Goal: Information Seeking & Learning: Check status

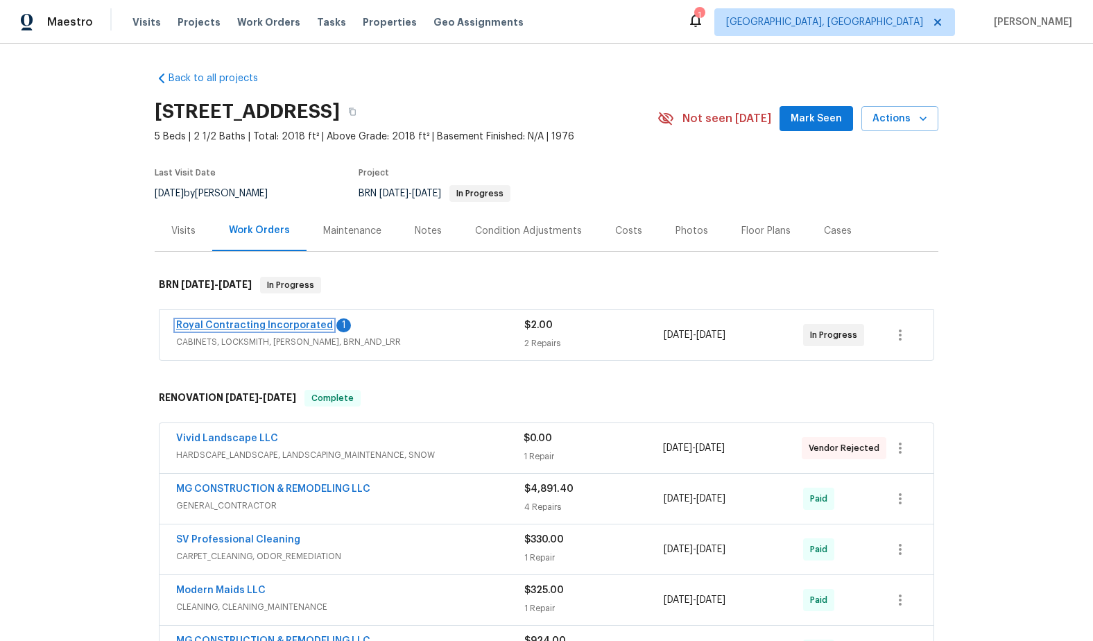
click at [253, 327] on link "Royal Contracting Incorporated" at bounding box center [254, 325] width 157 height 10
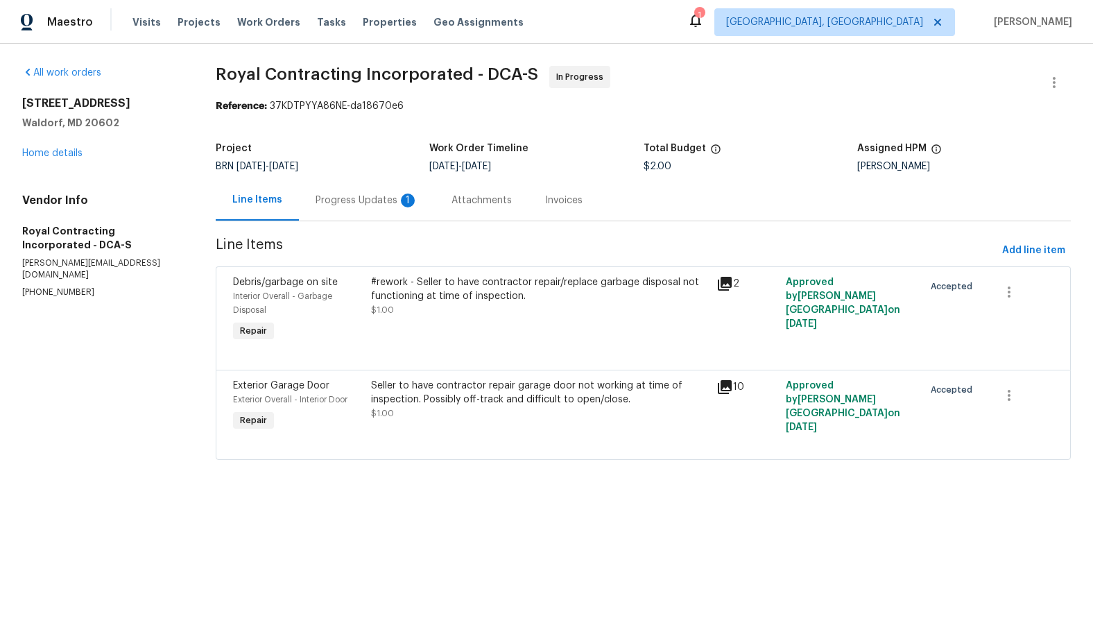
click at [370, 203] on div "Progress Updates 1" at bounding box center [367, 200] width 103 height 14
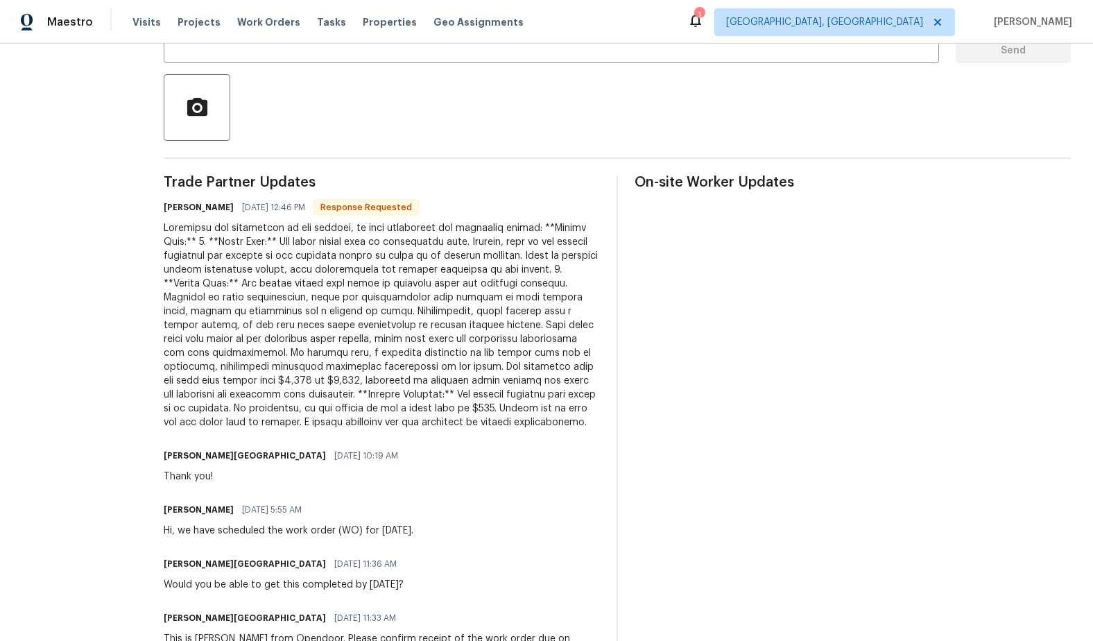
scroll to position [296, 0]
drag, startPoint x: 286, startPoint y: 325, endPoint x: 368, endPoint y: 324, distance: 81.8
click at [368, 324] on div at bounding box center [382, 325] width 436 height 208
copy div "unexpectedly on"
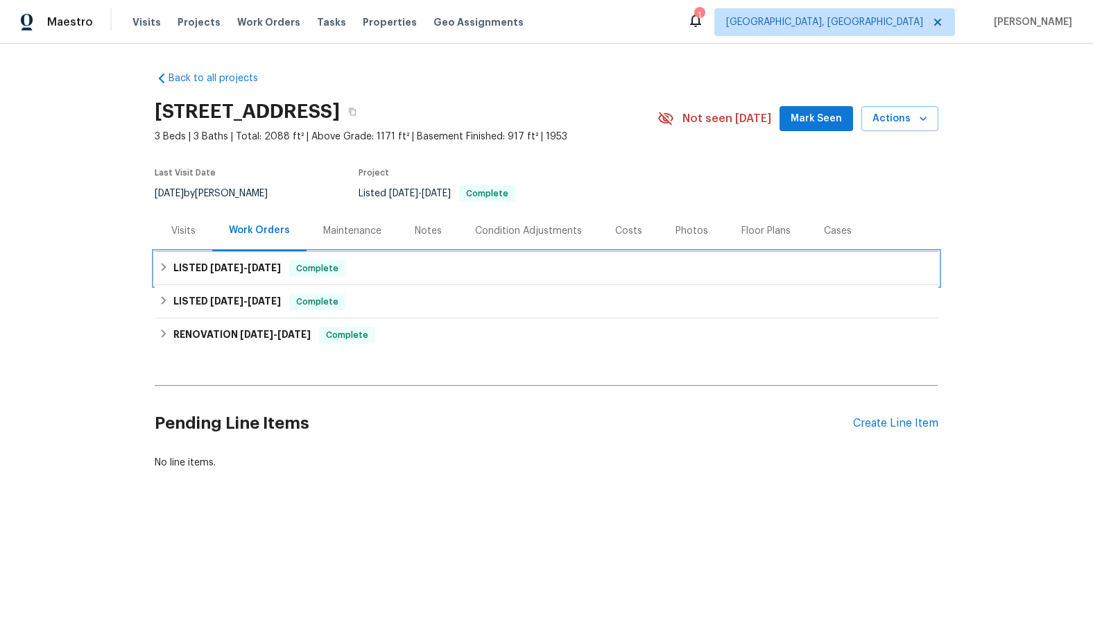
click at [163, 266] on icon at bounding box center [164, 267] width 5 height 8
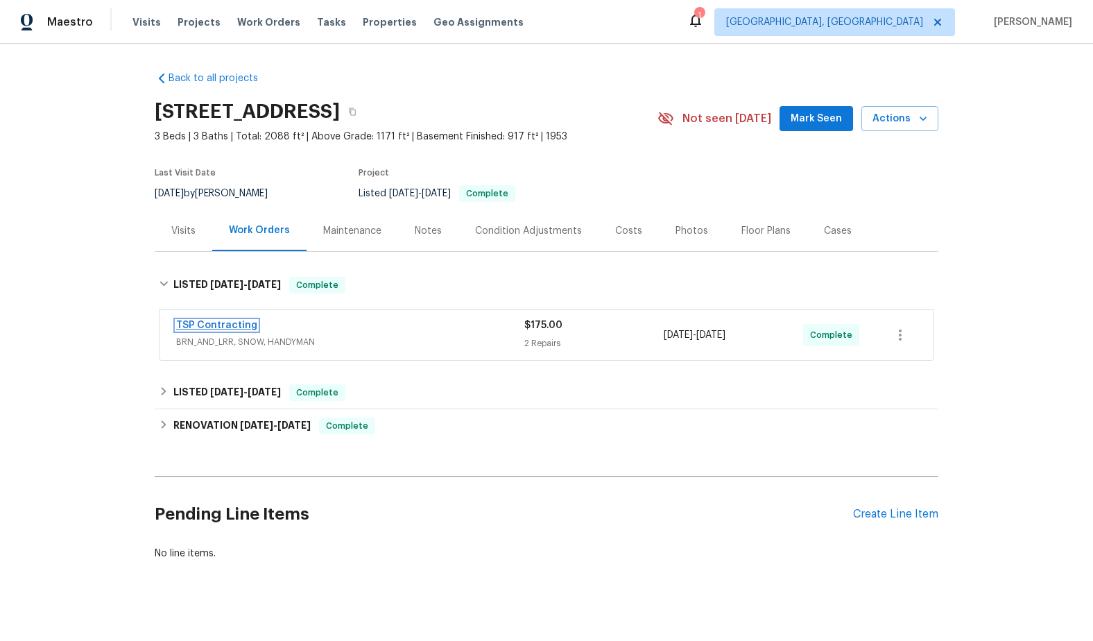
click at [210, 326] on link "TSP Contracting" at bounding box center [216, 325] width 81 height 10
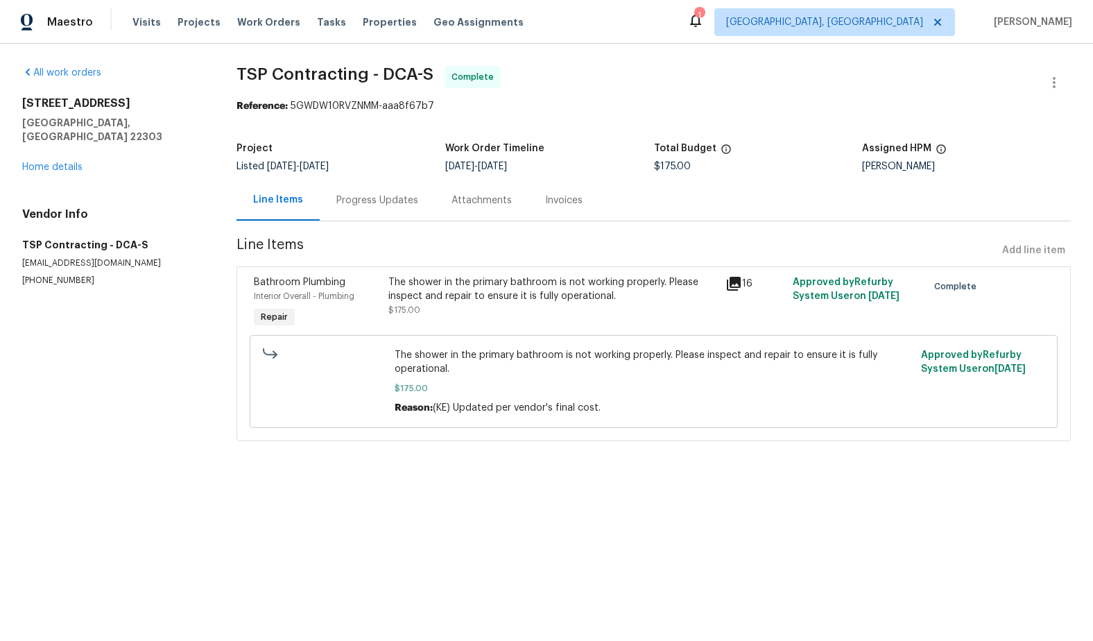
click at [732, 286] on icon at bounding box center [733, 283] width 17 height 17
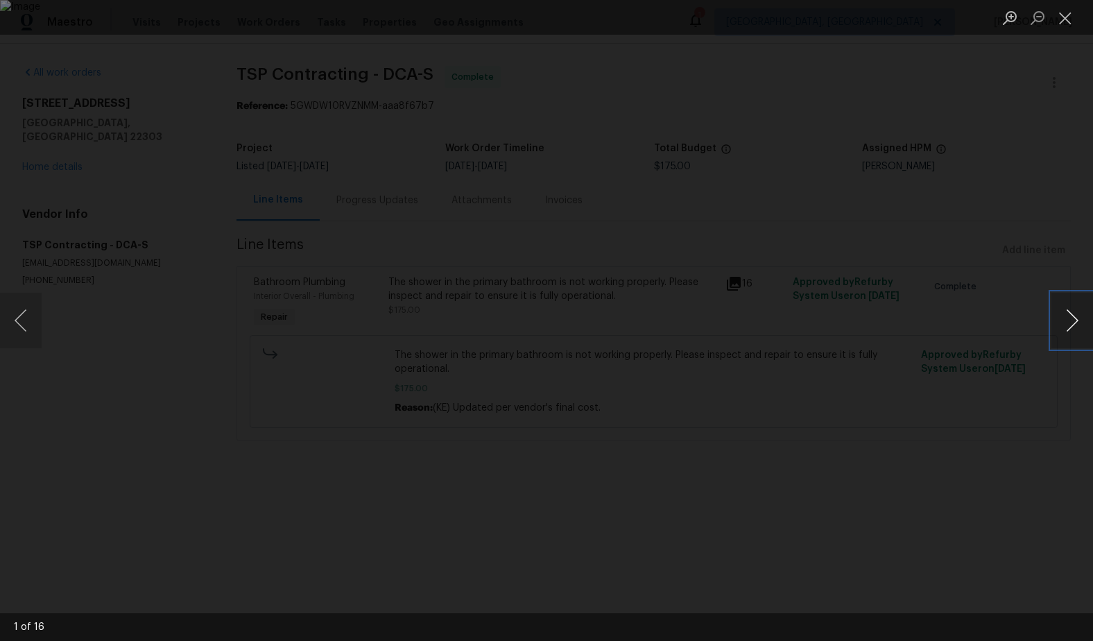
click at [1072, 325] on button "Next image" at bounding box center [1072, 320] width 42 height 55
click at [1066, 20] on button "Close lightbox" at bounding box center [1065, 18] width 28 height 24
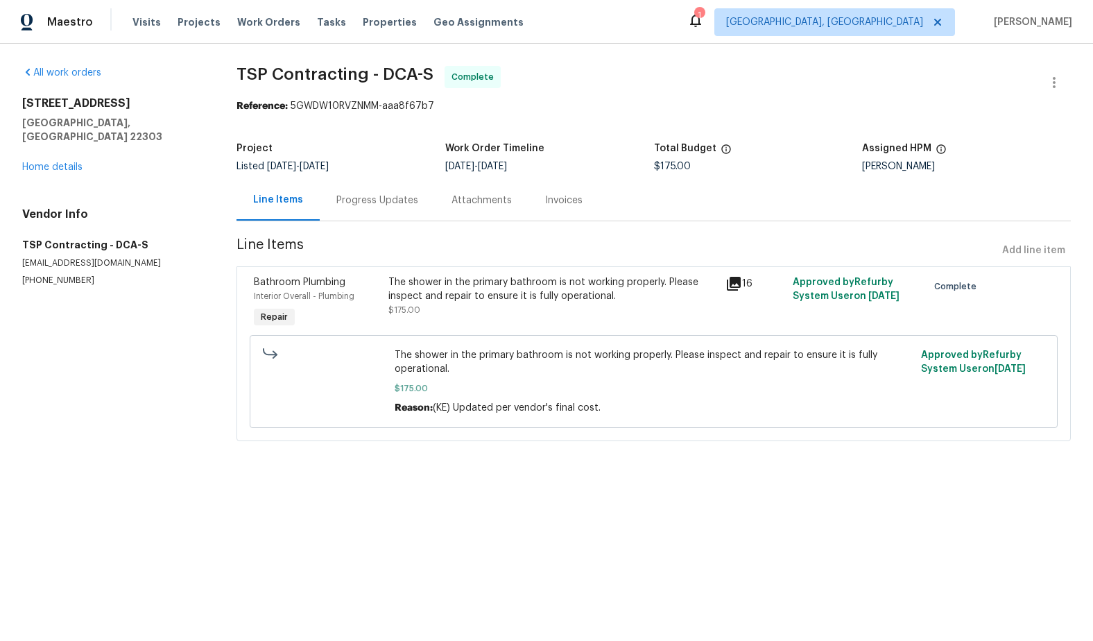
click at [395, 198] on div "Progress Updates" at bounding box center [377, 200] width 82 height 14
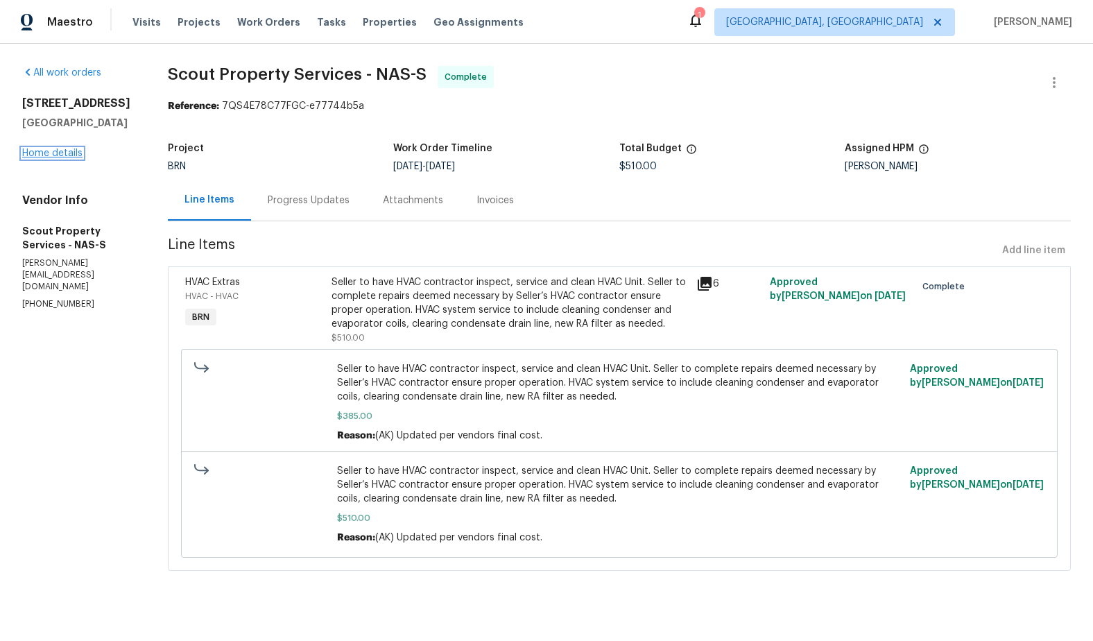
click at [47, 158] on link "Home details" at bounding box center [52, 153] width 60 height 10
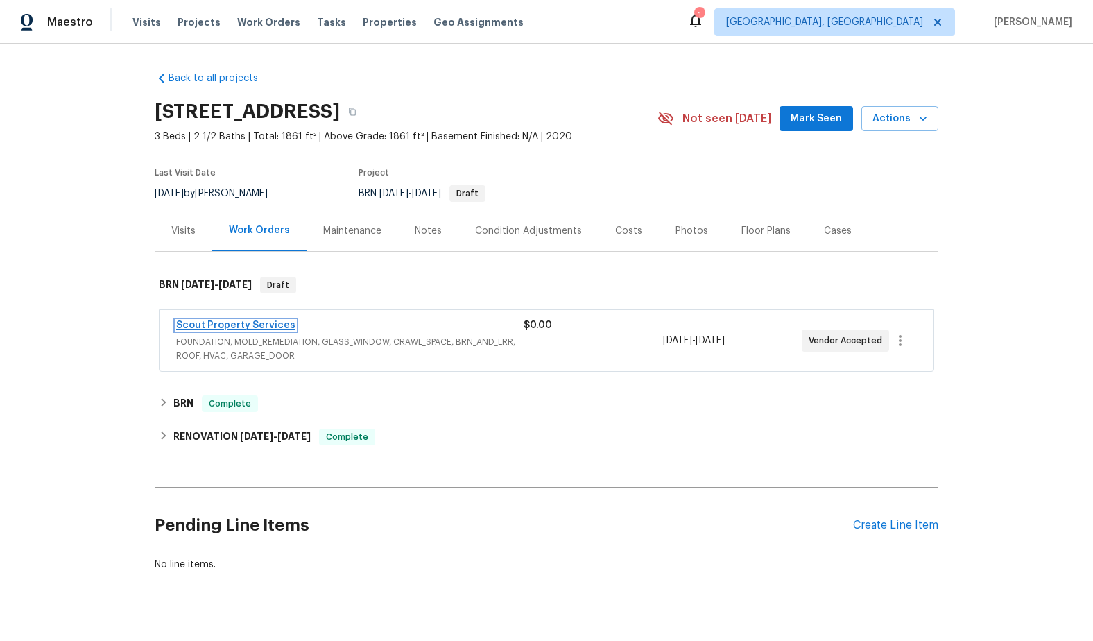
click at [259, 326] on link "Scout Property Services" at bounding box center [235, 325] width 119 height 10
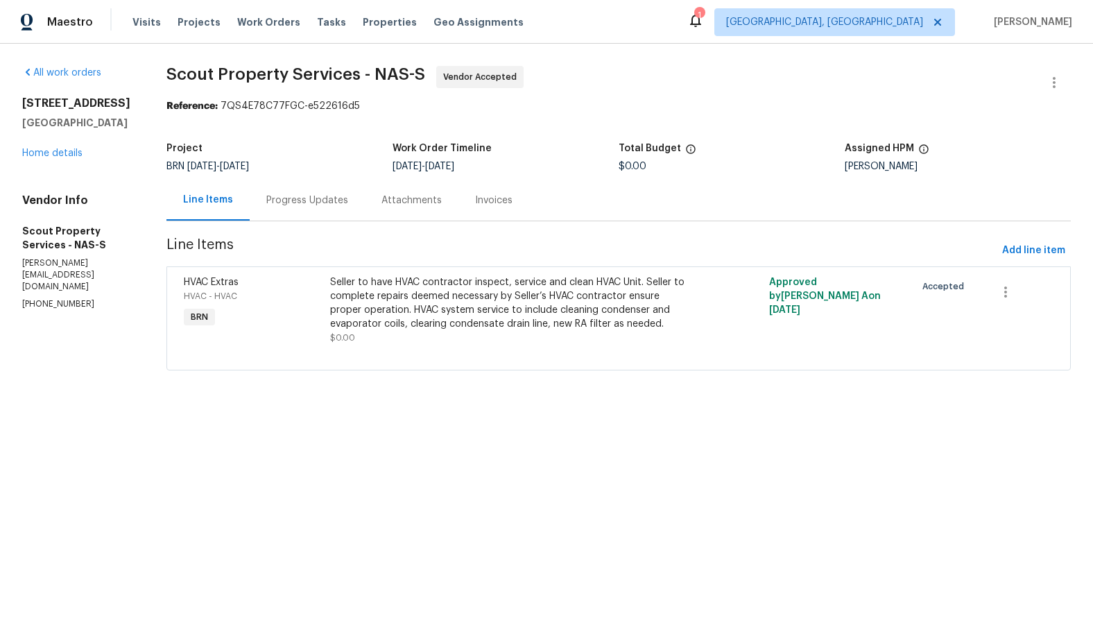
click at [315, 204] on div "Progress Updates" at bounding box center [307, 200] width 82 height 14
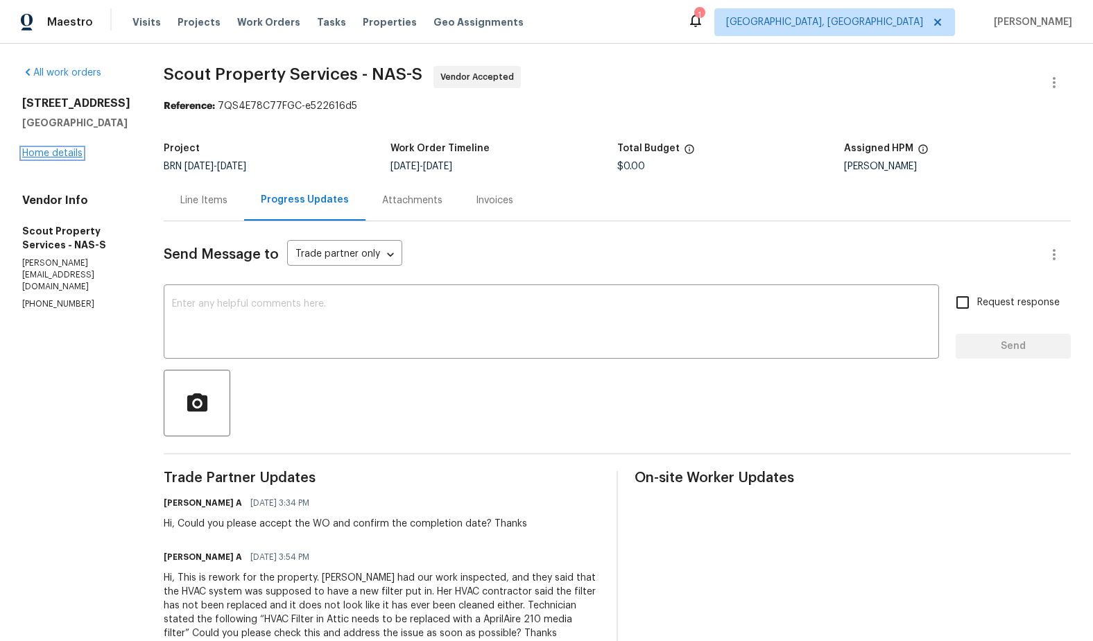
click at [60, 158] on link "Home details" at bounding box center [52, 153] width 60 height 10
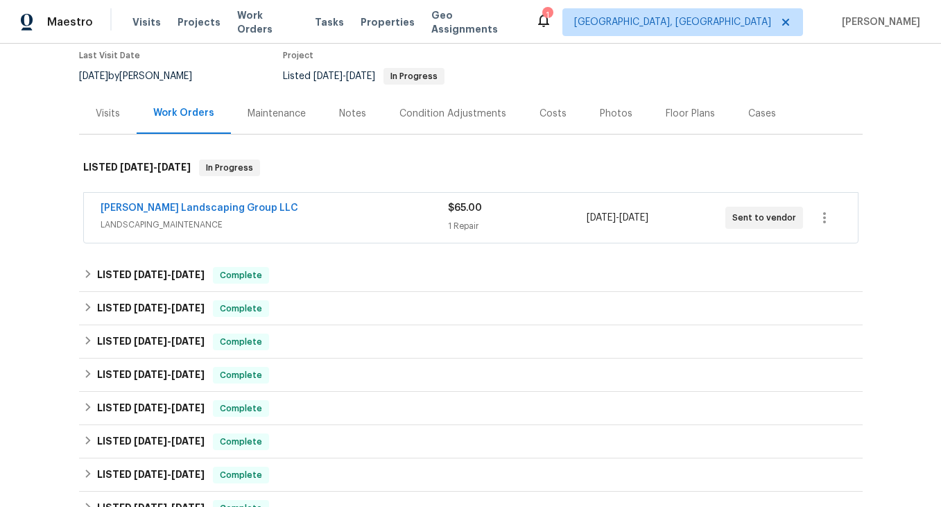
scroll to position [148, 0]
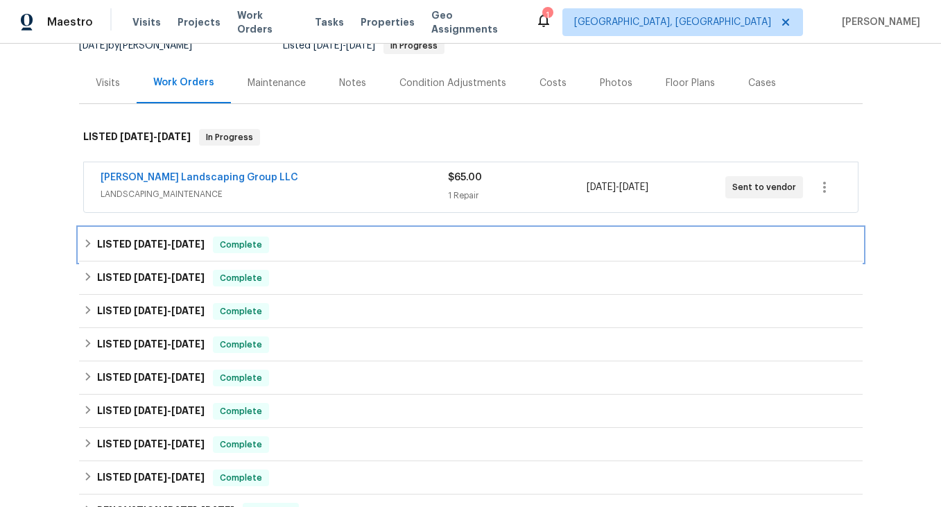
click at [89, 243] on icon at bounding box center [87, 243] width 5 height 8
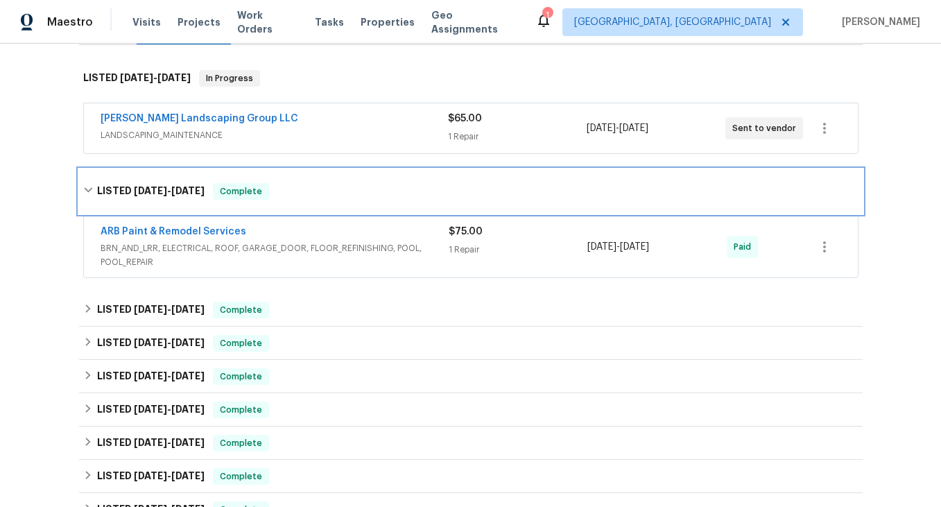
scroll to position [209, 0]
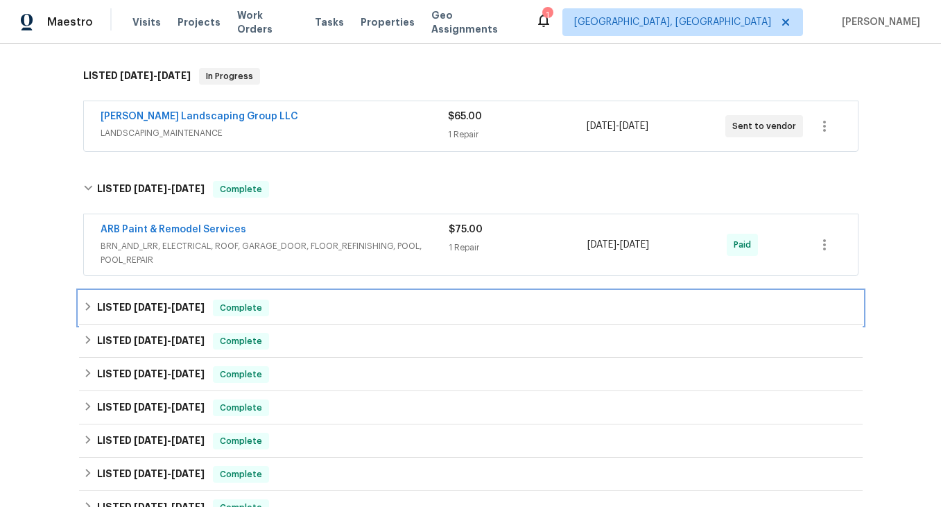
click at [87, 311] on div "LISTED 7/24/25 - 7/26/25 Complete" at bounding box center [470, 308] width 775 height 17
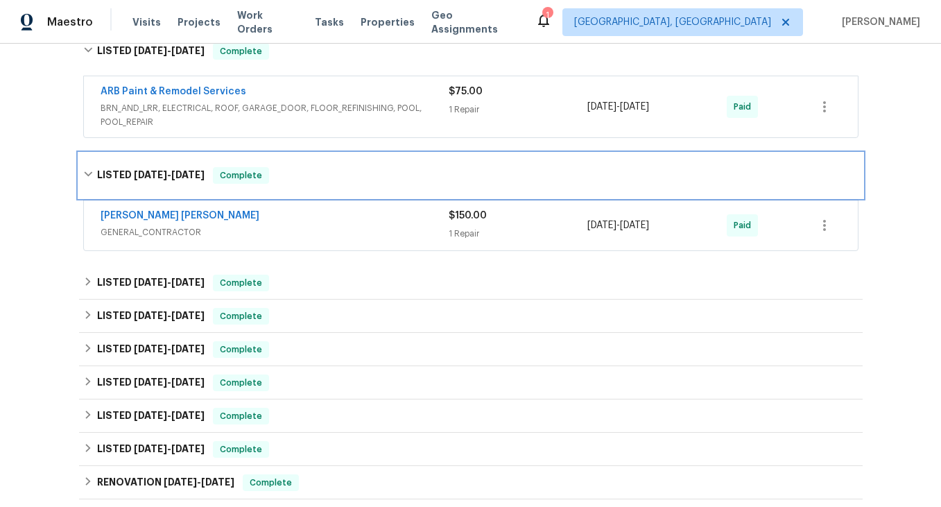
scroll to position [397, 0]
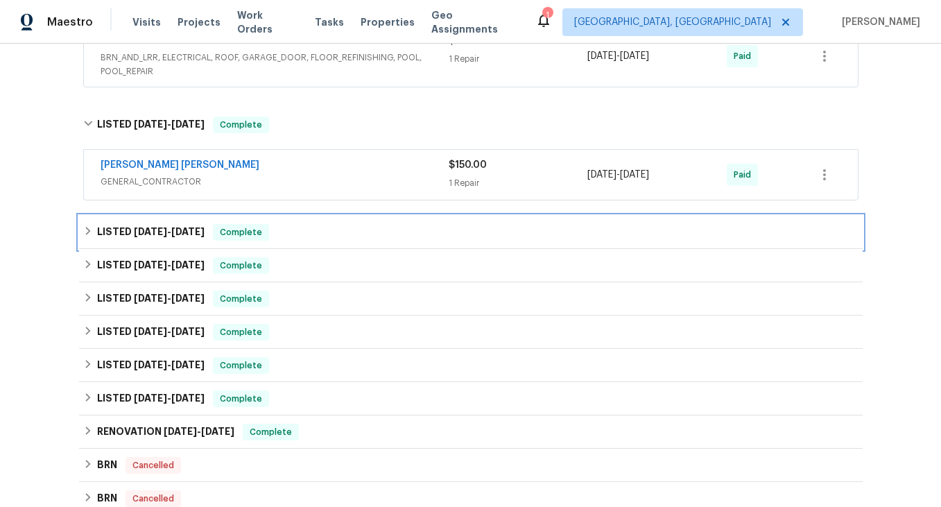
click at [87, 231] on icon at bounding box center [88, 231] width 10 height 10
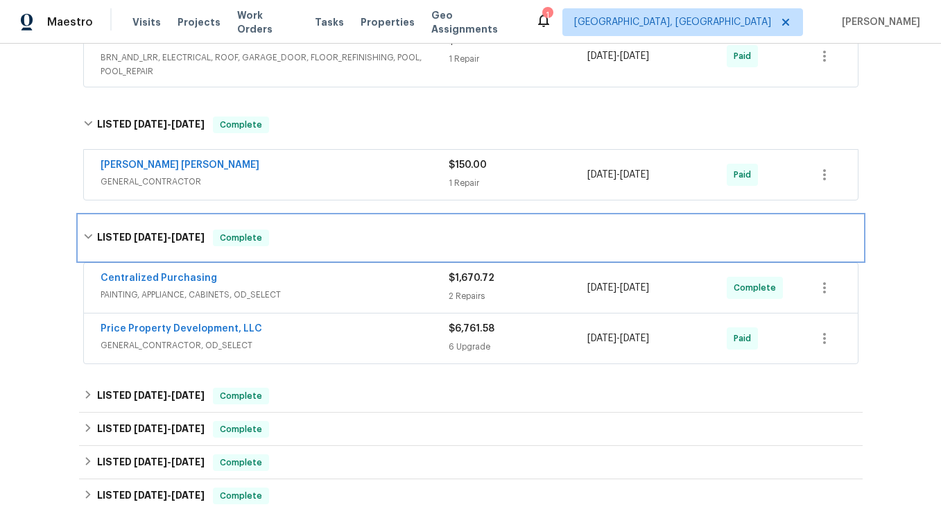
scroll to position [518, 0]
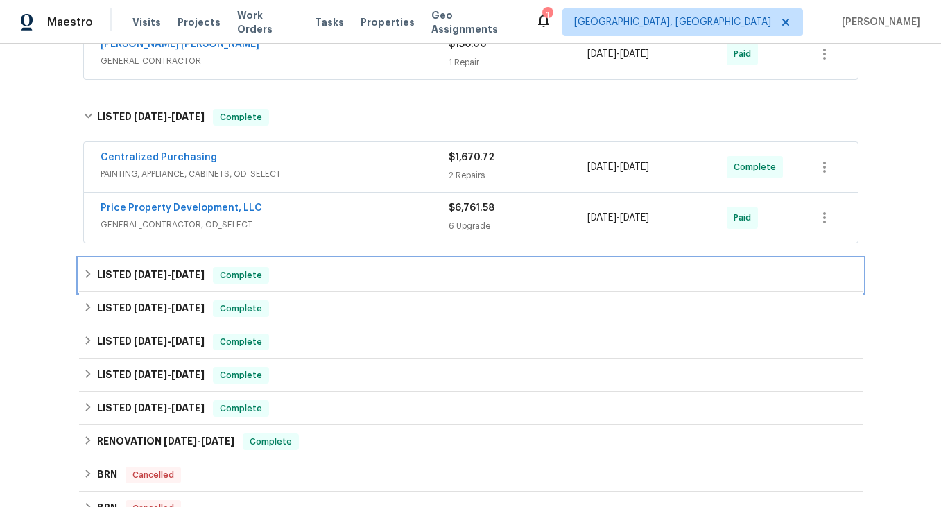
click at [85, 273] on icon at bounding box center [88, 274] width 10 height 10
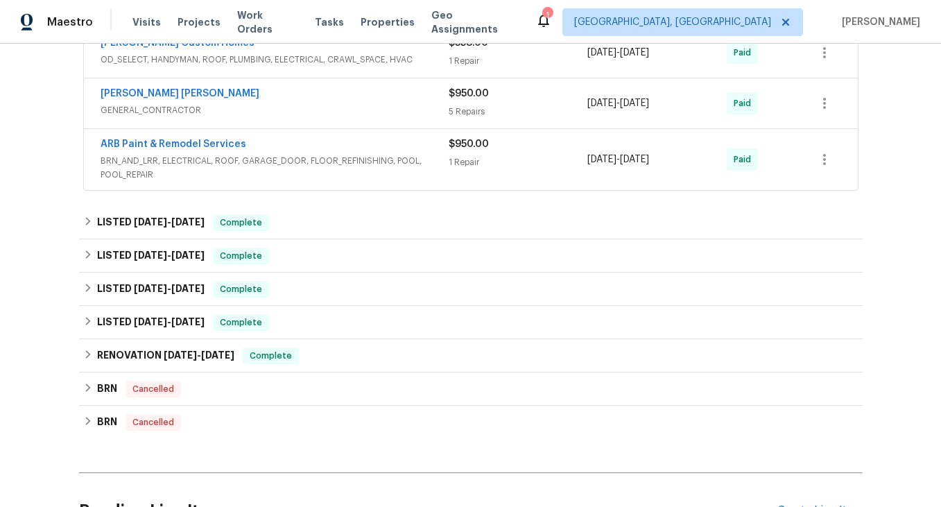
scroll to position [798, 0]
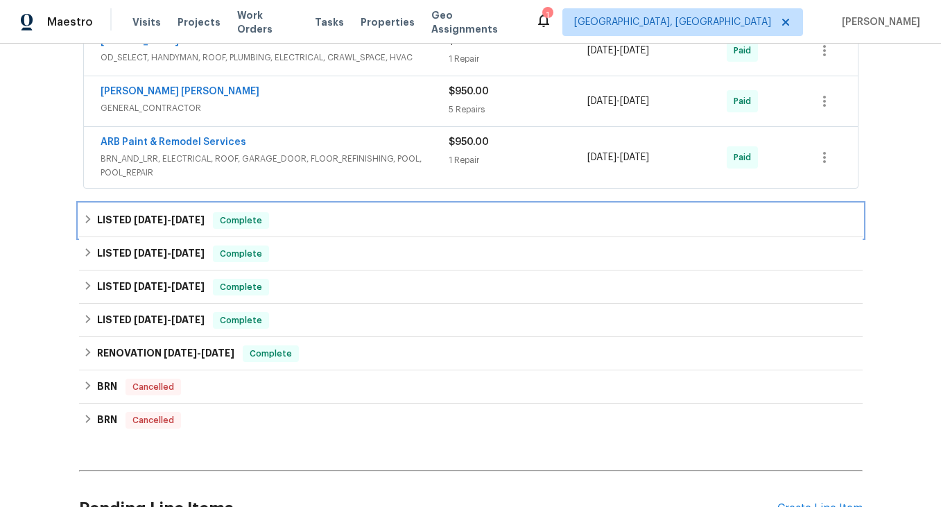
click at [87, 221] on icon at bounding box center [87, 219] width 5 height 8
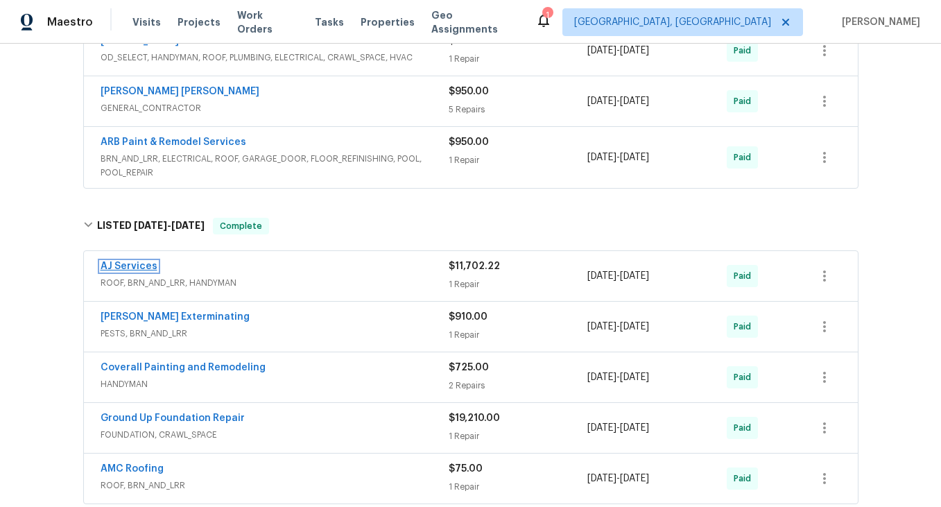
click at [127, 268] on link "AJ Services" at bounding box center [129, 266] width 57 height 10
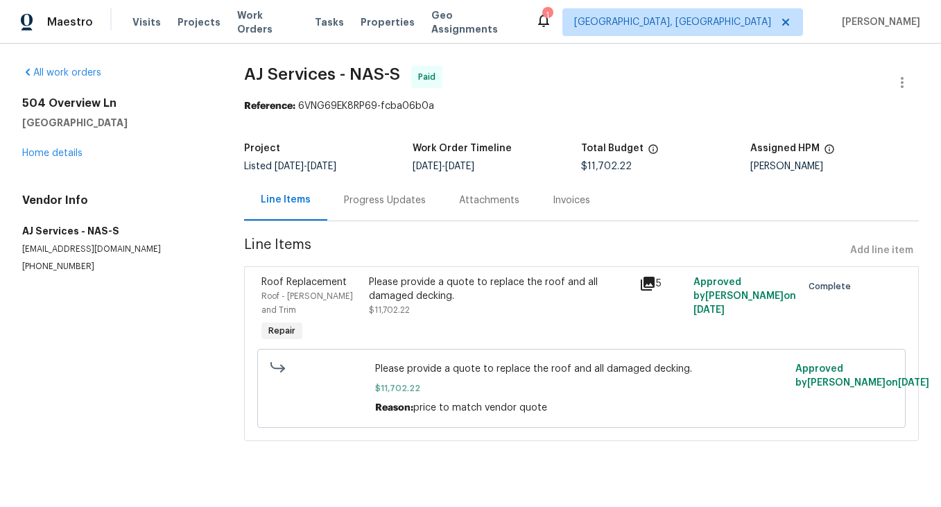
click at [400, 205] on div "Progress Updates" at bounding box center [385, 200] width 82 height 14
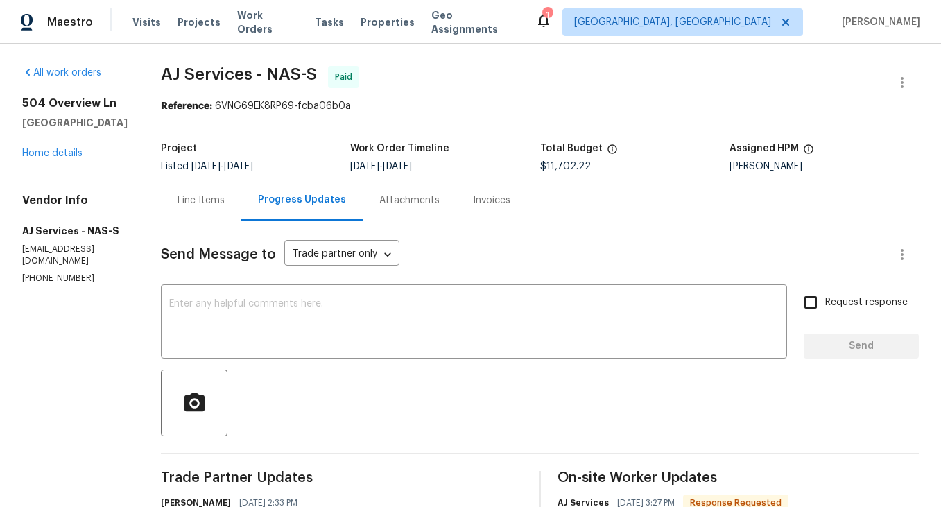
click at [206, 204] on div "Line Items" at bounding box center [201, 200] width 47 height 14
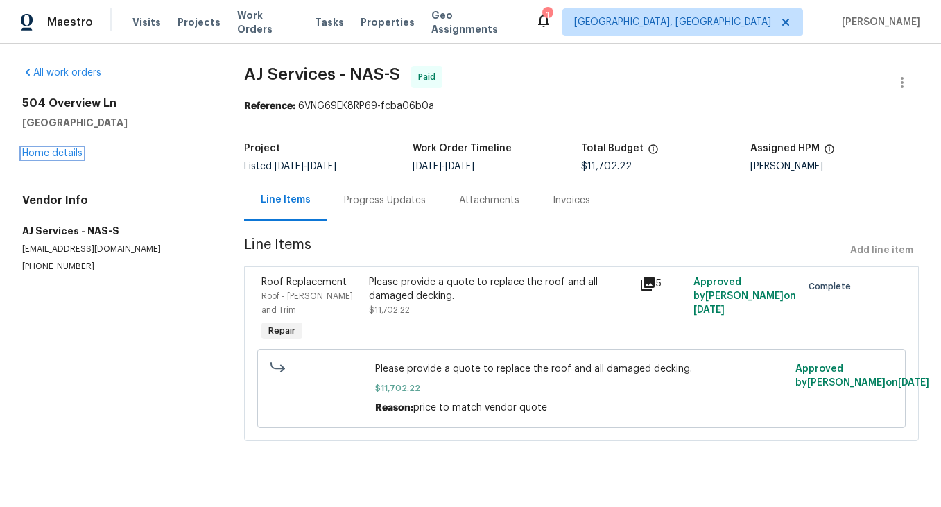
click at [39, 157] on link "Home details" at bounding box center [52, 153] width 60 height 10
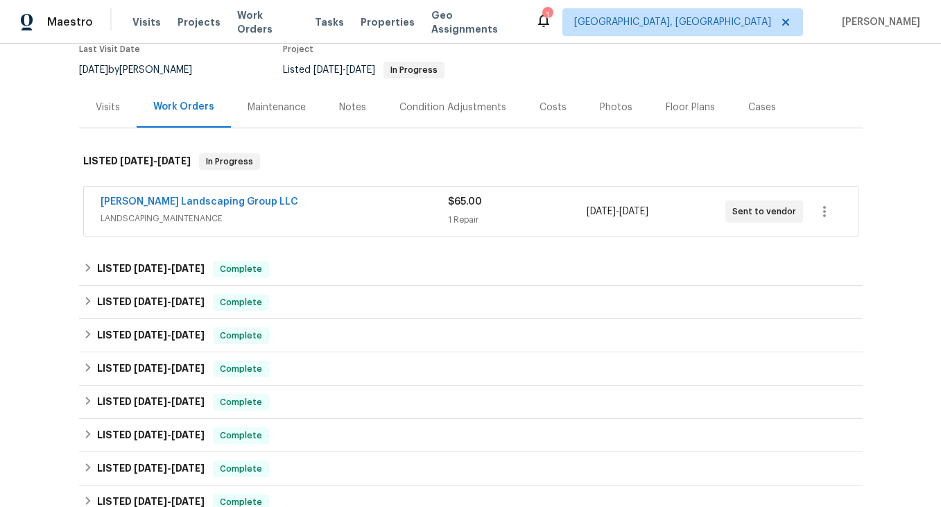
scroll to position [124, 0]
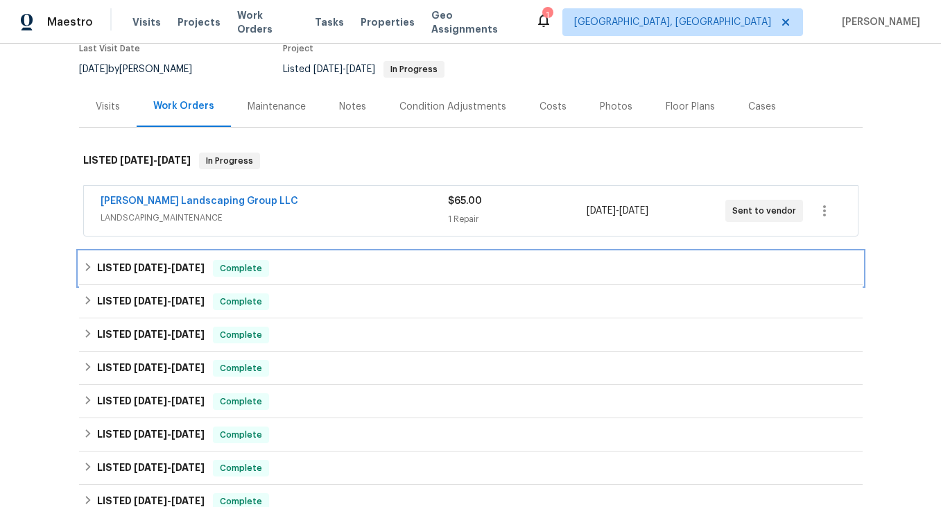
click at [85, 261] on div "LISTED 7/28/25 - 8/4/25 Complete" at bounding box center [470, 268] width 775 height 17
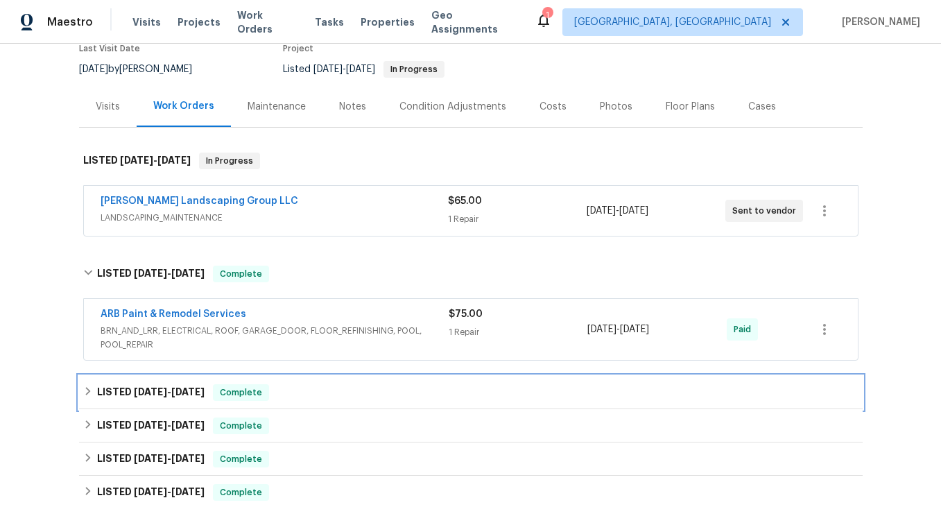
click at [87, 392] on icon at bounding box center [88, 391] width 10 height 10
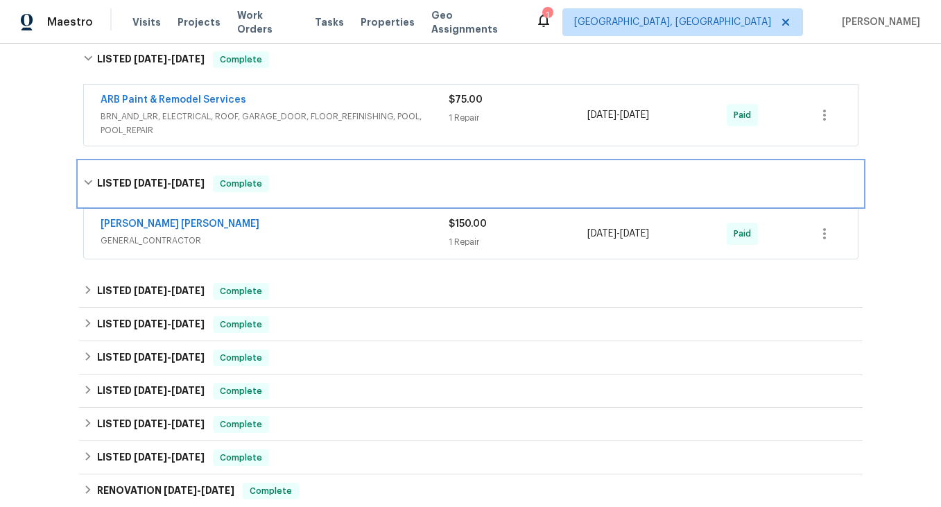
scroll to position [359, 0]
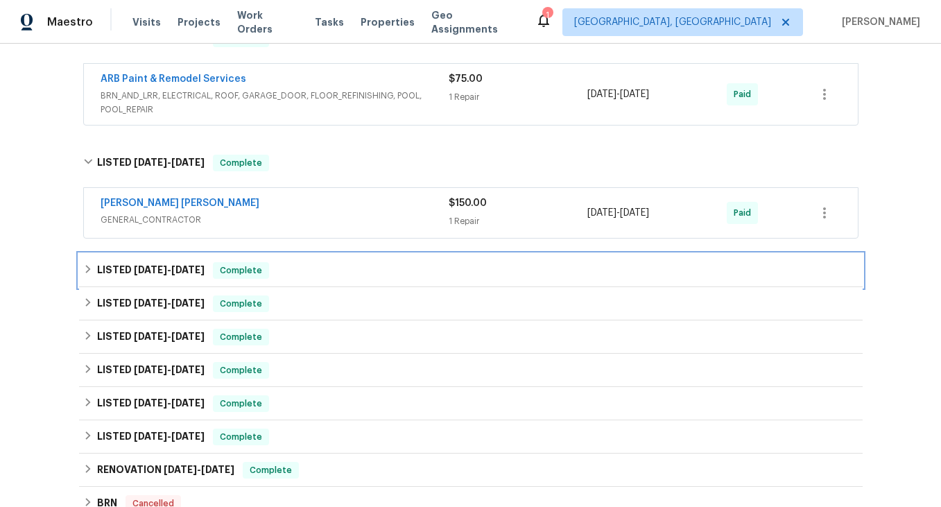
click at [93, 273] on div "LISTED 7/1/25 - 7/4/25 Complete" at bounding box center [470, 270] width 775 height 17
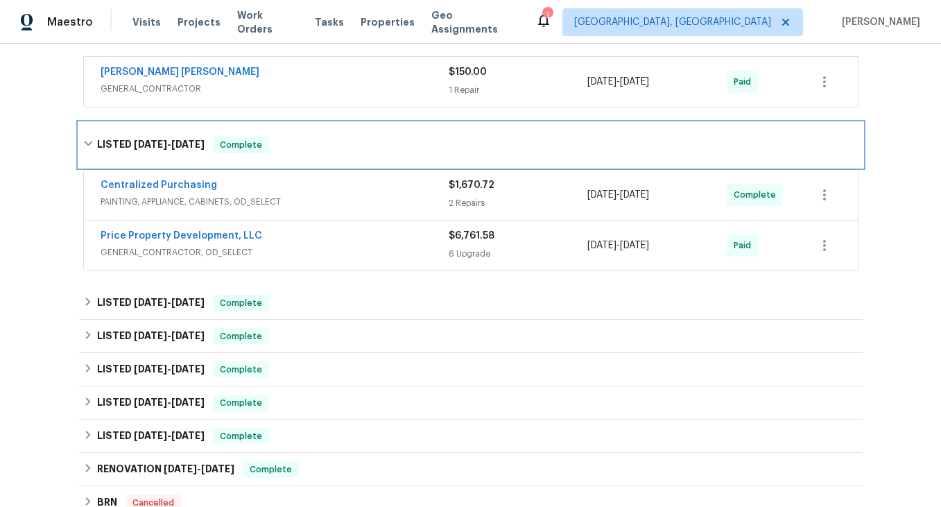
scroll to position [548, 0]
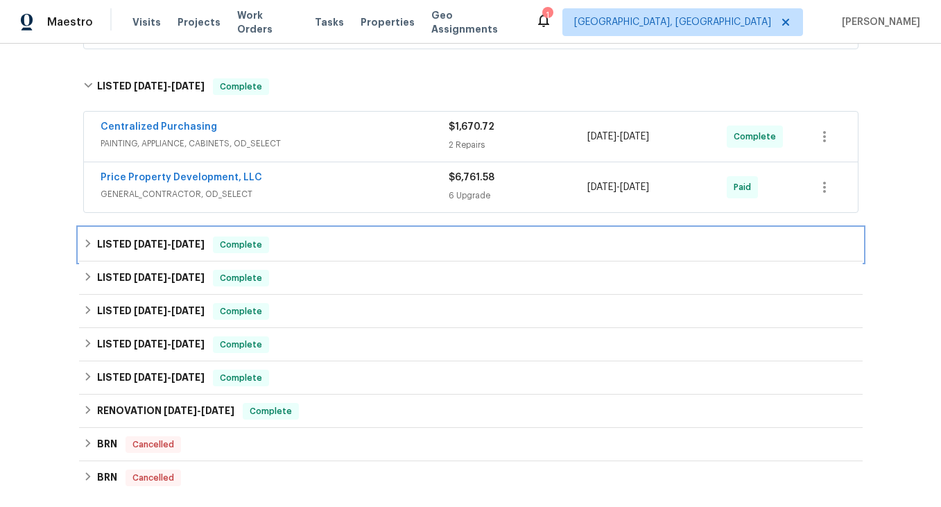
click at [87, 248] on icon at bounding box center [88, 244] width 10 height 10
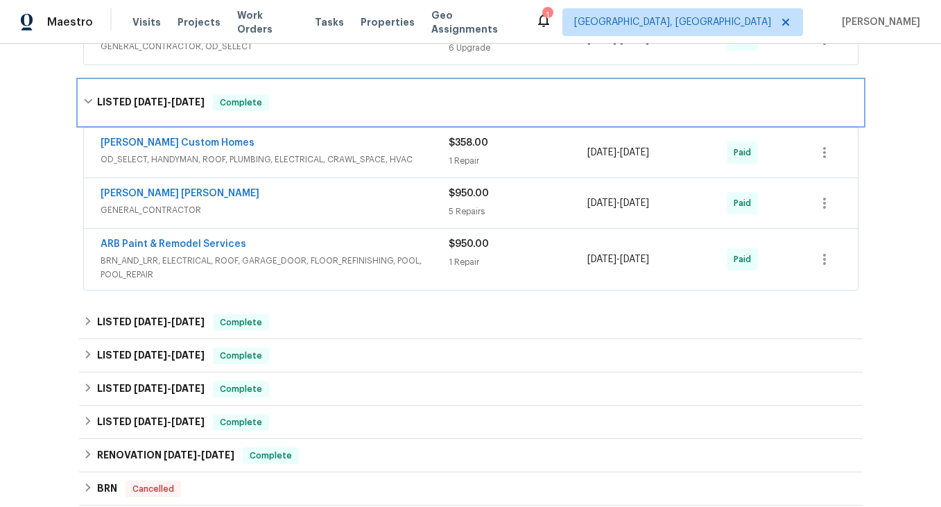
scroll to position [698, 0]
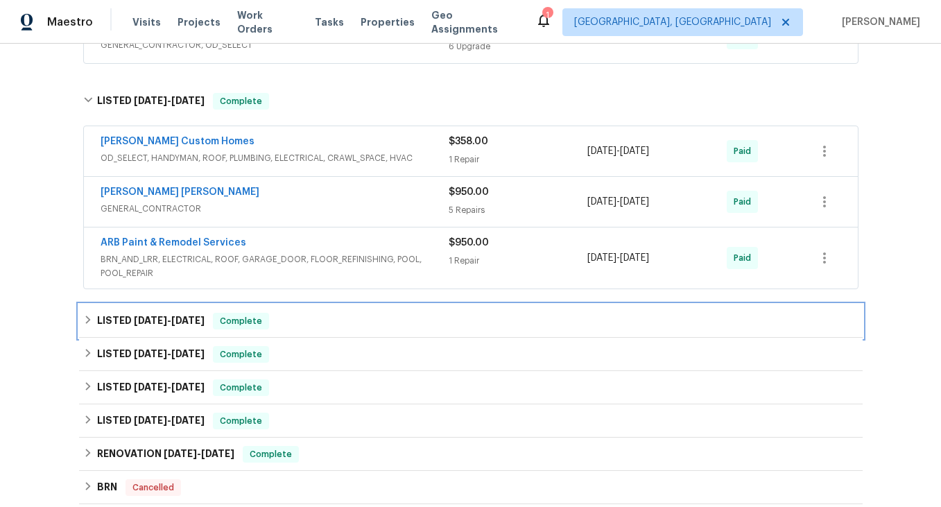
click at [89, 319] on icon at bounding box center [87, 320] width 5 height 8
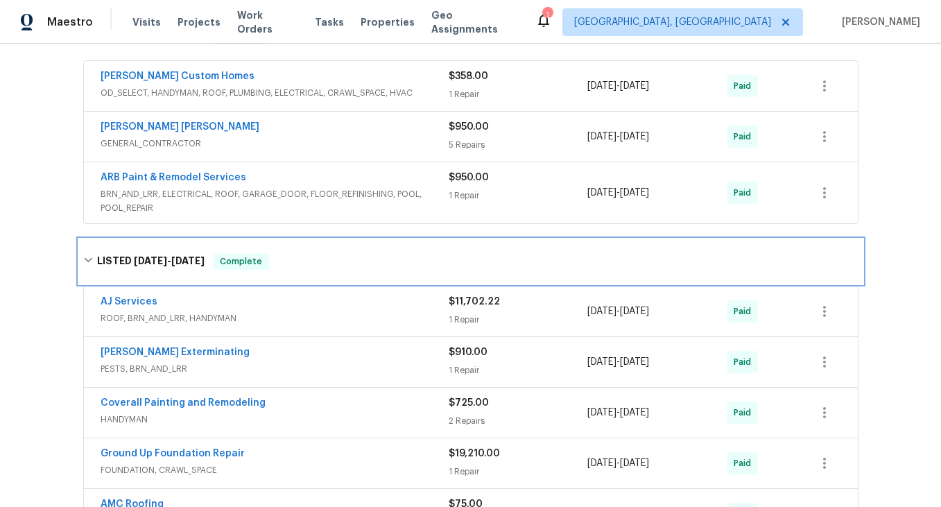
scroll to position [766, 0]
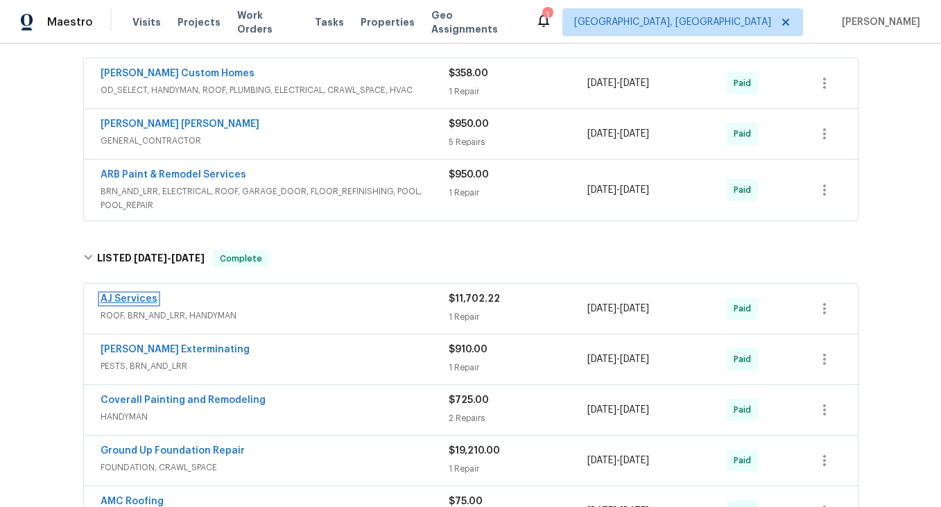
click at [137, 299] on link "AJ Services" at bounding box center [129, 299] width 57 height 10
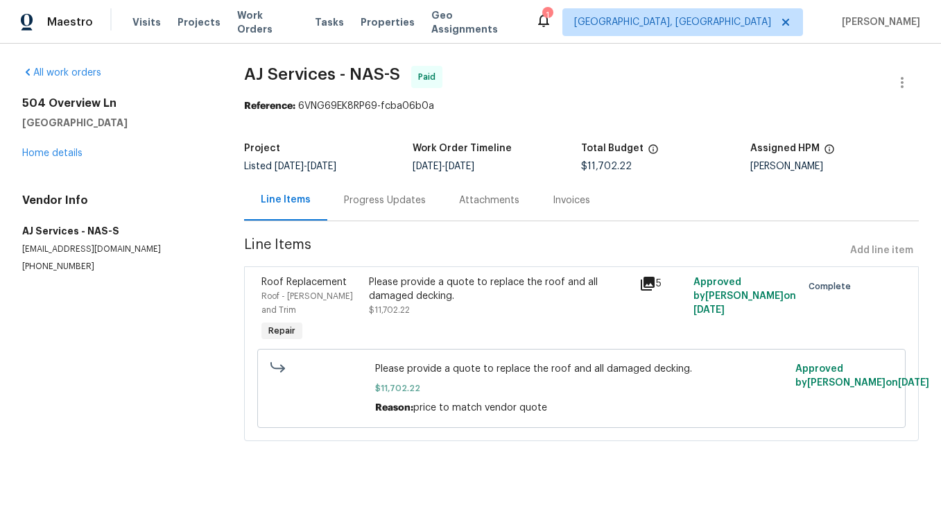
click at [377, 203] on div "Progress Updates" at bounding box center [385, 200] width 82 height 14
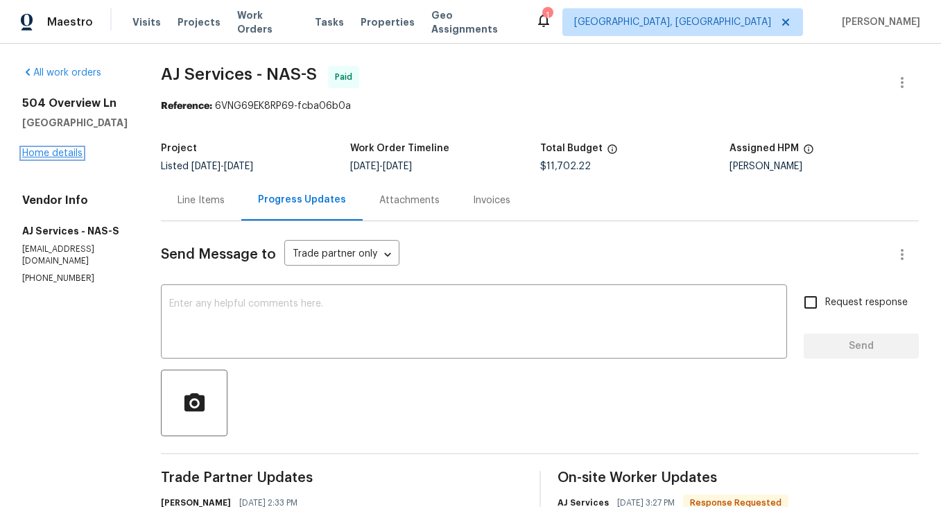
click at [60, 153] on link "Home details" at bounding box center [52, 153] width 60 height 10
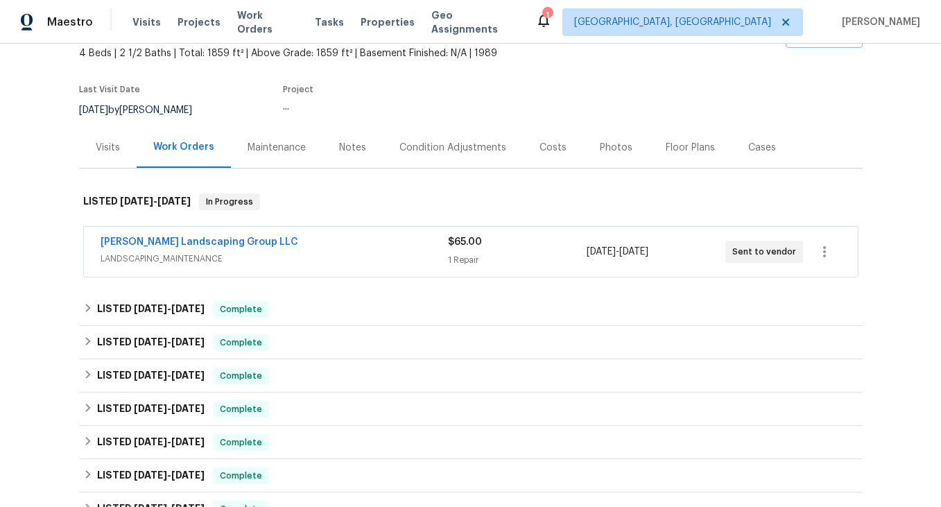
scroll to position [170, 0]
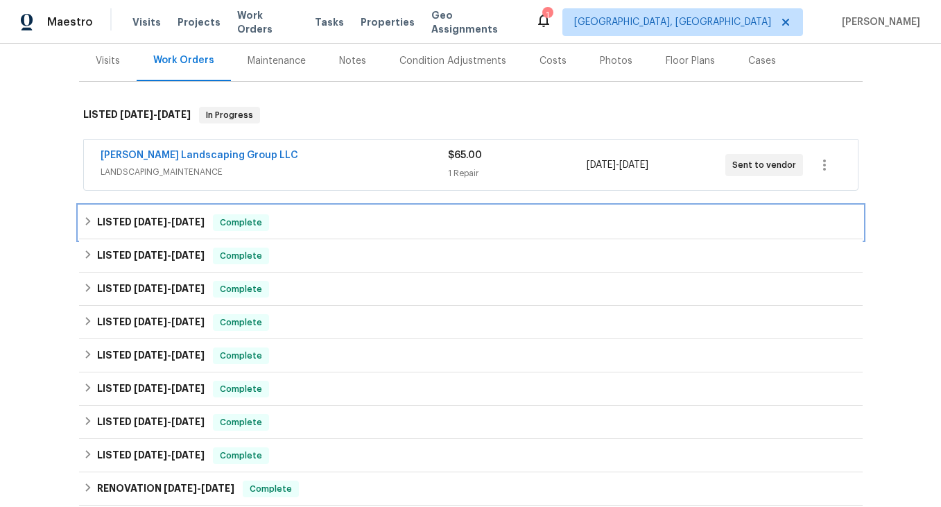
click at [85, 223] on icon at bounding box center [88, 221] width 10 height 10
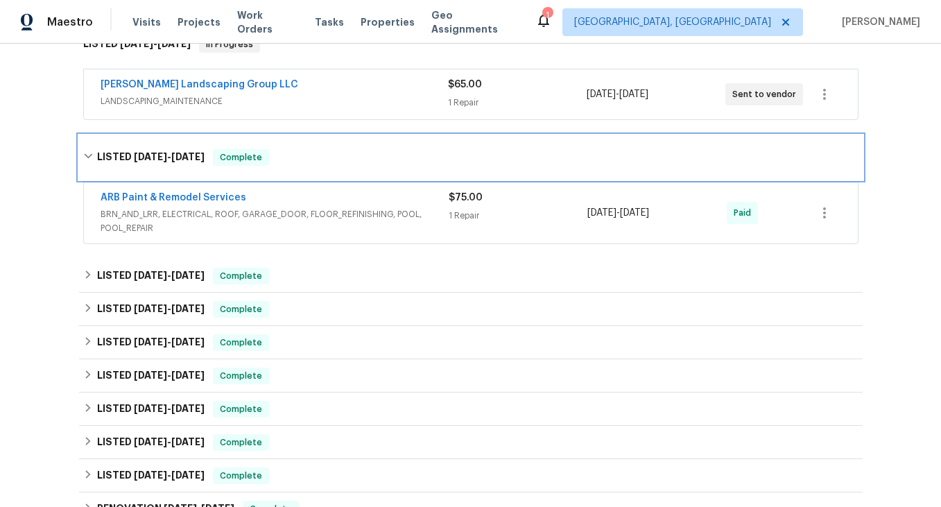
scroll to position [249, 0]
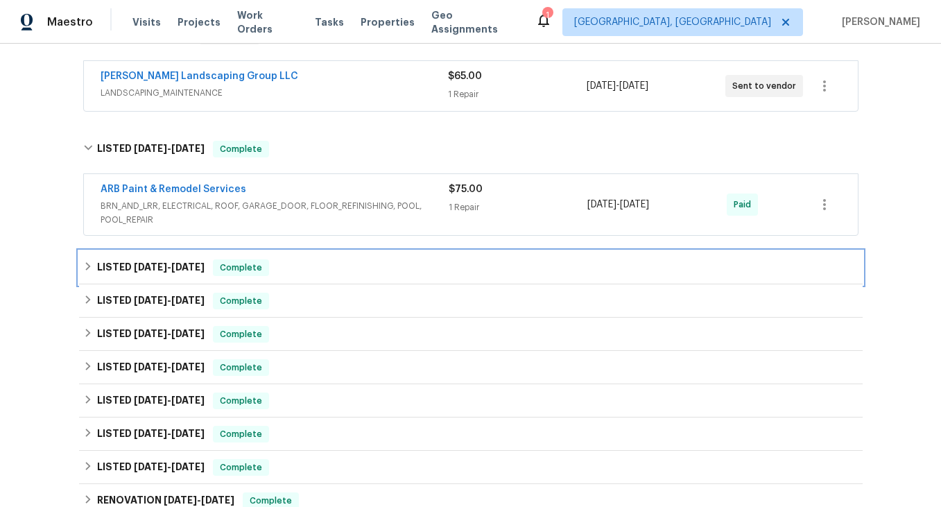
click at [87, 269] on icon at bounding box center [87, 266] width 5 height 8
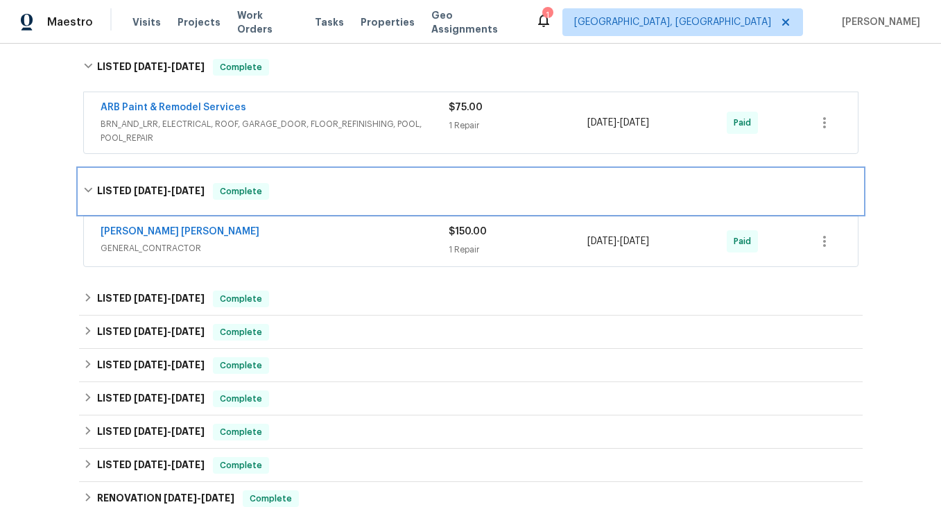
scroll to position [360, 0]
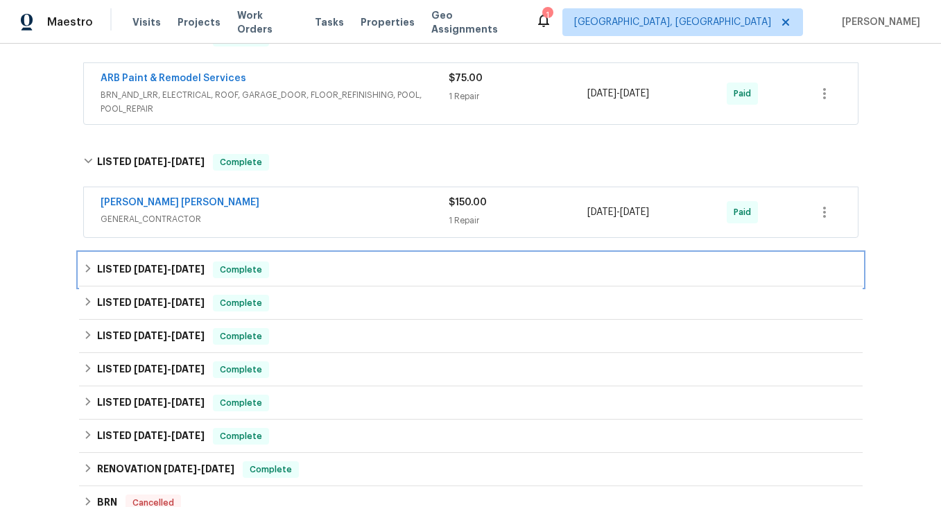
click at [87, 269] on icon at bounding box center [88, 268] width 10 height 10
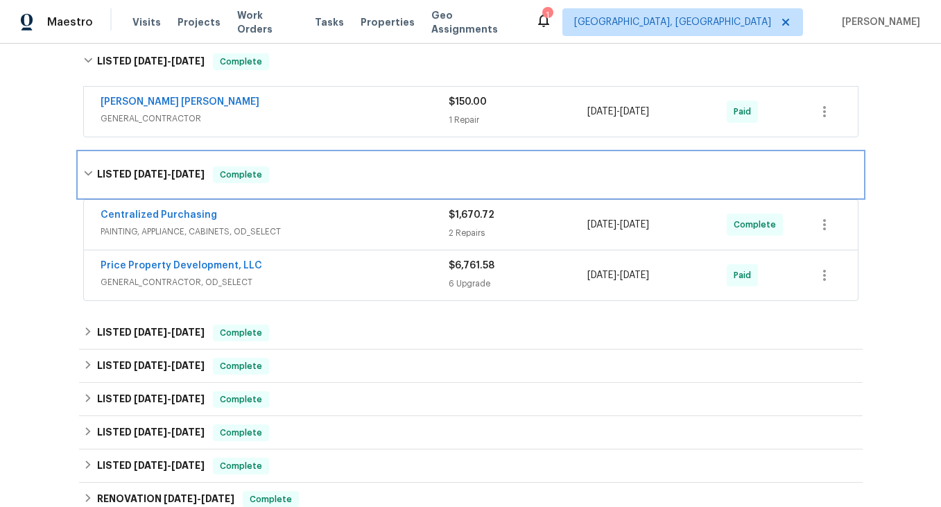
scroll to position [494, 0]
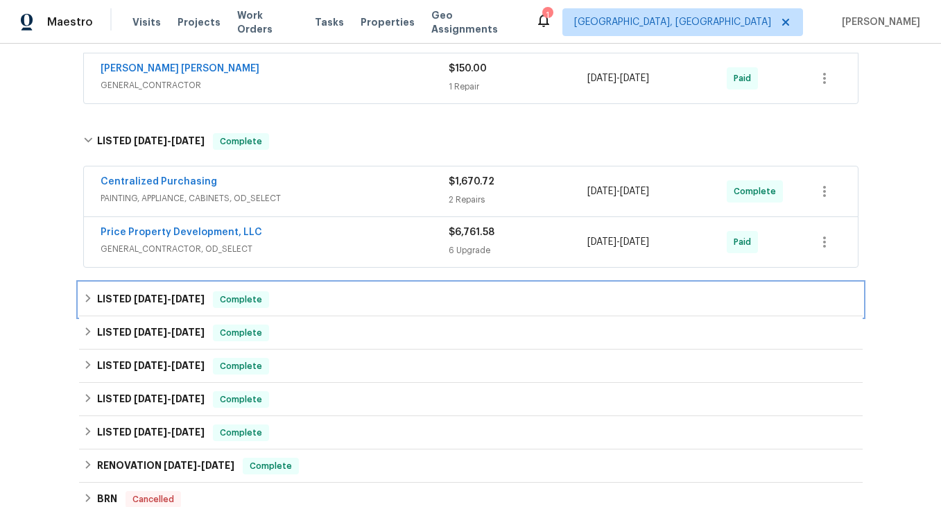
click at [87, 297] on icon at bounding box center [88, 298] width 10 height 10
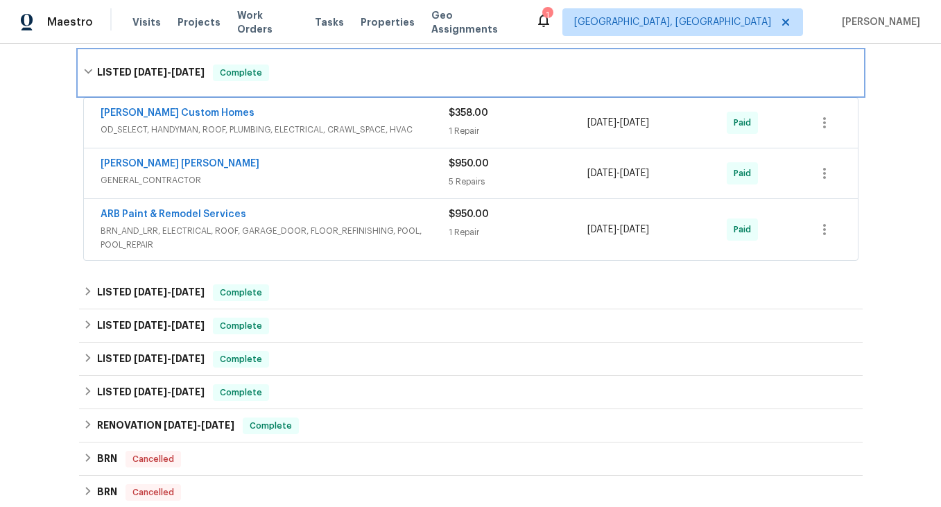
scroll to position [728, 0]
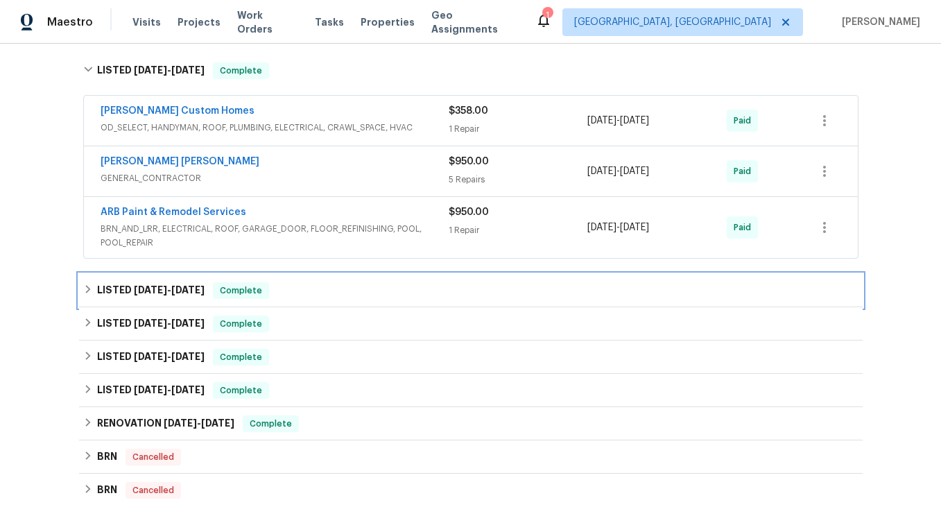
click at [87, 291] on icon at bounding box center [88, 289] width 10 height 10
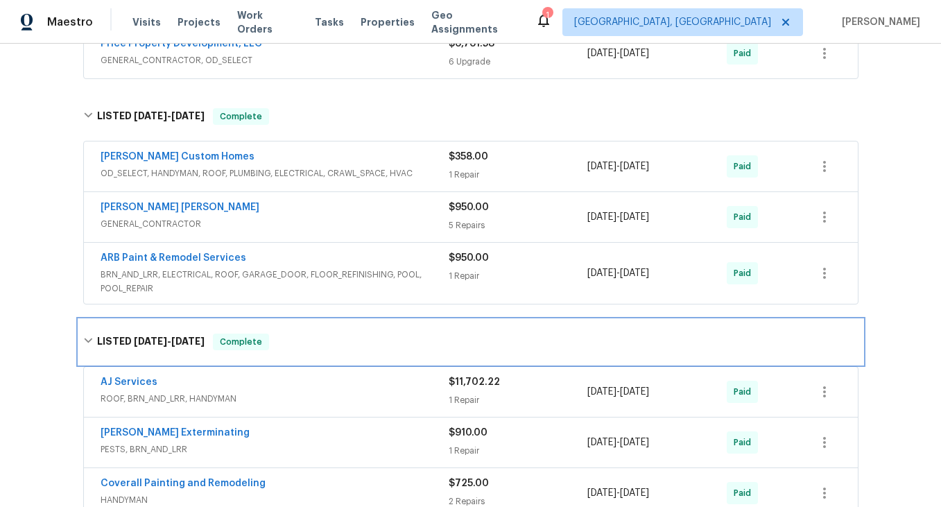
scroll to position [677, 0]
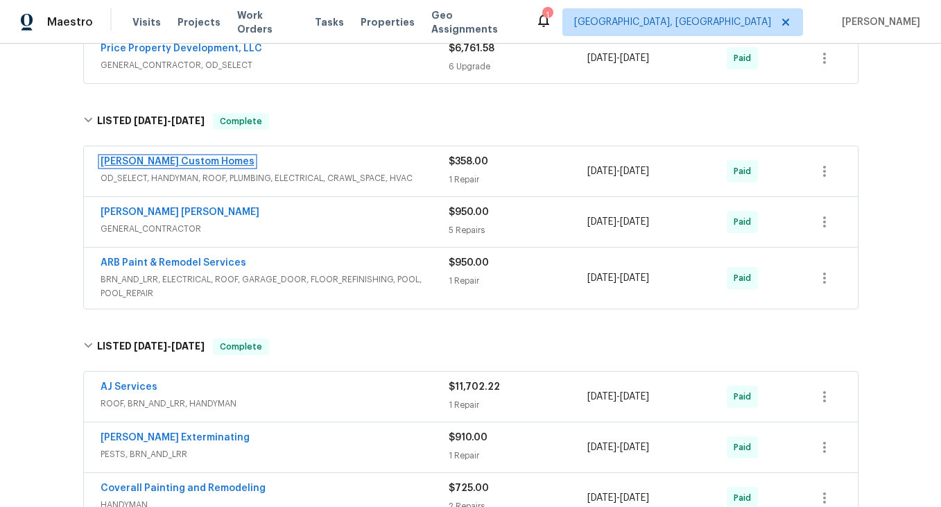
click at [160, 159] on link "Rappa Custom Homes" at bounding box center [178, 162] width 154 height 10
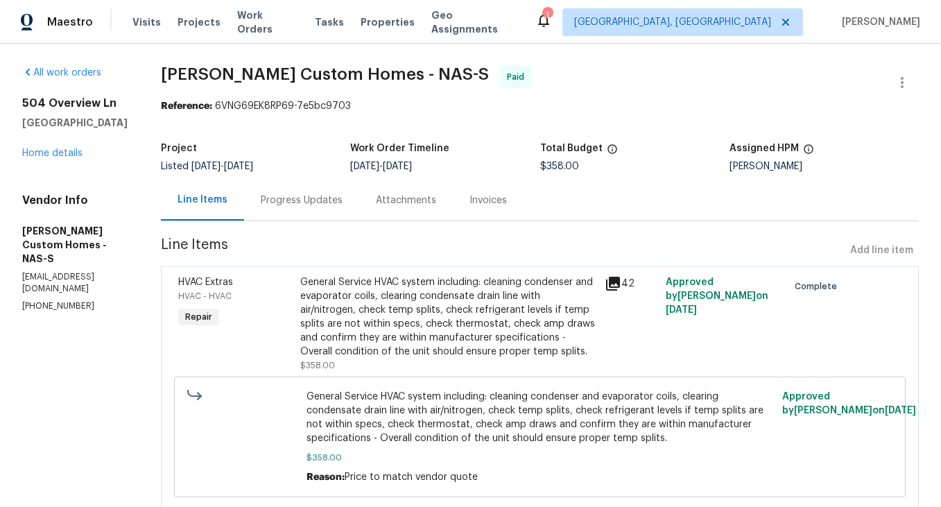
scroll to position [1, 0]
click at [306, 204] on div "Progress Updates" at bounding box center [302, 200] width 82 height 14
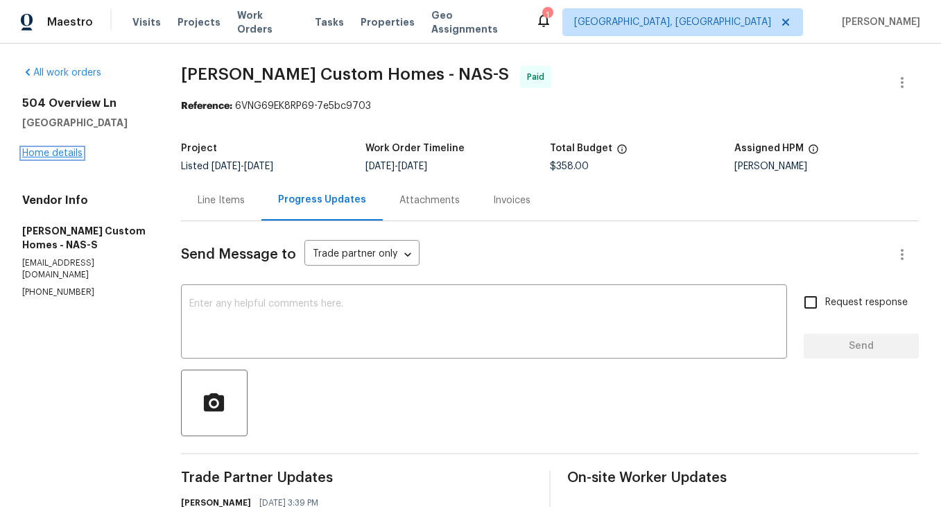
click at [74, 157] on link "Home details" at bounding box center [52, 153] width 60 height 10
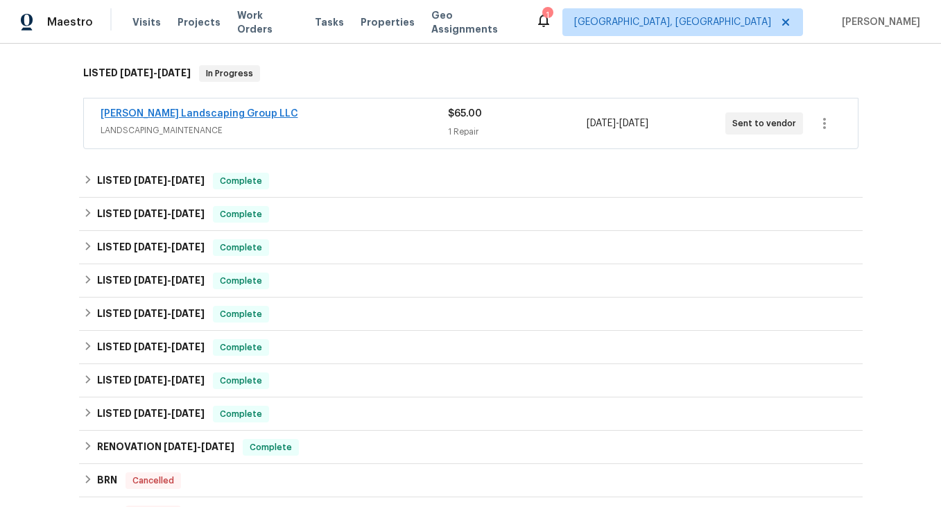
scroll to position [234, 0]
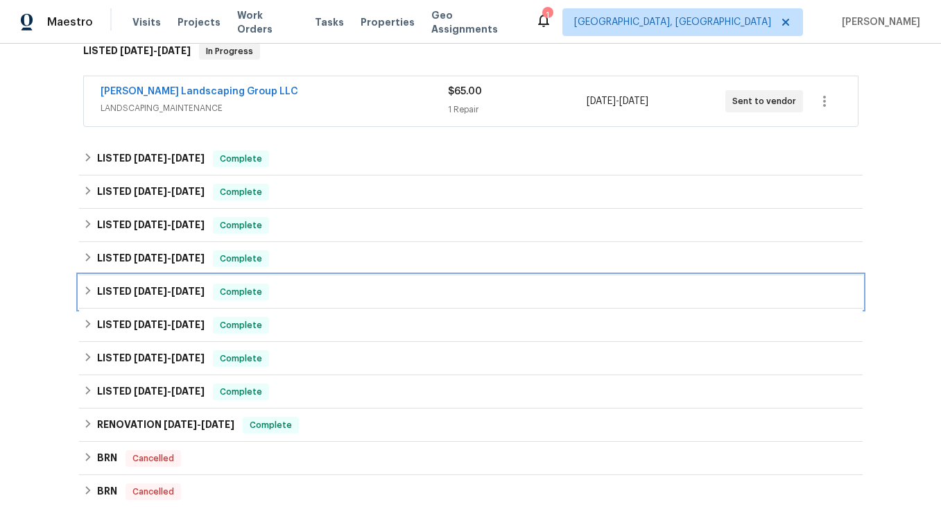
click at [89, 290] on icon at bounding box center [87, 290] width 5 height 8
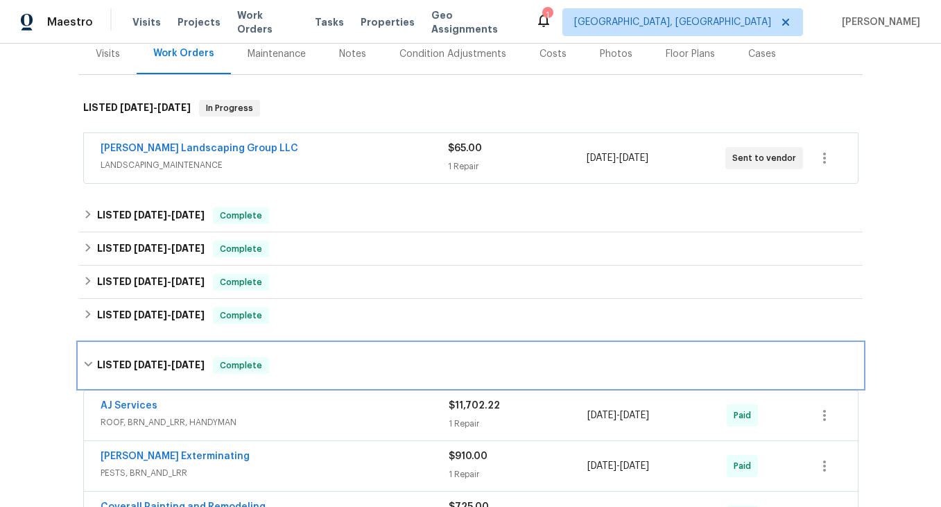
scroll to position [175, 0]
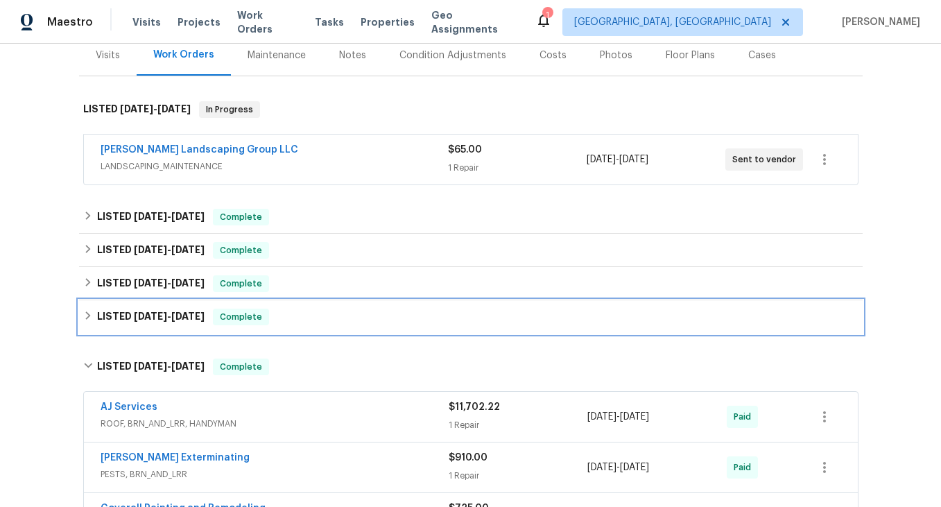
click at [83, 310] on div "LISTED 5/28/25 - 6/13/25 Complete" at bounding box center [470, 317] width 775 height 17
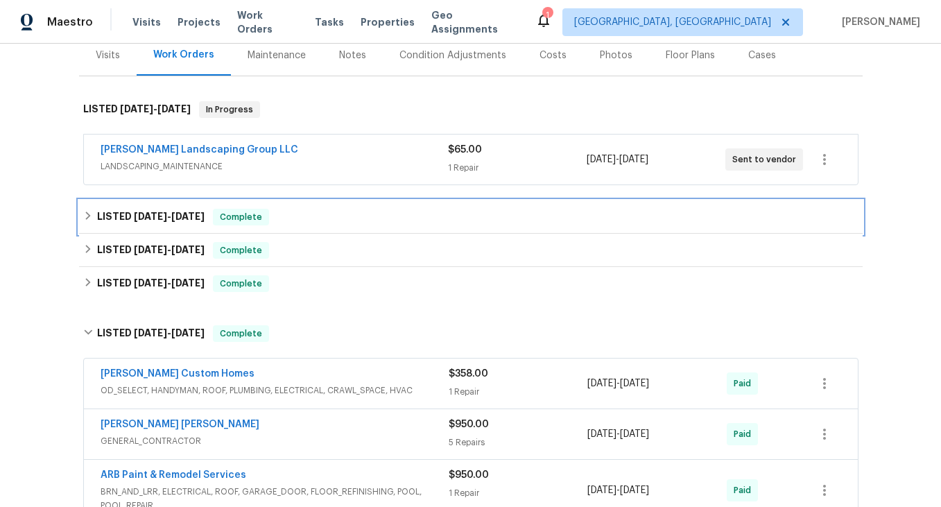
click at [88, 216] on icon at bounding box center [87, 215] width 5 height 8
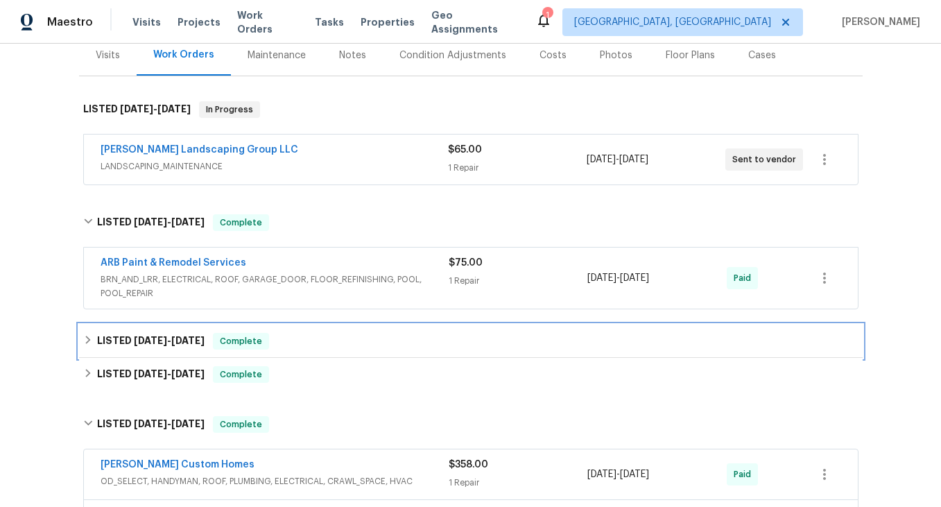
click at [89, 340] on icon at bounding box center [87, 340] width 5 height 8
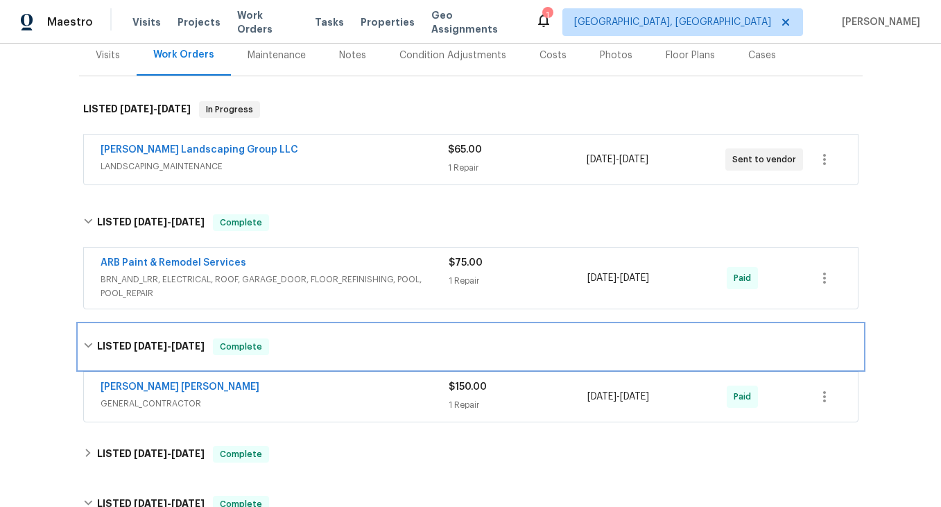
scroll to position [423, 0]
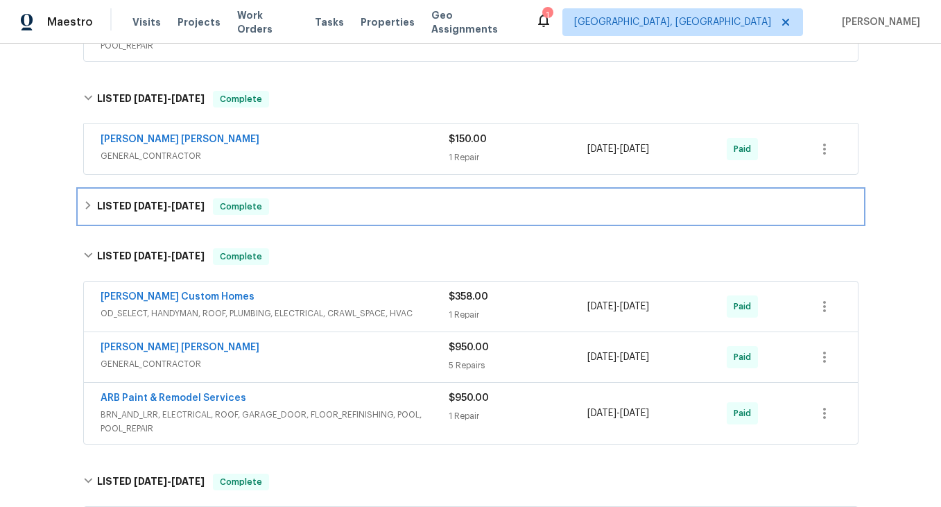
click at [89, 208] on icon at bounding box center [88, 205] width 10 height 10
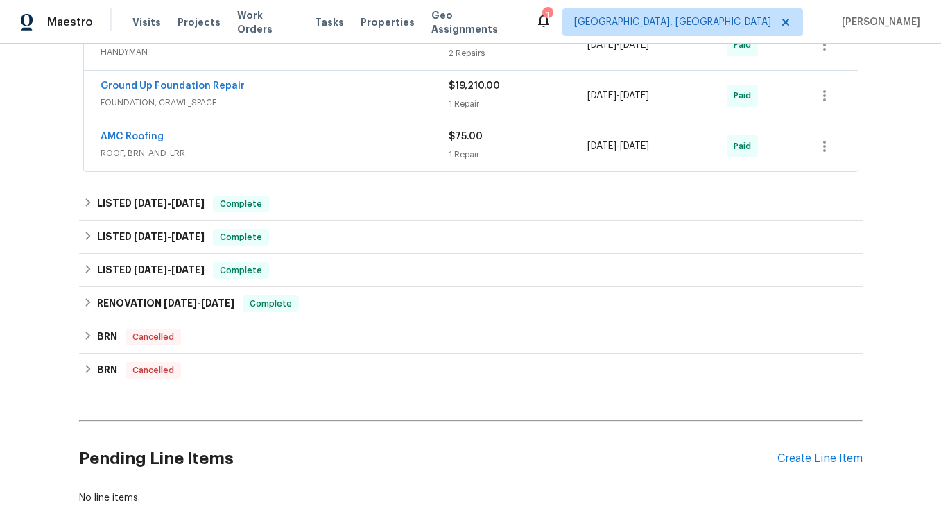
scroll to position [1132, 0]
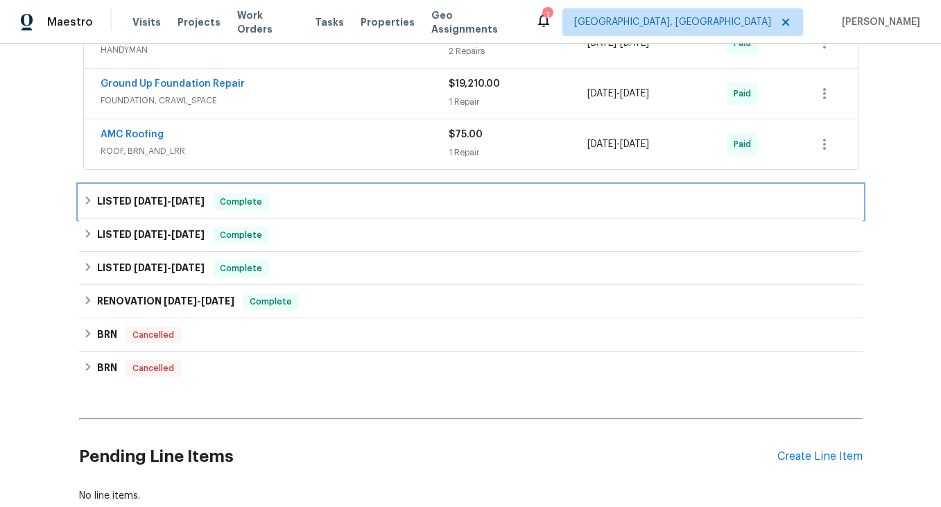
click at [89, 204] on icon at bounding box center [88, 201] width 10 height 10
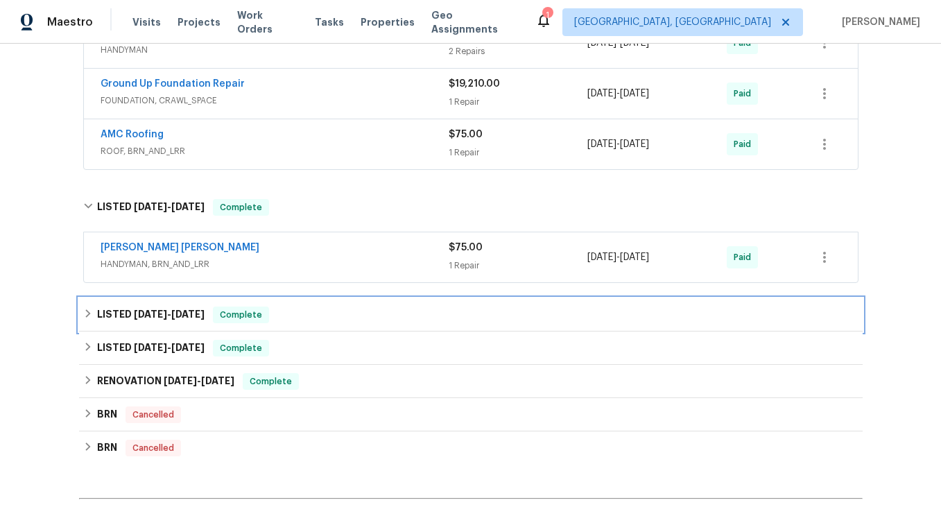
click at [87, 316] on icon at bounding box center [87, 313] width 5 height 8
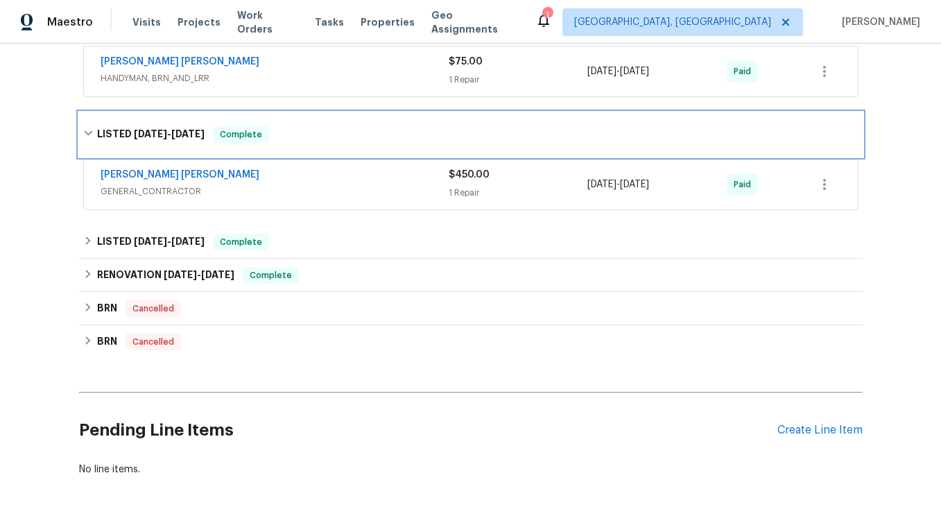
scroll to position [1341, 0]
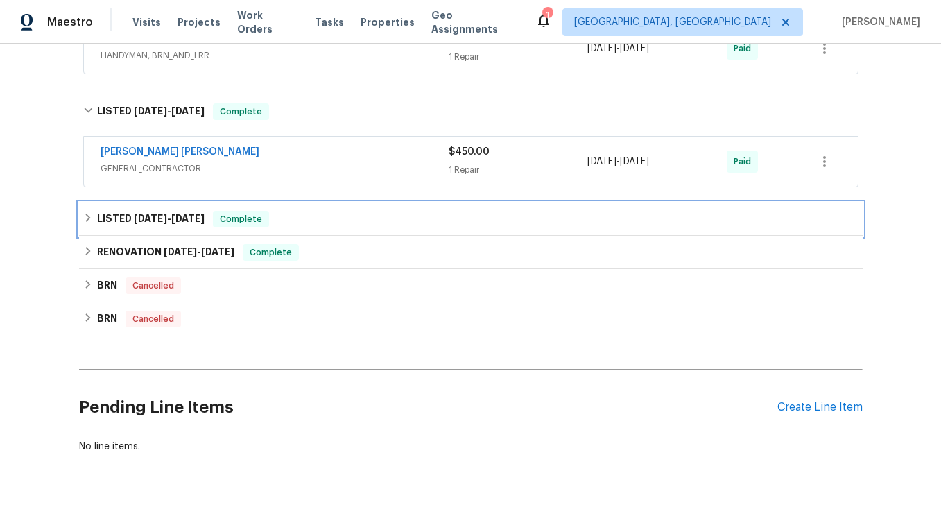
click at [85, 218] on icon at bounding box center [88, 218] width 10 height 10
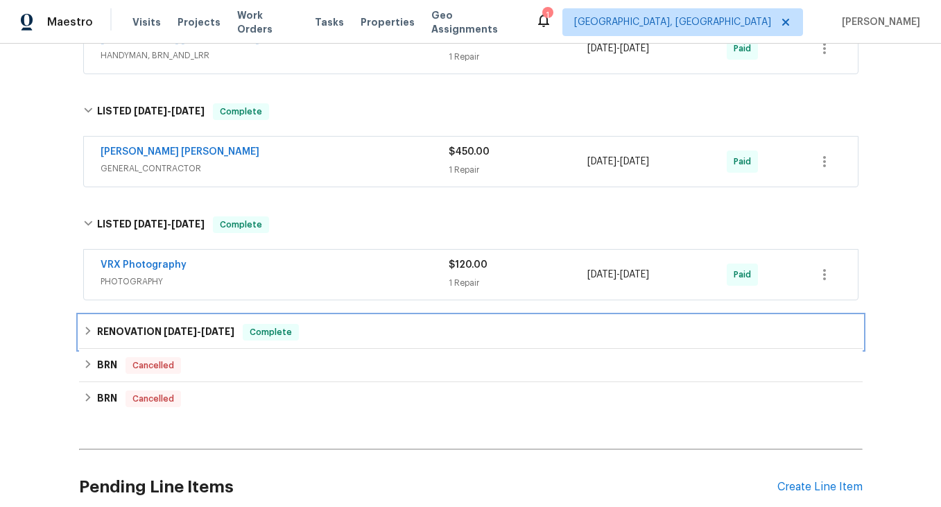
click at [91, 334] on icon at bounding box center [88, 331] width 10 height 10
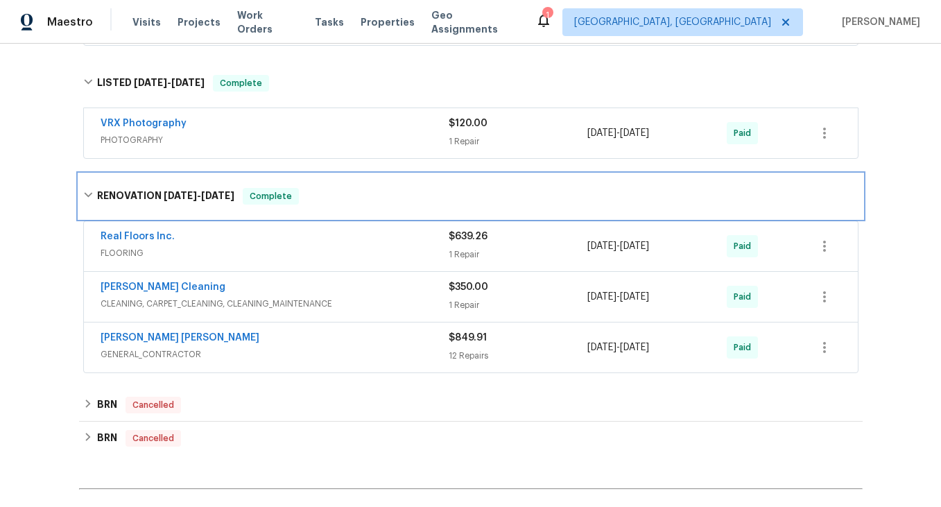
scroll to position [1523, 0]
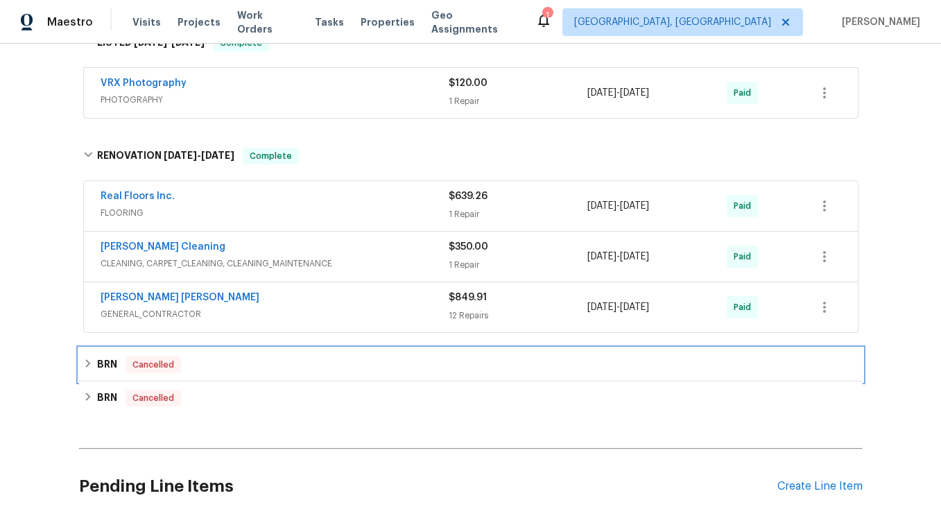
click at [87, 367] on icon at bounding box center [88, 363] width 10 height 10
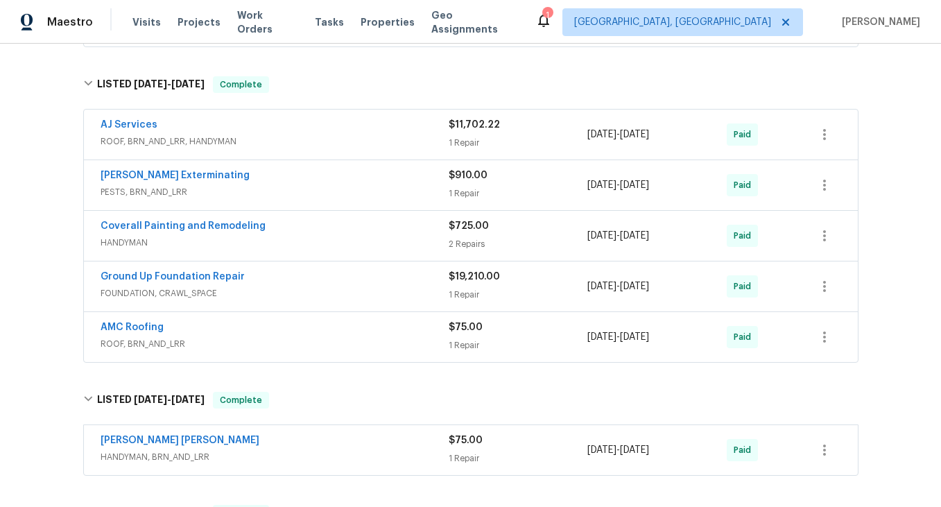
scroll to position [929, 0]
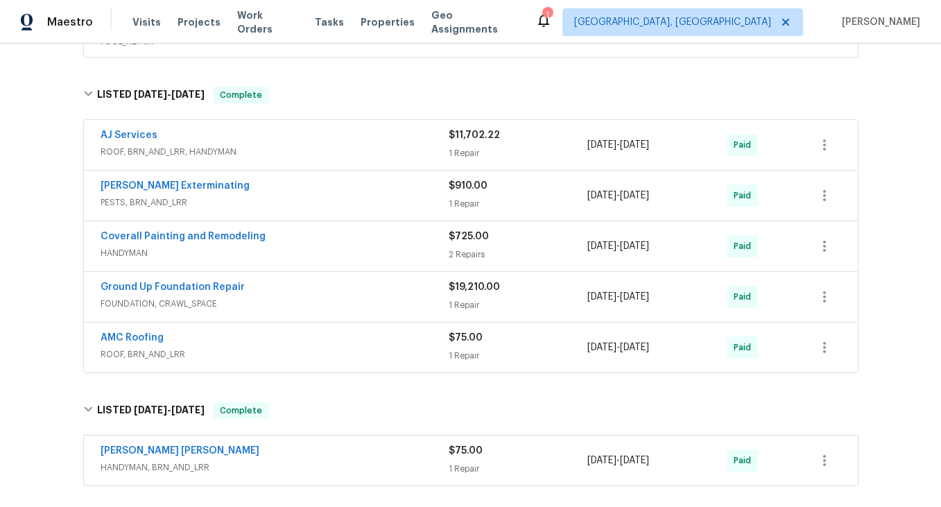
click at [150, 293] on span "Ground Up Foundation Repair" at bounding box center [173, 287] width 144 height 14
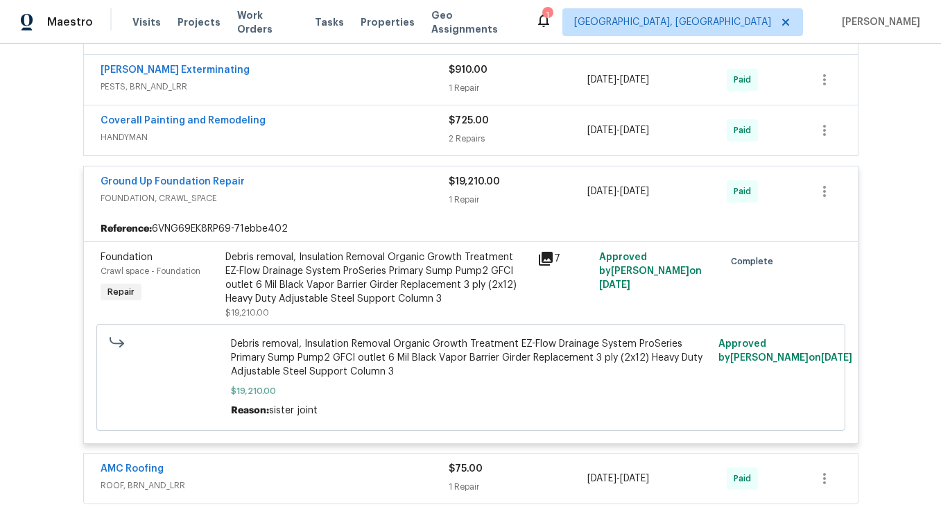
scroll to position [1049, 0]
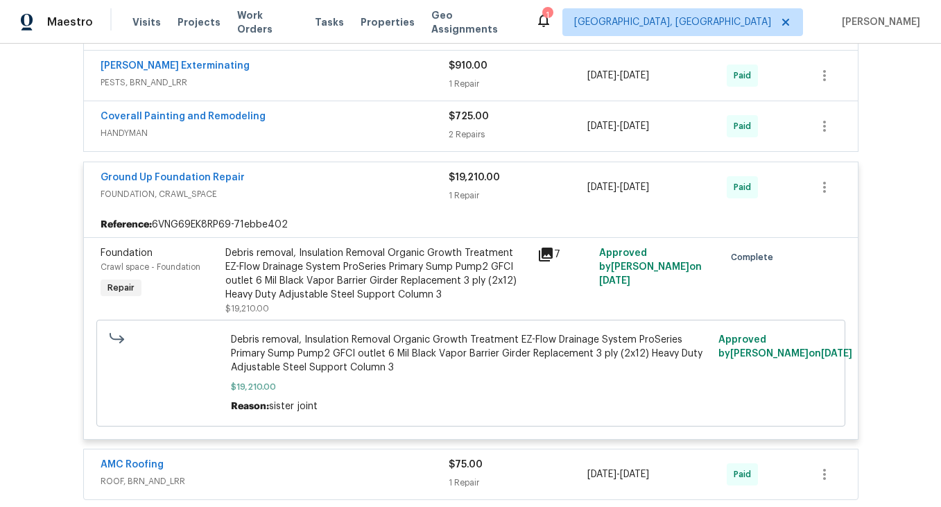
click at [548, 257] on icon at bounding box center [546, 255] width 14 height 14
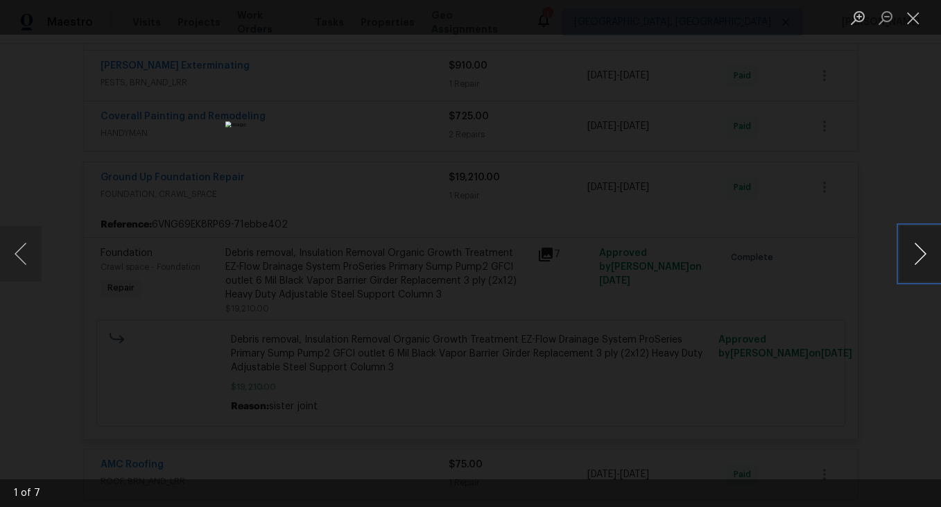
click at [919, 260] on button "Next image" at bounding box center [920, 253] width 42 height 55
click at [926, 260] on button "Next image" at bounding box center [920, 253] width 42 height 55
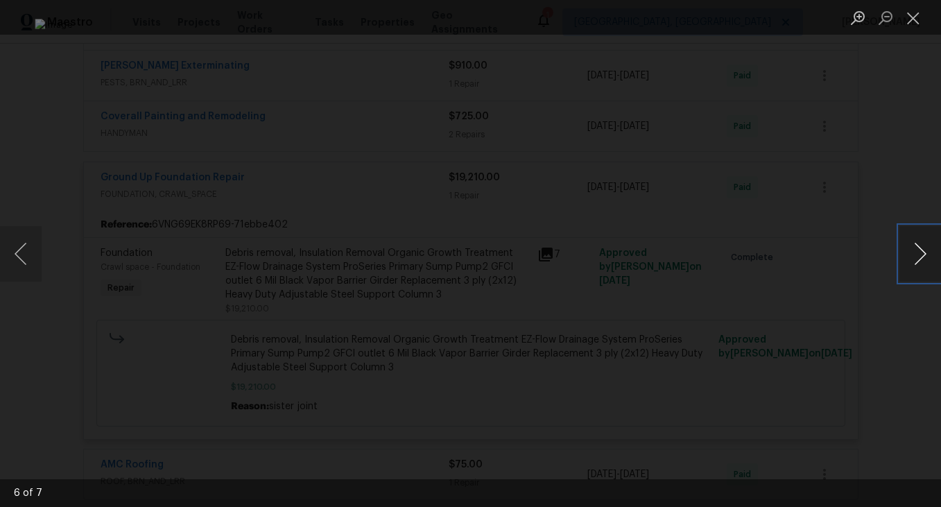
click at [926, 260] on button "Next image" at bounding box center [920, 253] width 42 height 55
click at [918, 21] on button "Close lightbox" at bounding box center [913, 18] width 28 height 24
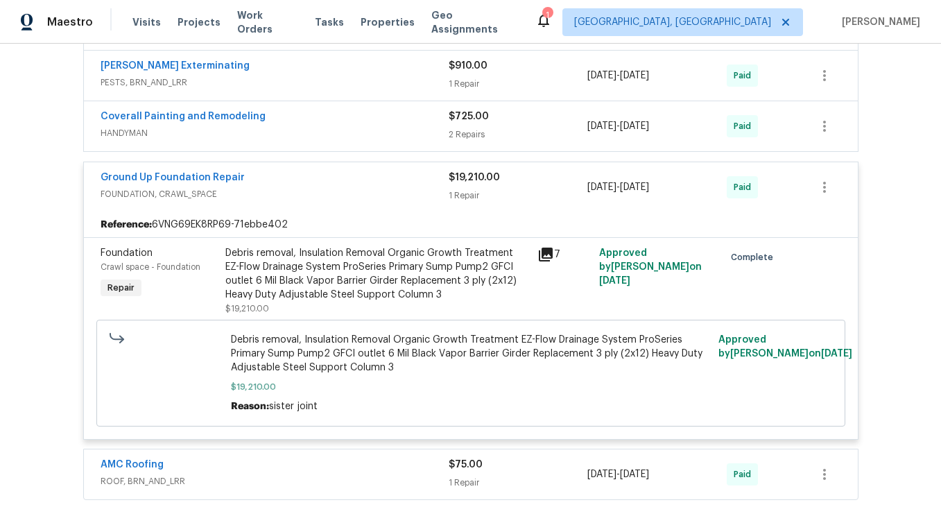
scroll to position [1043, 0]
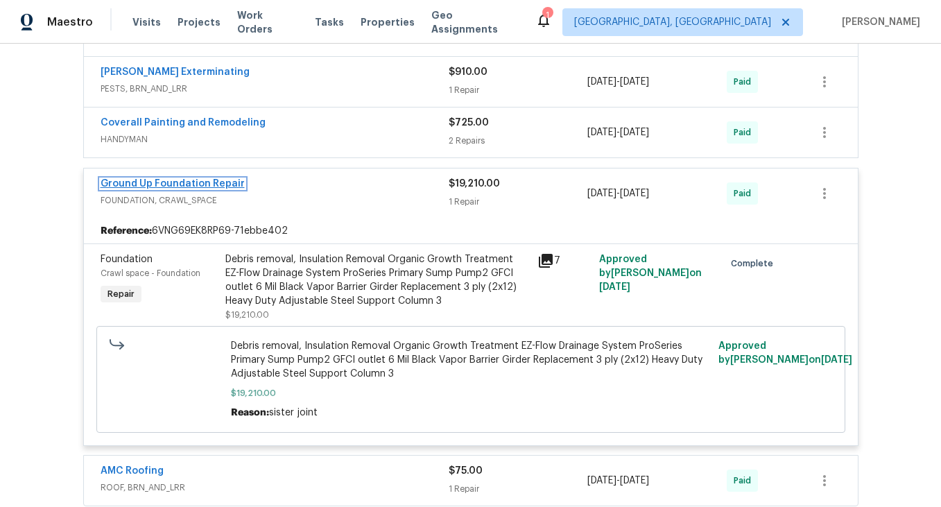
click at [171, 185] on link "Ground Up Foundation Repair" at bounding box center [173, 184] width 144 height 10
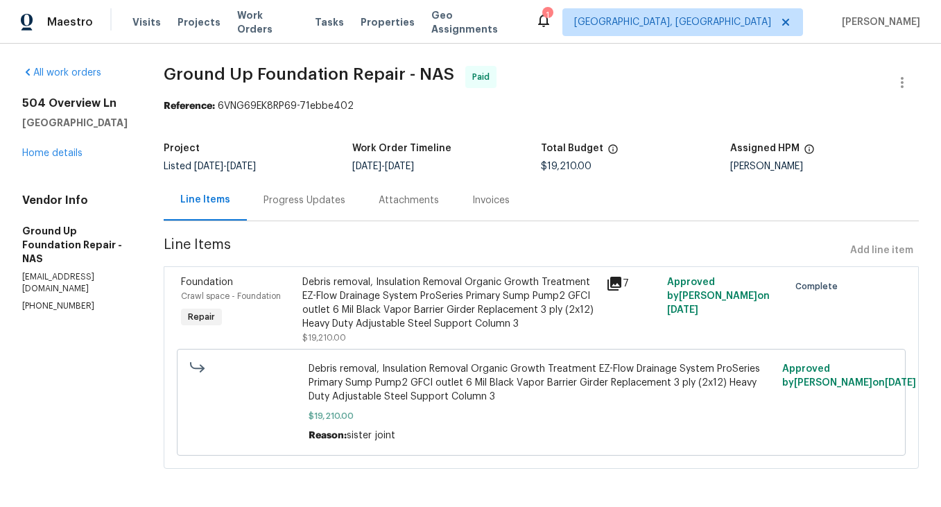
click at [303, 201] on div "Progress Updates" at bounding box center [304, 200] width 82 height 14
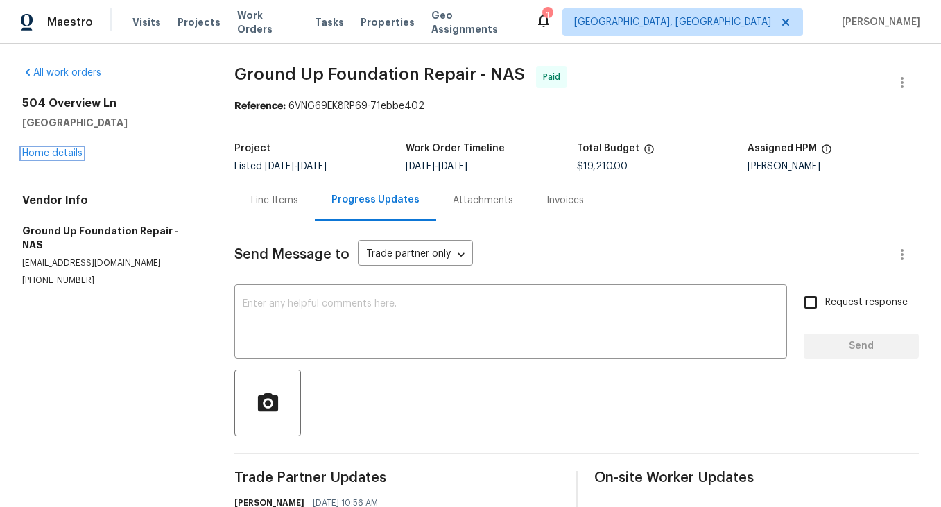
click at [51, 154] on link "Home details" at bounding box center [52, 153] width 60 height 10
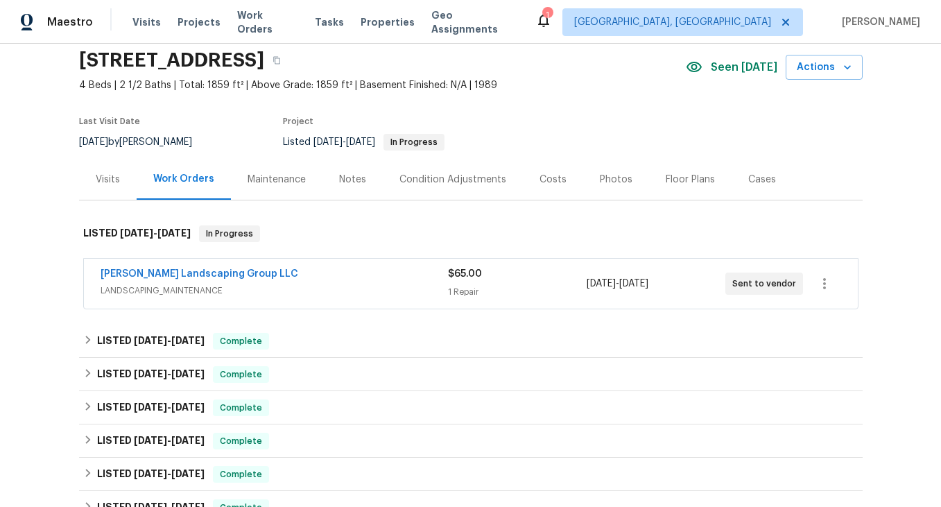
scroll to position [60, 0]
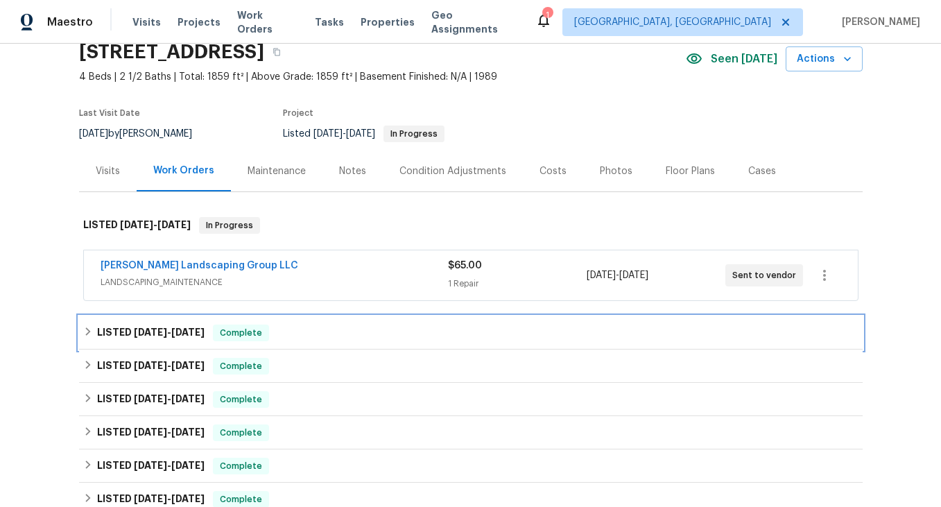
drag, startPoint x: 85, startPoint y: 336, endPoint x: 111, endPoint y: 289, distance: 53.1
click at [87, 334] on icon at bounding box center [88, 332] width 10 height 10
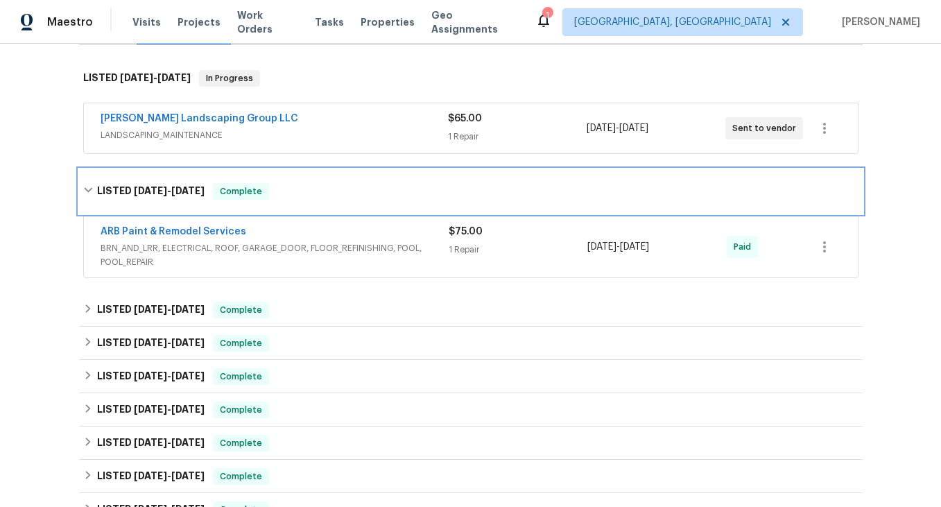
scroll to position [228, 0]
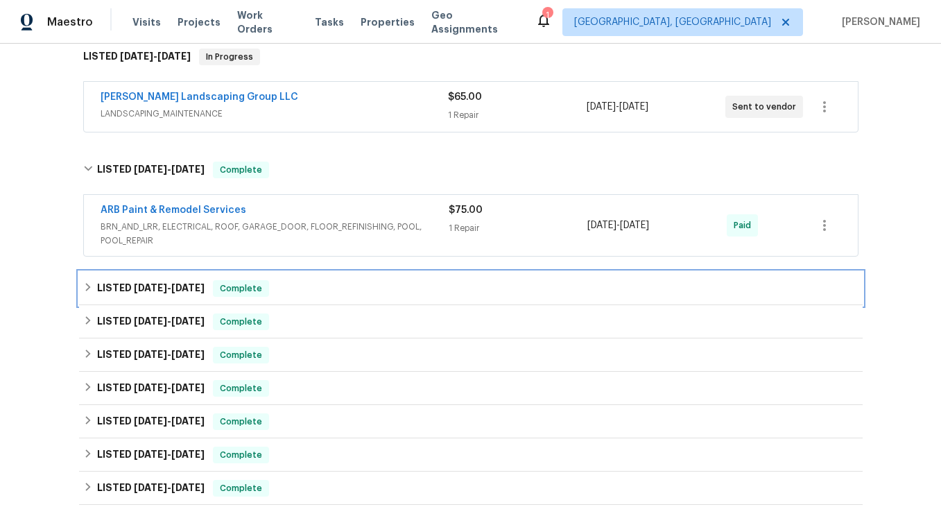
click at [89, 292] on icon at bounding box center [88, 287] width 10 height 10
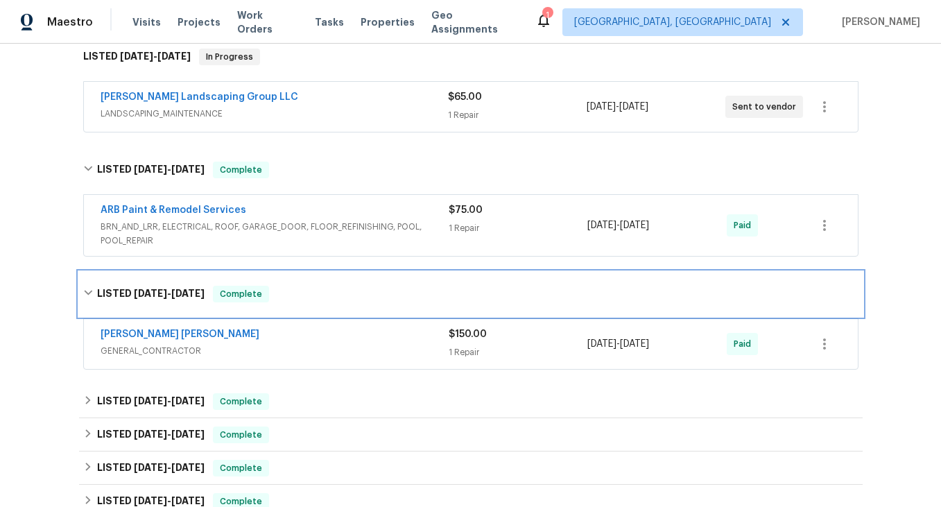
scroll to position [414, 0]
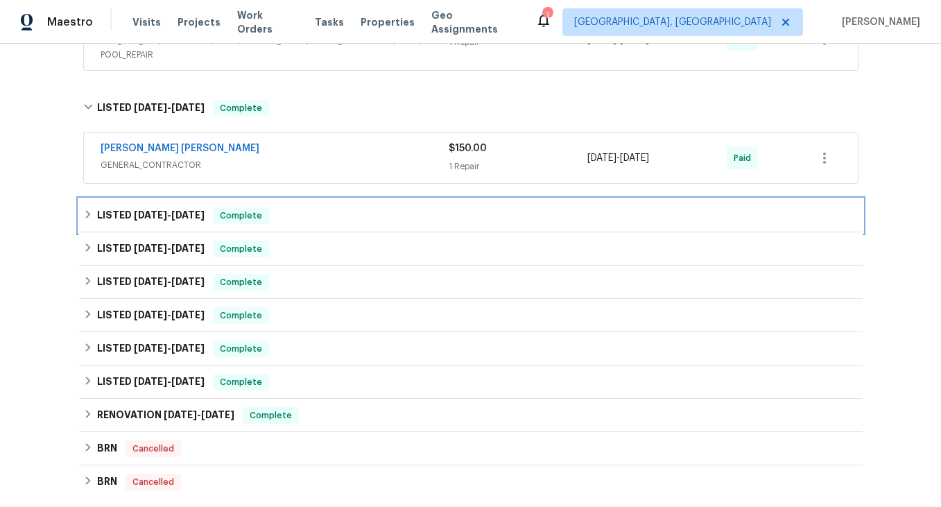
click at [92, 218] on icon at bounding box center [88, 214] width 10 height 10
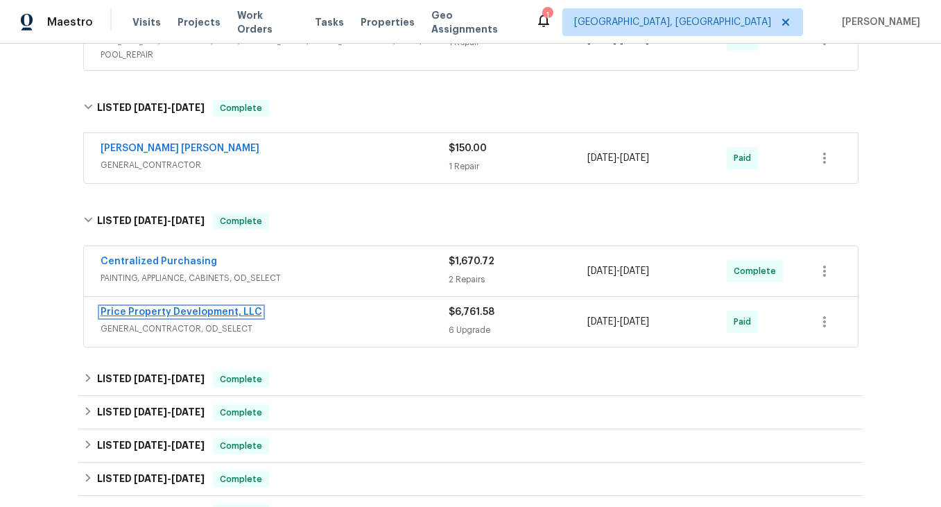
click at [172, 314] on link "Price Property Development, LLC" at bounding box center [182, 312] width 162 height 10
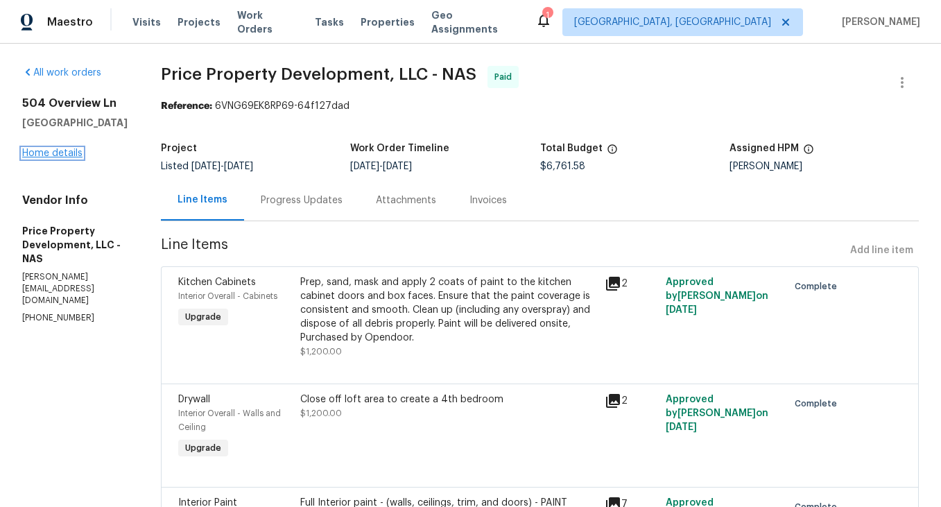
click at [64, 157] on link "Home details" at bounding box center [52, 153] width 60 height 10
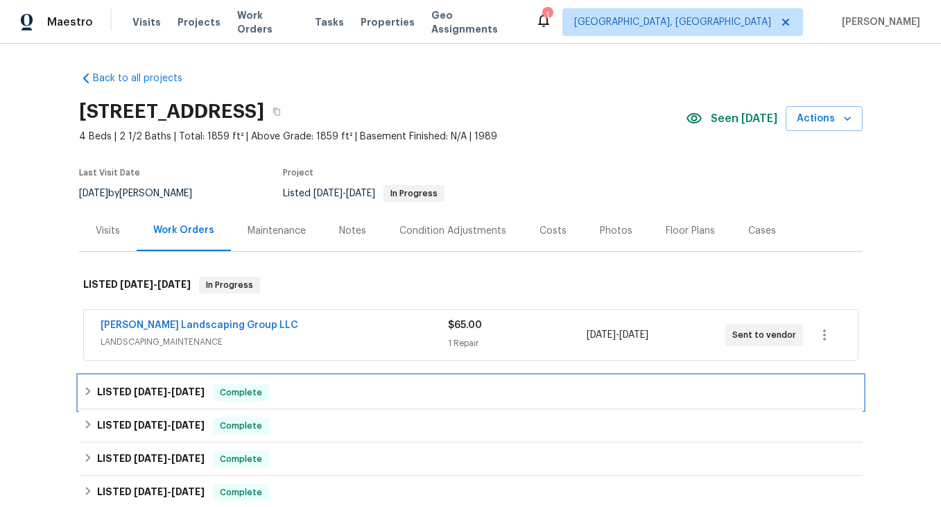
click at [89, 390] on icon at bounding box center [88, 391] width 10 height 10
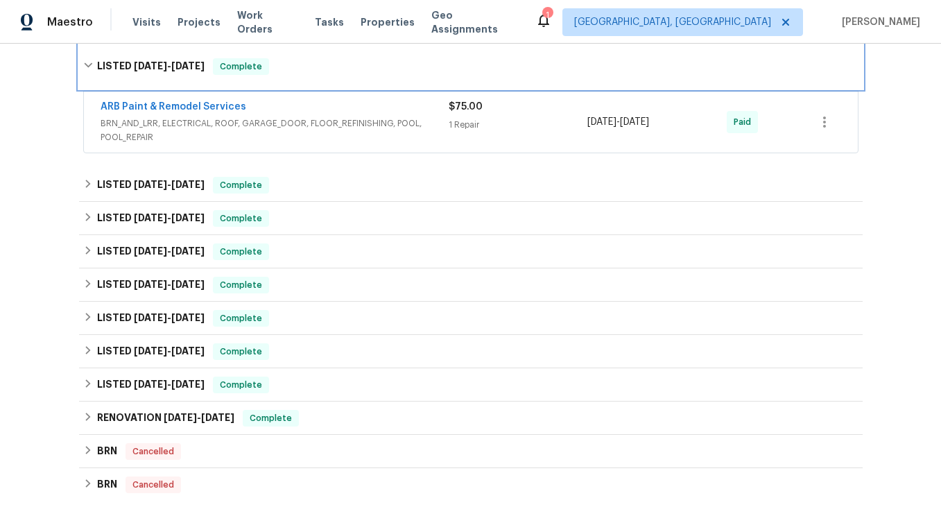
scroll to position [348, 0]
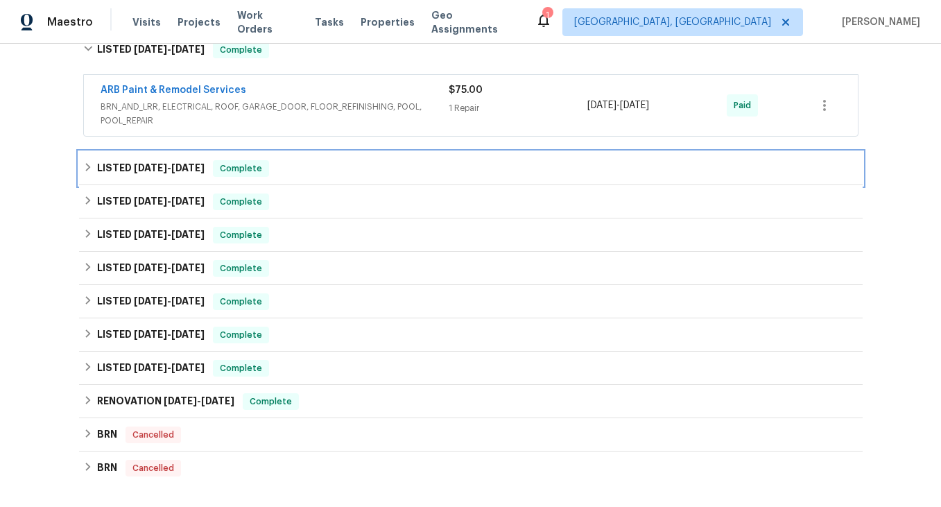
click at [87, 168] on icon at bounding box center [87, 167] width 5 height 8
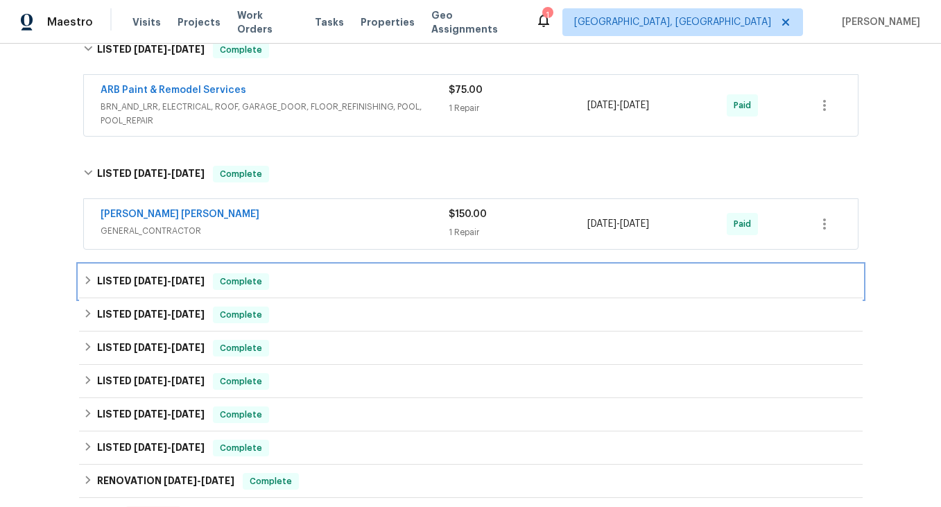
click at [86, 282] on icon at bounding box center [88, 280] width 10 height 10
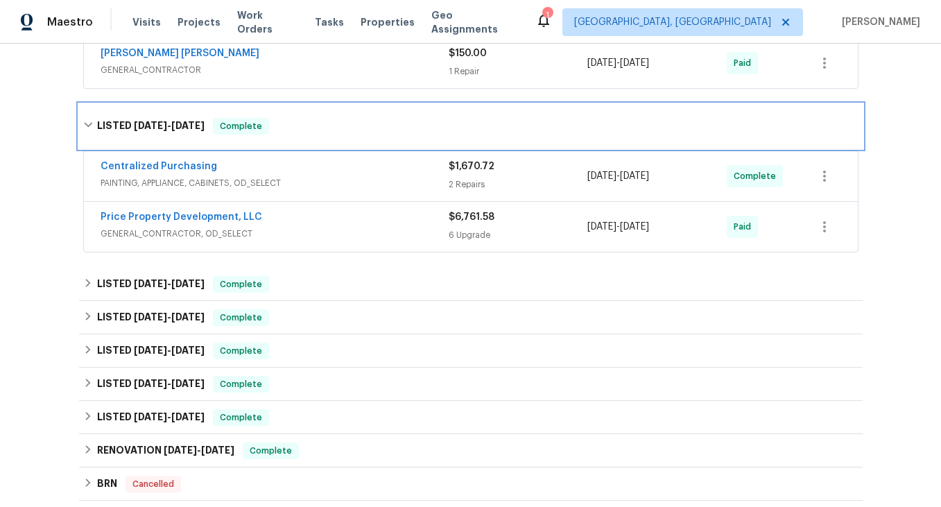
scroll to position [530, 0]
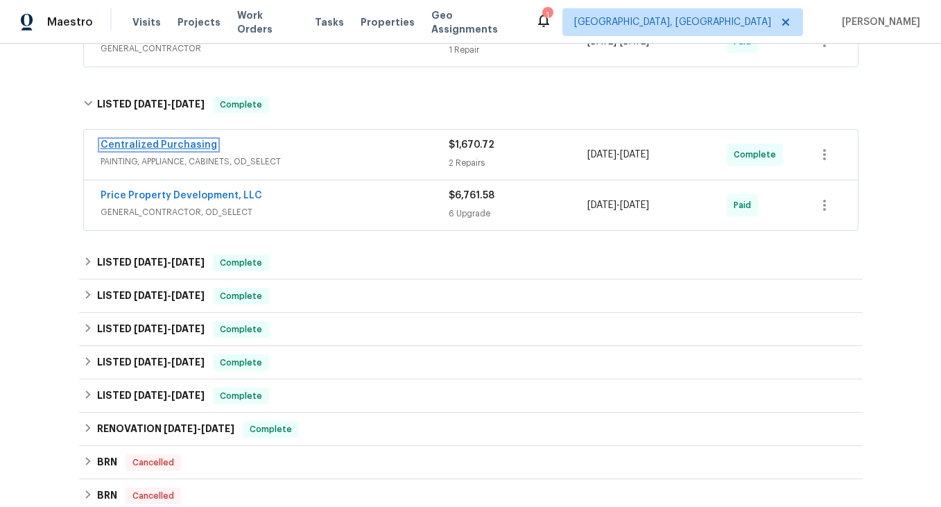
click at [165, 147] on link "Centralized Purchasing" at bounding box center [159, 145] width 116 height 10
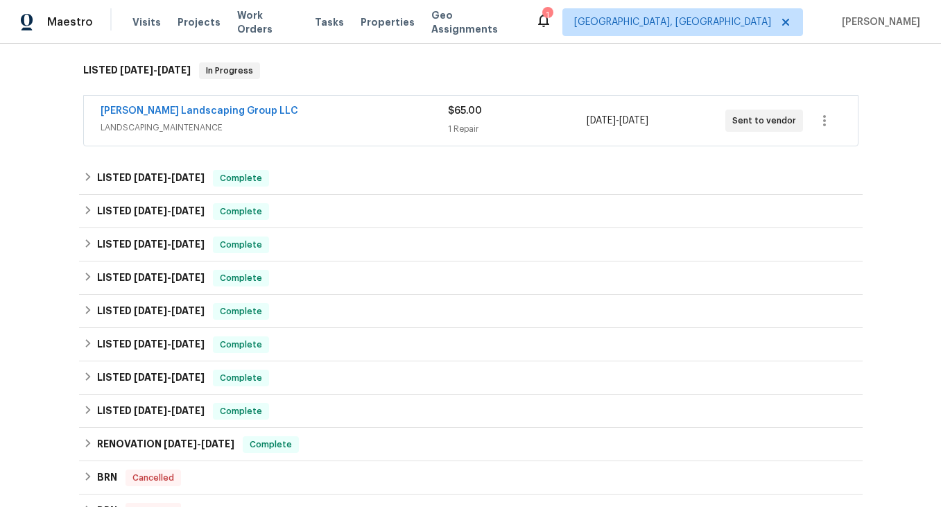
scroll to position [234, 0]
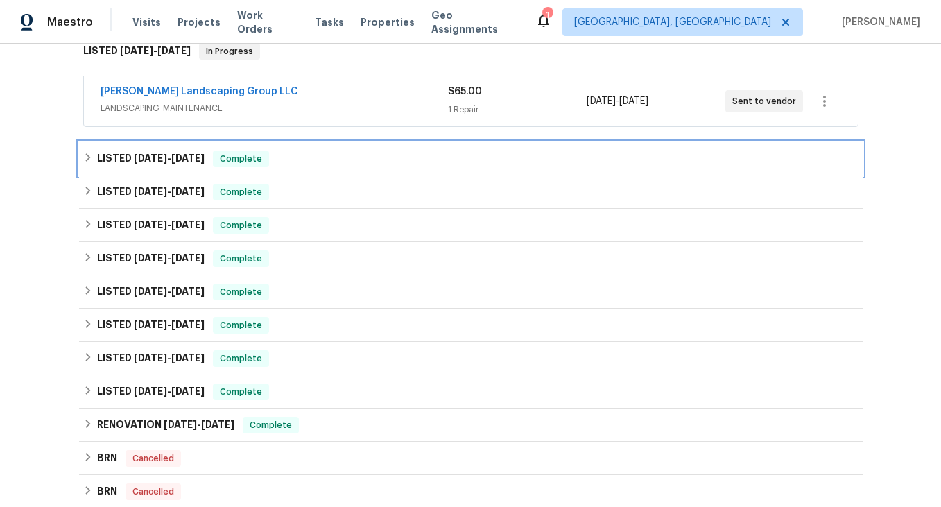
click at [85, 159] on icon at bounding box center [88, 158] width 10 height 10
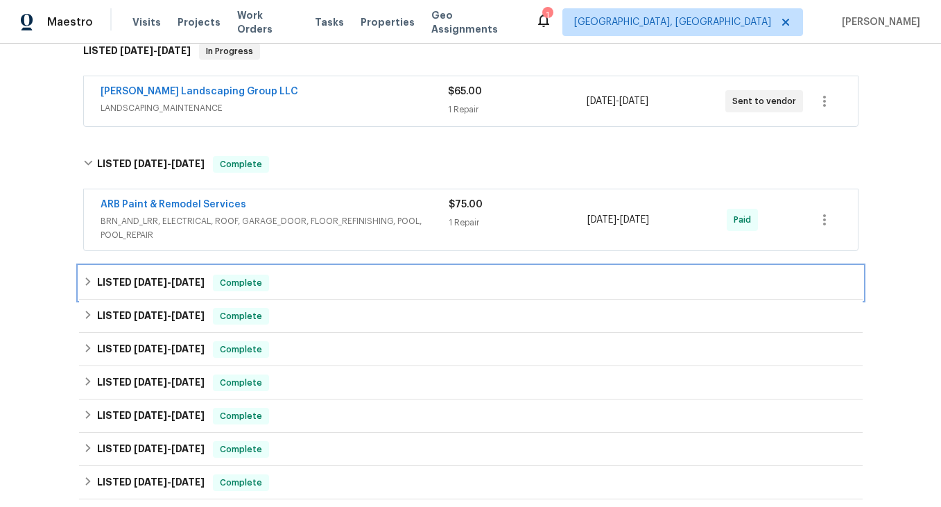
click at [86, 284] on icon at bounding box center [87, 281] width 5 height 8
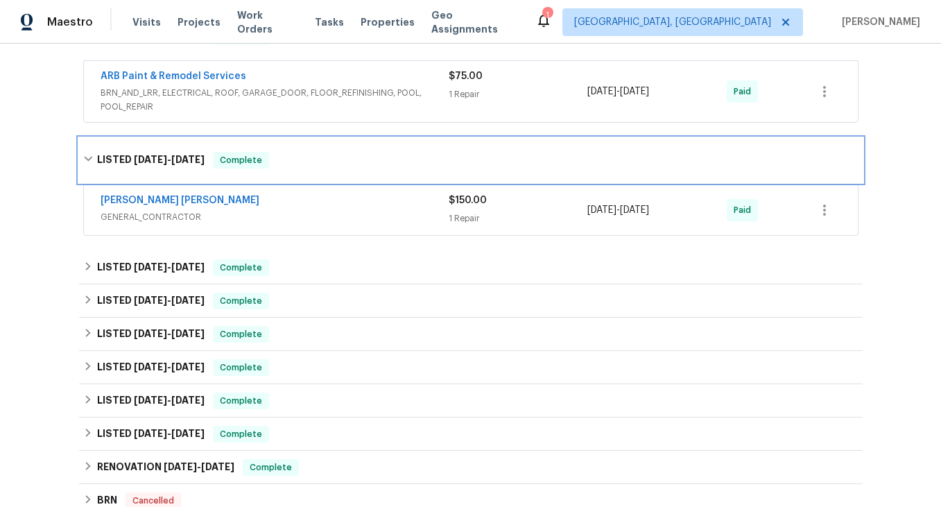
scroll to position [371, 0]
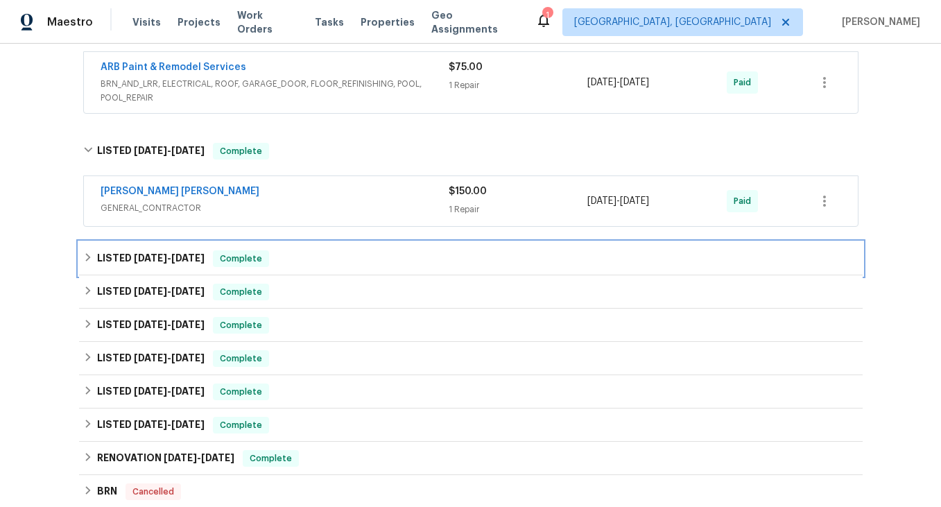
click at [87, 259] on icon at bounding box center [87, 257] width 5 height 8
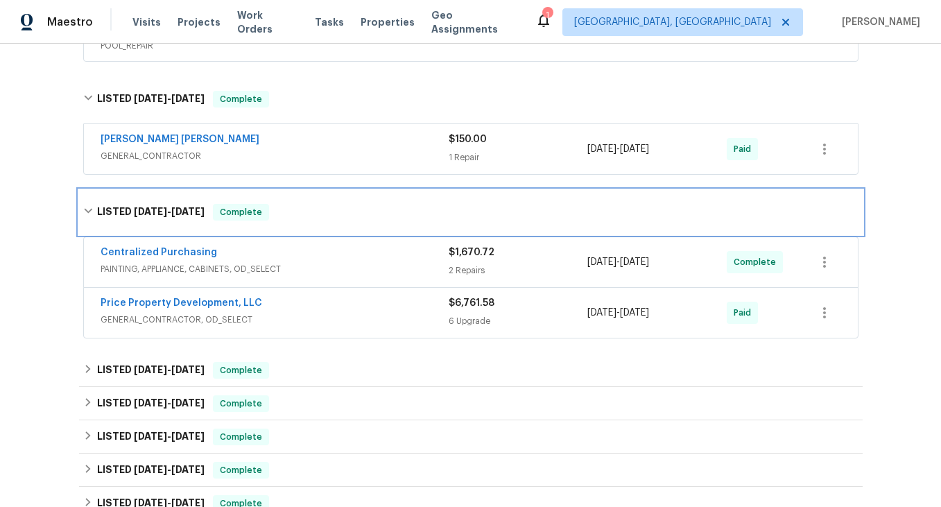
scroll to position [440, 0]
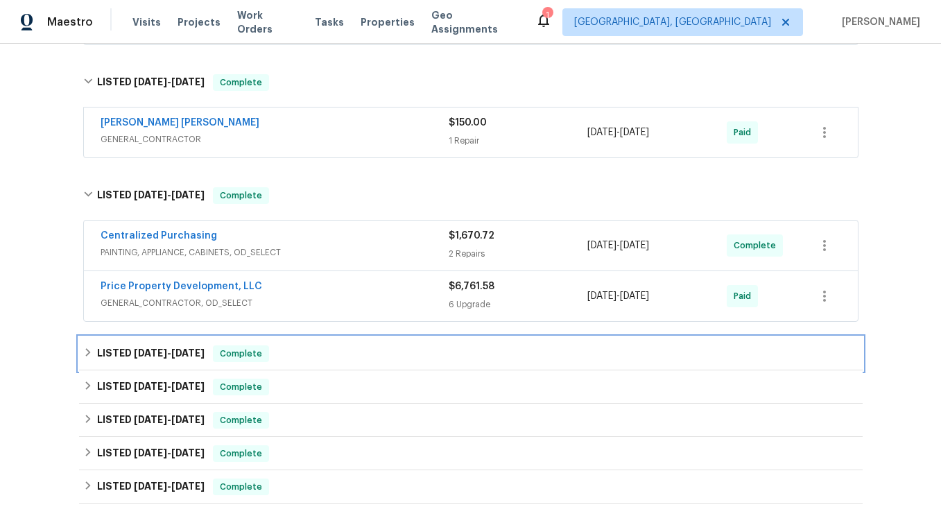
click at [85, 354] on icon at bounding box center [88, 352] width 10 height 10
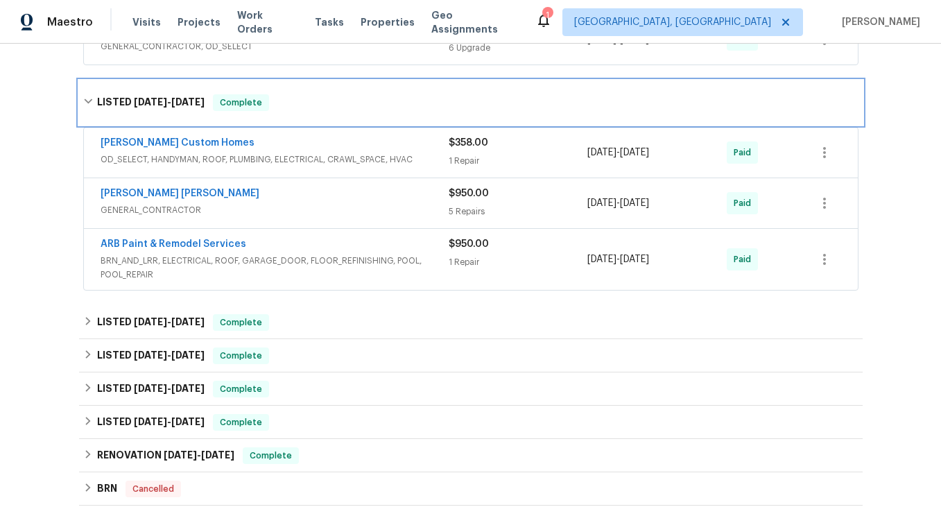
scroll to position [703, 0]
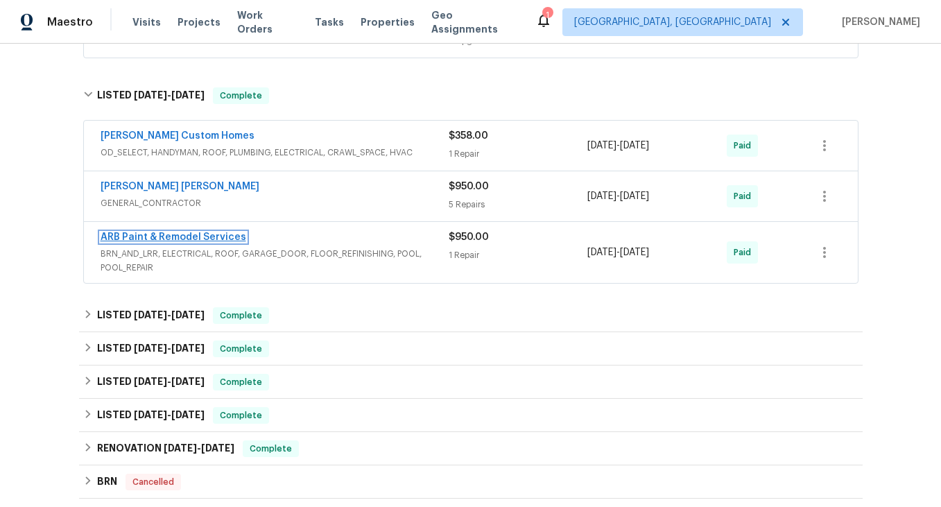
click at [184, 236] on link "ARB Paint & Remodel Services" at bounding box center [174, 237] width 146 height 10
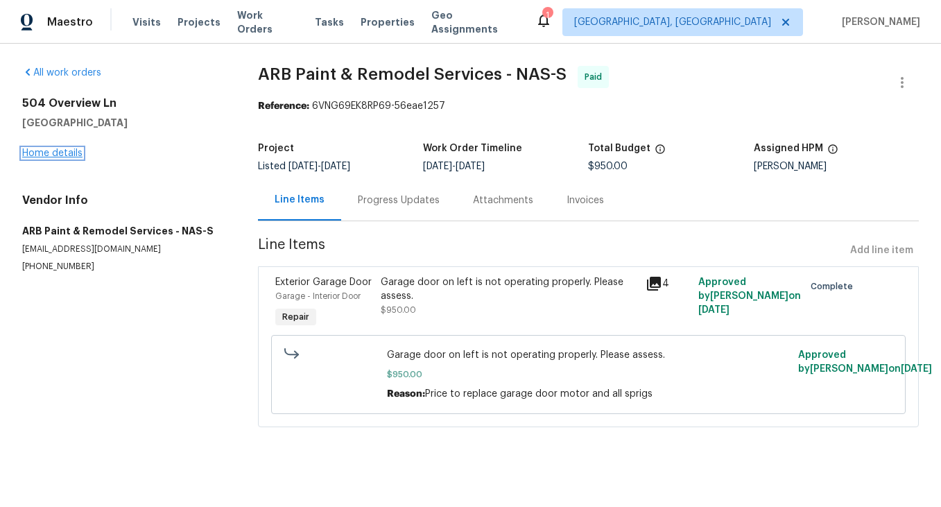
click at [61, 155] on link "Home details" at bounding box center [52, 153] width 60 height 10
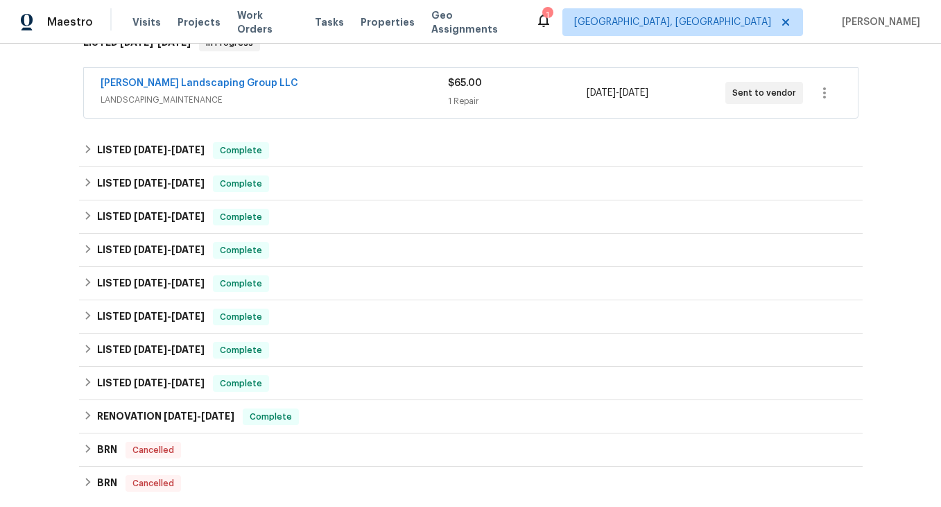
scroll to position [239, 0]
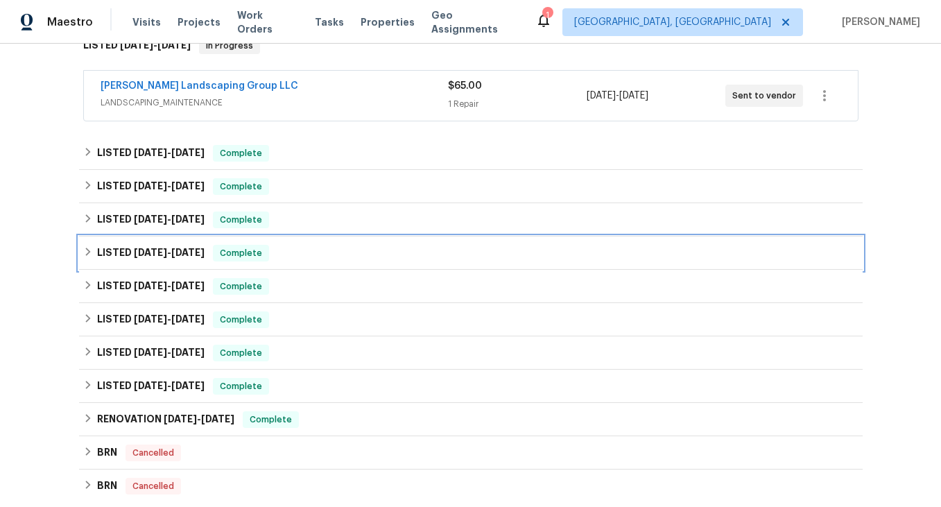
click at [87, 258] on div "LISTED 5/28/25 - 6/13/25 Complete" at bounding box center [470, 253] width 775 height 17
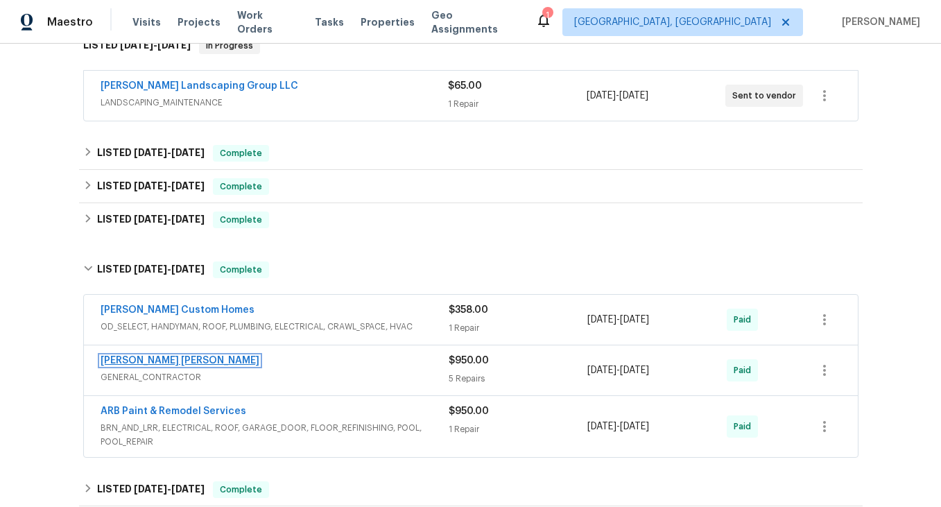
click at [148, 359] on link "Fernando Ruiz Hernandez" at bounding box center [180, 361] width 159 height 10
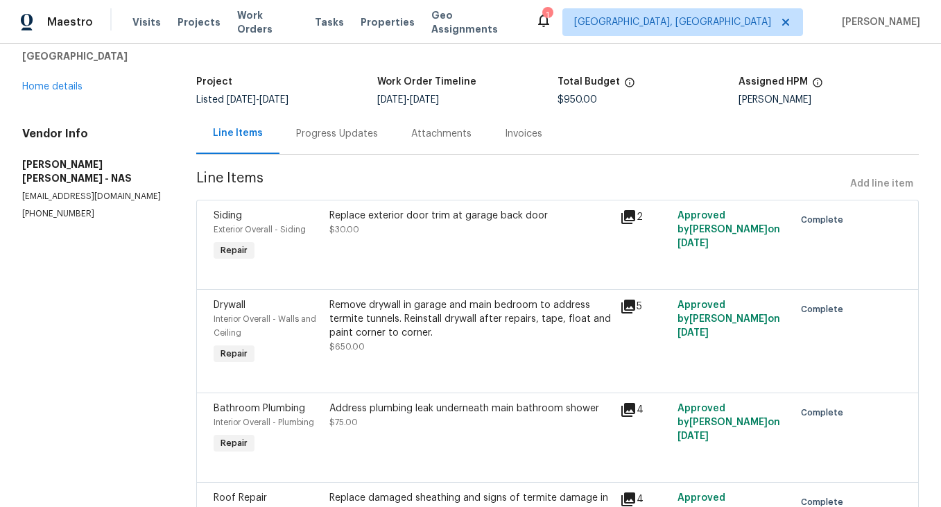
scroll to position [68, 0]
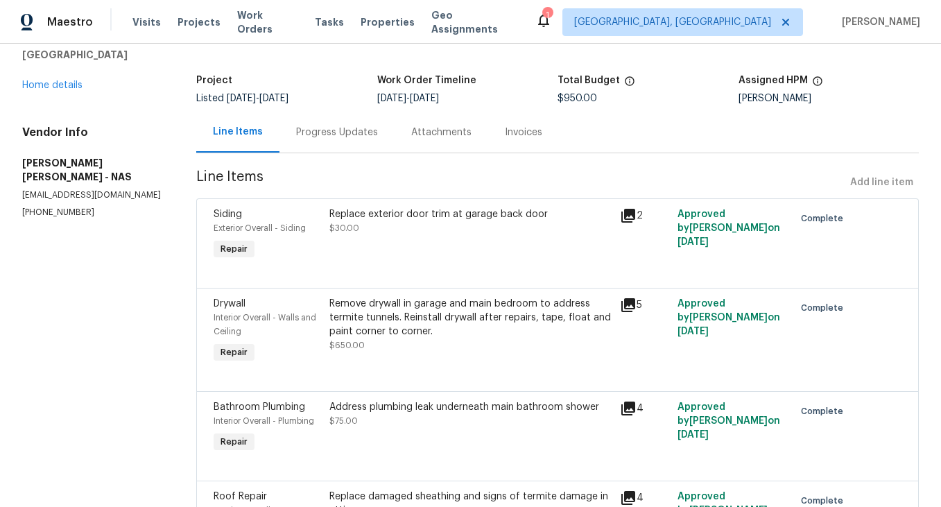
click at [633, 307] on icon at bounding box center [628, 305] width 17 height 17
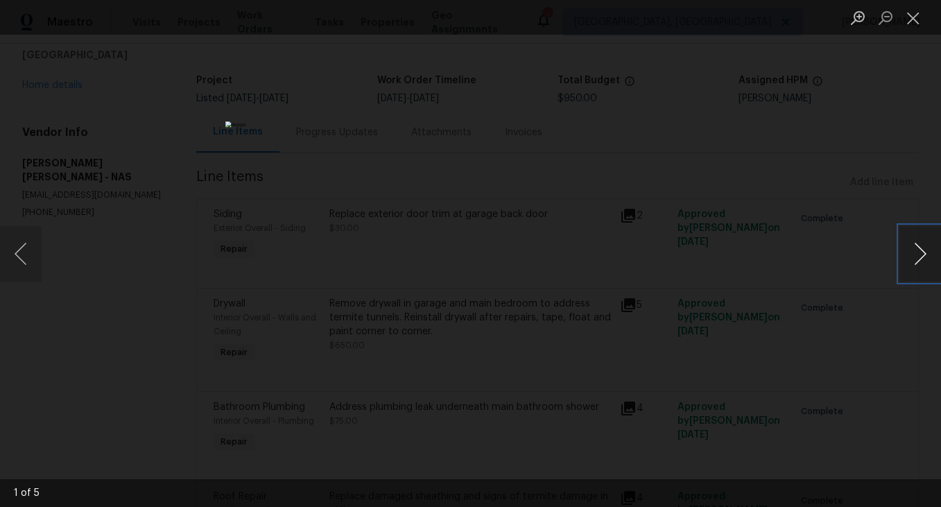
click at [920, 255] on button "Next image" at bounding box center [920, 253] width 42 height 55
click at [919, 256] on button "Next image" at bounding box center [920, 253] width 42 height 55
click at [24, 266] on button "Previous image" at bounding box center [21, 253] width 42 height 55
click at [912, 22] on button "Close lightbox" at bounding box center [913, 18] width 28 height 24
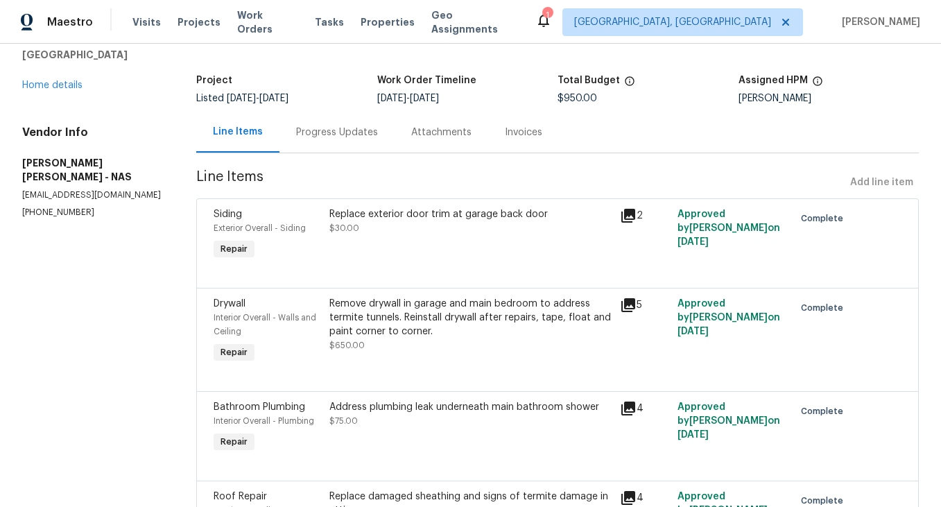
click at [628, 305] on icon at bounding box center [628, 305] width 14 height 14
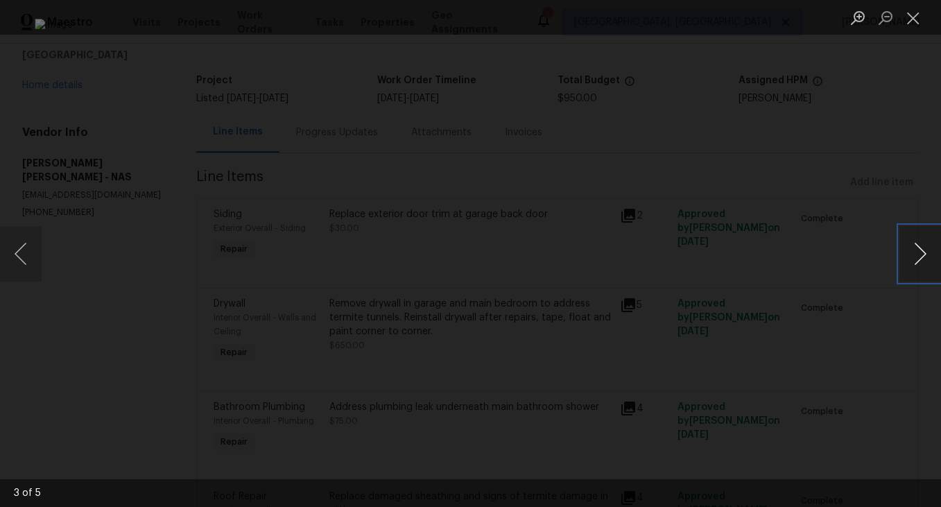
click at [924, 260] on button "Next image" at bounding box center [920, 253] width 42 height 55
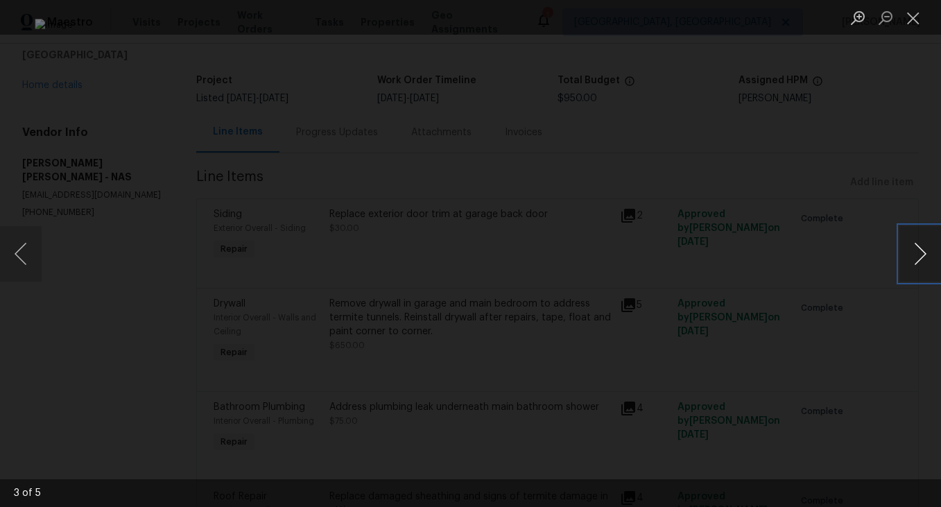
click at [924, 260] on button "Next image" at bounding box center [920, 253] width 42 height 55
click at [919, 261] on button "Next image" at bounding box center [920, 253] width 42 height 55
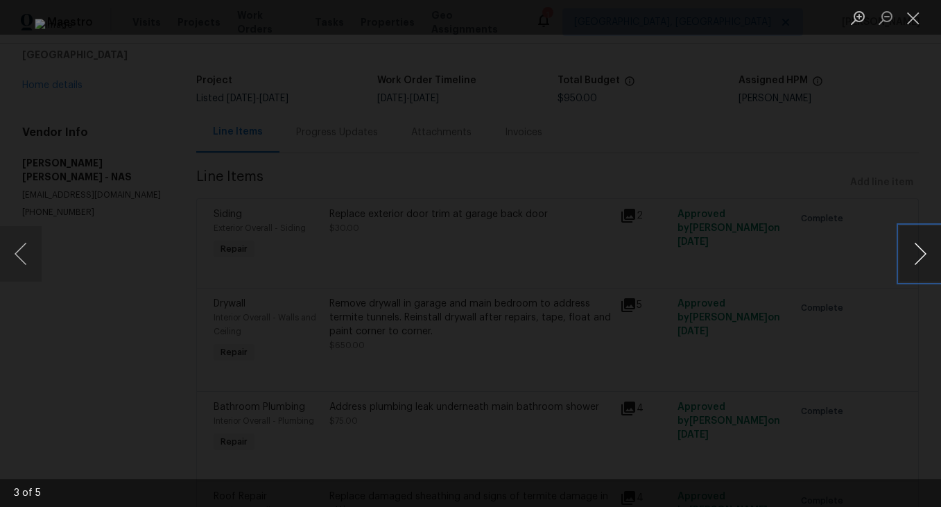
click at [919, 261] on button "Next image" at bounding box center [920, 253] width 42 height 55
click at [917, 20] on button "Close lightbox" at bounding box center [913, 18] width 28 height 24
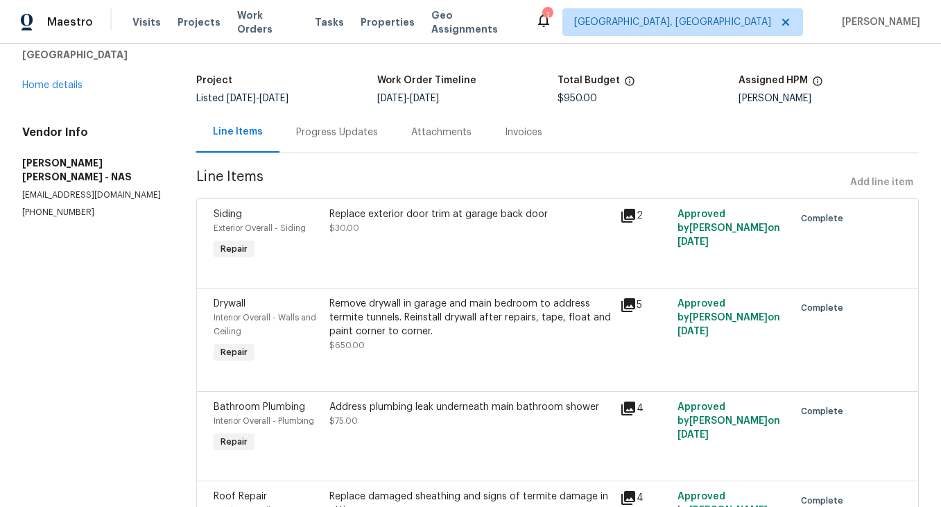
drag, startPoint x: 617, startPoint y: 208, endPoint x: 642, endPoint y: 218, distance: 27.0
click at [622, 211] on div "2" at bounding box center [645, 235] width 58 height 64
click at [631, 217] on icon at bounding box center [628, 215] width 17 height 17
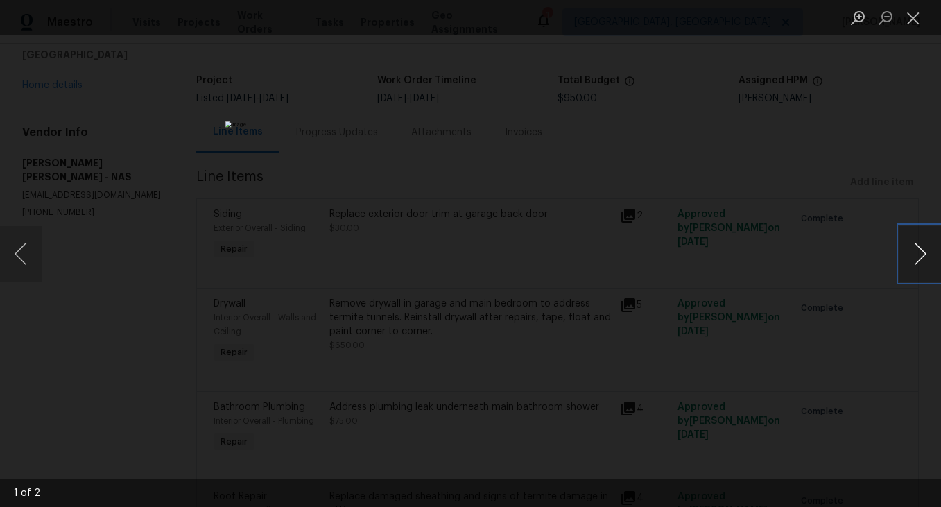
click at [922, 255] on button "Next image" at bounding box center [920, 253] width 42 height 55
drag, startPoint x: 913, startPoint y: 16, endPoint x: 850, endPoint y: 94, distance: 100.6
click at [913, 16] on button "Close lightbox" at bounding box center [913, 18] width 28 height 24
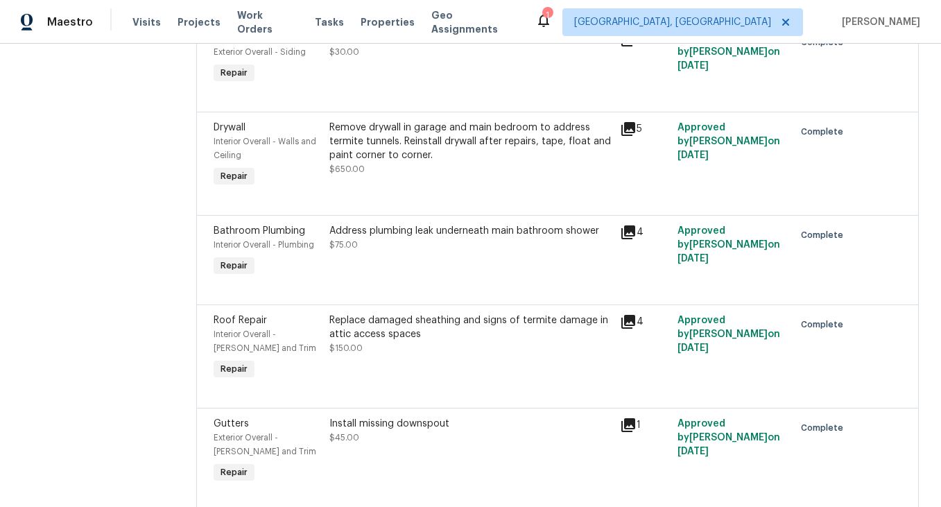
scroll to position [252, 0]
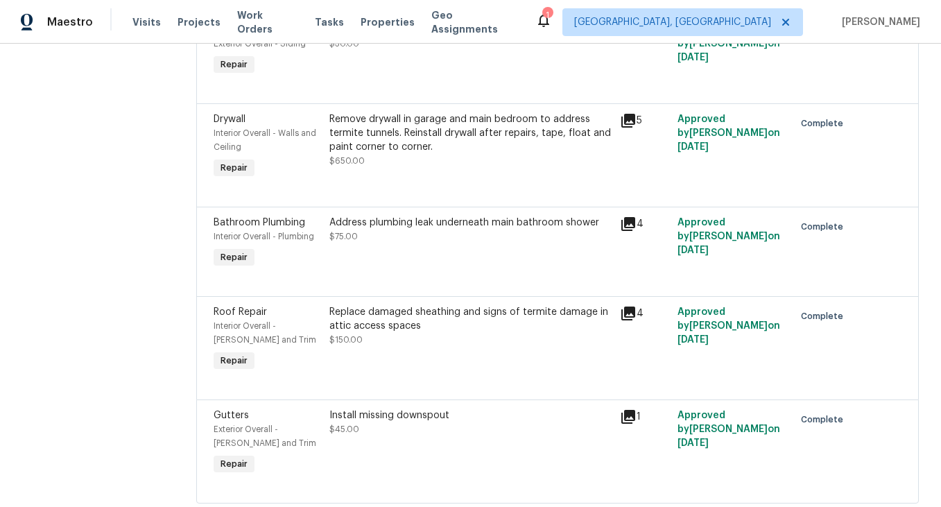
click at [628, 315] on icon at bounding box center [628, 313] width 17 height 17
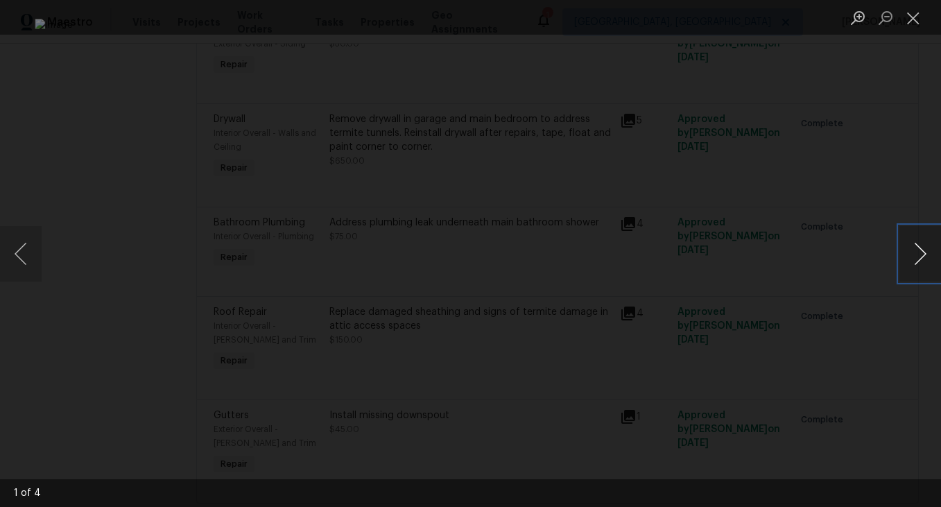
click at [918, 255] on button "Next image" at bounding box center [920, 253] width 42 height 55
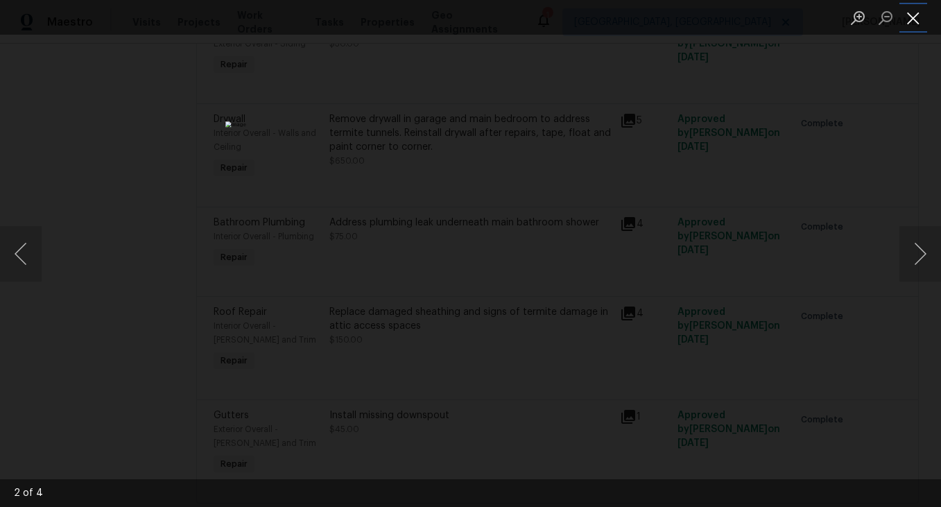
click at [908, 16] on button "Close lightbox" at bounding box center [913, 18] width 28 height 24
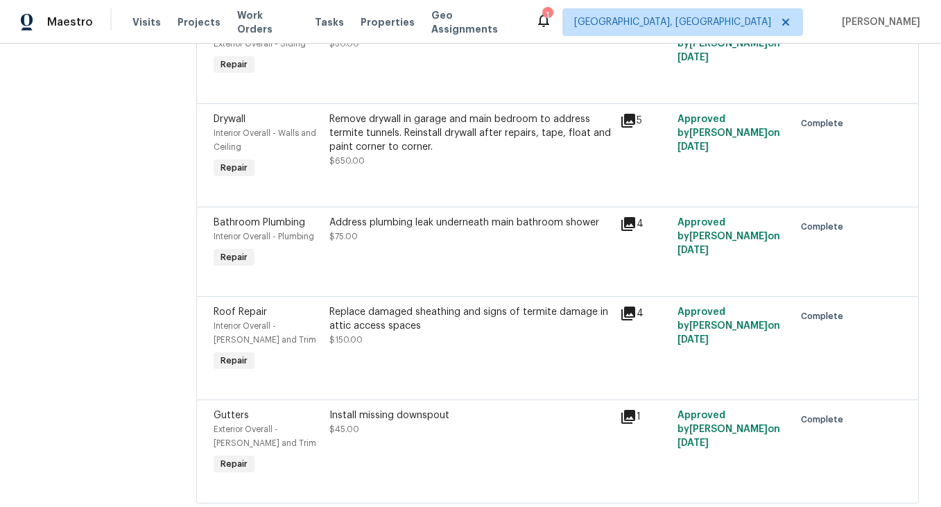
click at [633, 422] on icon at bounding box center [628, 417] width 14 height 14
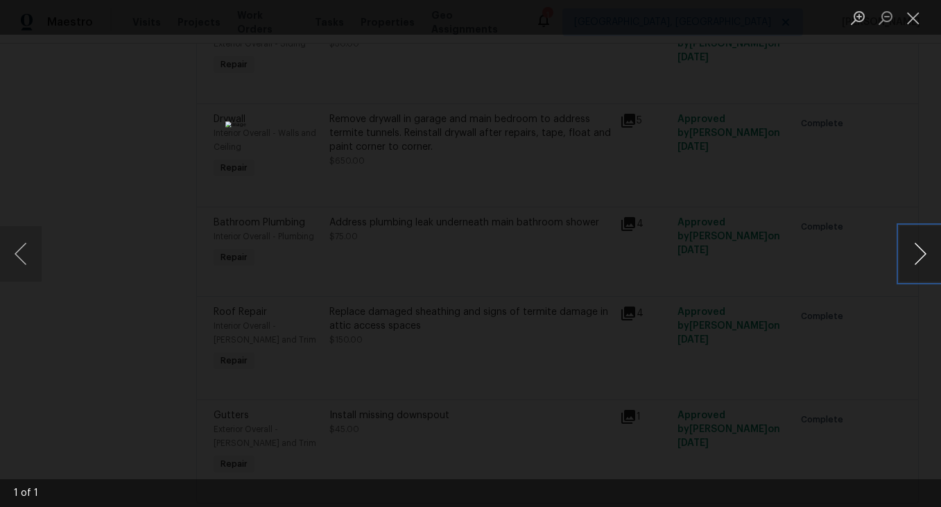
click at [926, 254] on button "Next image" at bounding box center [920, 253] width 42 height 55
click at [915, 18] on button "Close lightbox" at bounding box center [913, 18] width 28 height 24
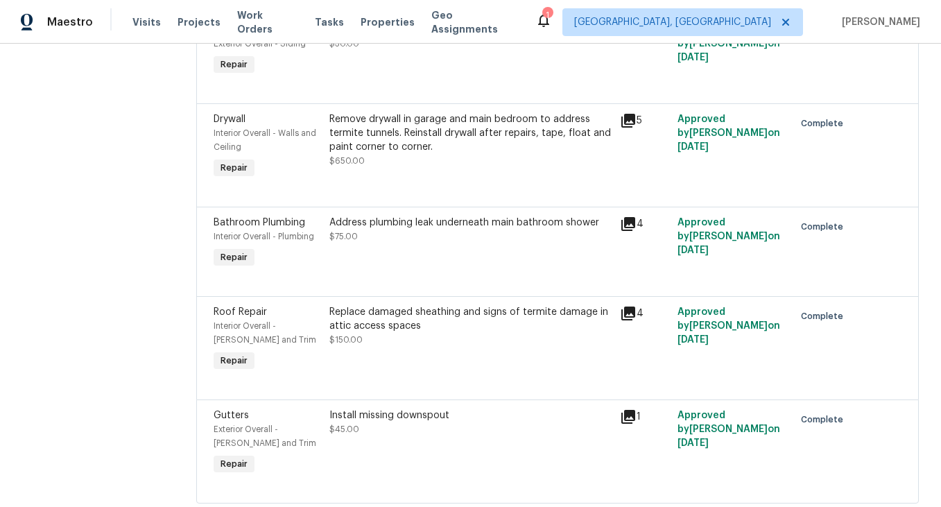
click at [633, 119] on icon at bounding box center [628, 121] width 14 height 14
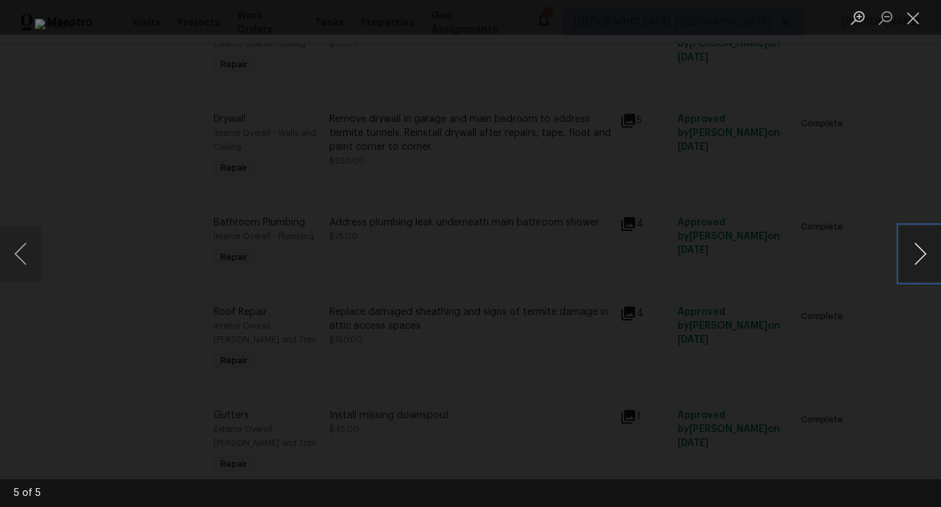
click at [915, 258] on button "Next image" at bounding box center [920, 253] width 42 height 55
click at [927, 259] on button "Next image" at bounding box center [920, 253] width 42 height 55
click at [920, 261] on button "Next image" at bounding box center [920, 253] width 42 height 55
click at [910, 260] on button "Next image" at bounding box center [920, 253] width 42 height 55
click at [919, 254] on button "Next image" at bounding box center [920, 253] width 42 height 55
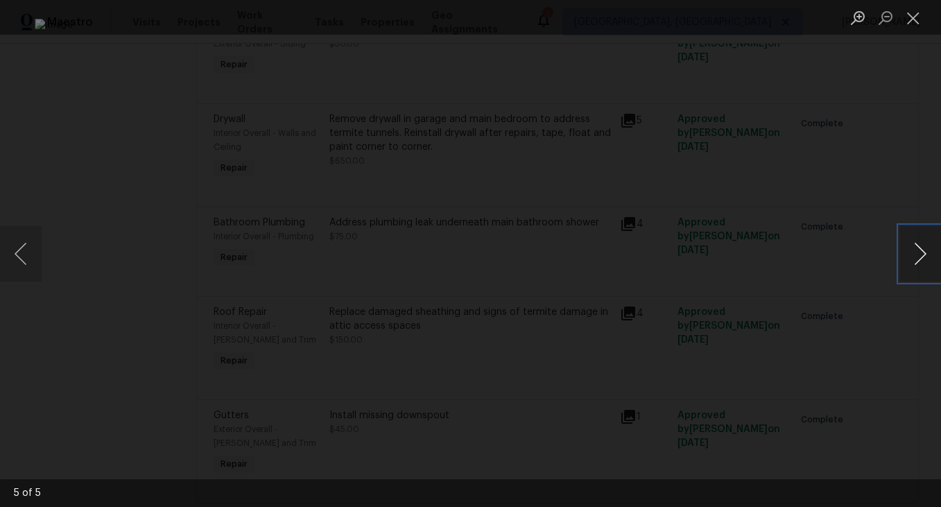
click at [922, 263] on button "Next image" at bounding box center [920, 253] width 42 height 55
click at [920, 261] on button "Next image" at bounding box center [920, 253] width 42 height 55
click at [917, 17] on button "Close lightbox" at bounding box center [913, 18] width 28 height 24
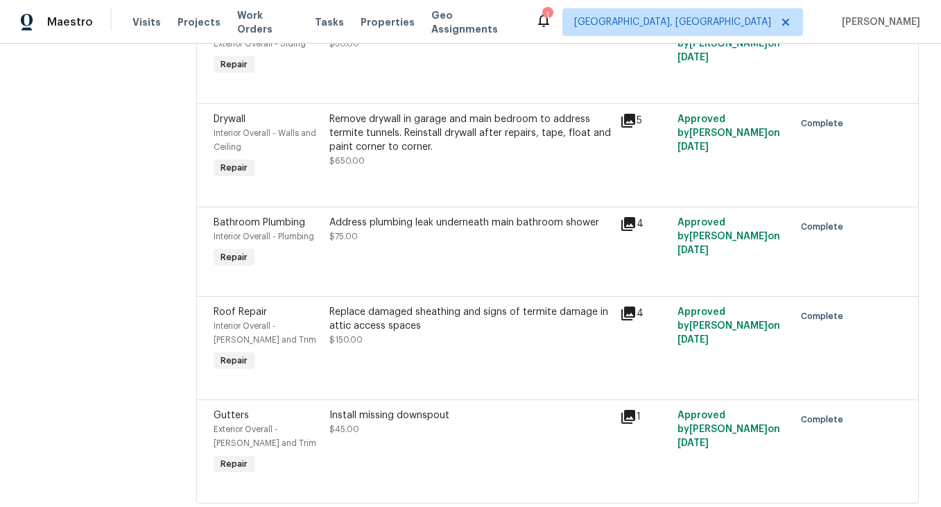
click at [631, 315] on icon at bounding box center [628, 313] width 17 height 17
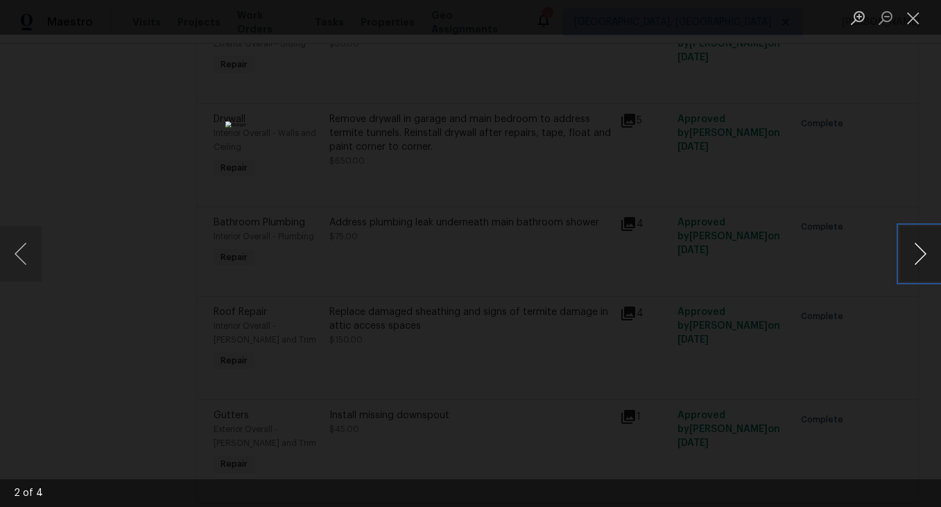
click at [921, 259] on button "Next image" at bounding box center [920, 253] width 42 height 55
click at [26, 265] on button "Previous image" at bounding box center [21, 253] width 42 height 55
click at [924, 255] on button "Next image" at bounding box center [920, 253] width 42 height 55
click at [916, 258] on button "Next image" at bounding box center [920, 253] width 42 height 55
click at [926, 261] on button "Next image" at bounding box center [920, 253] width 42 height 55
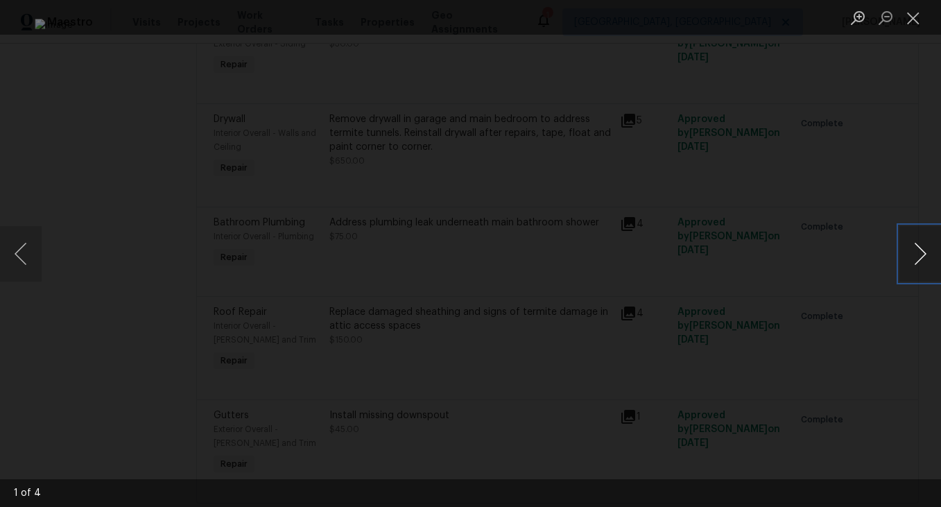
click at [926, 261] on button "Next image" at bounding box center [920, 253] width 42 height 55
click at [917, 18] on button "Close lightbox" at bounding box center [913, 18] width 28 height 24
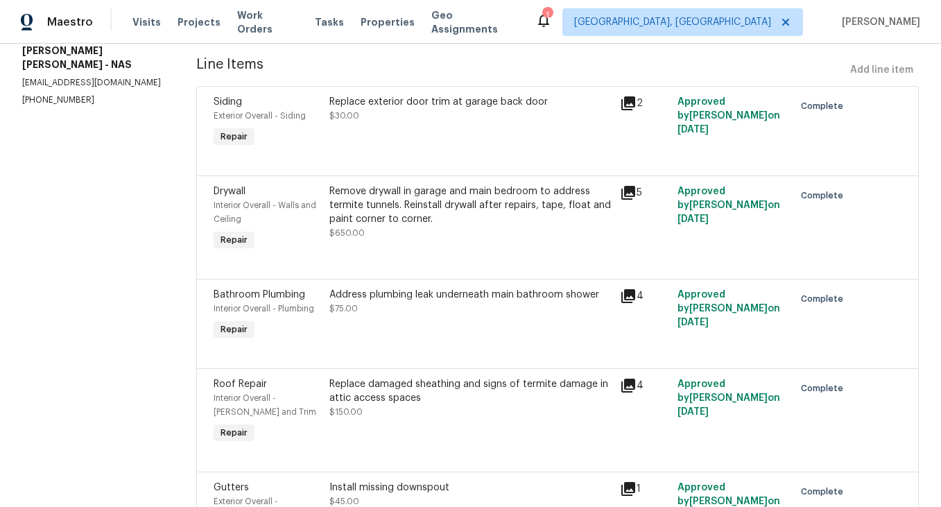
scroll to position [180, 0]
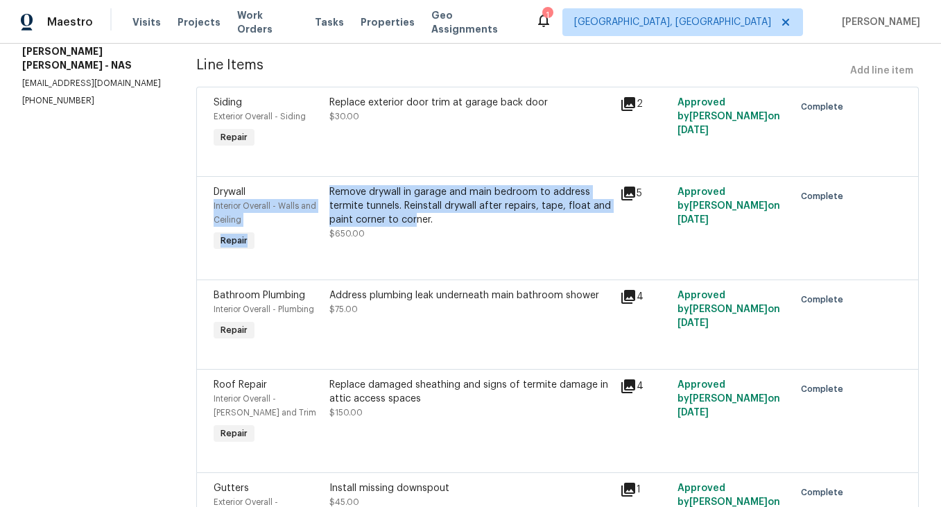
drag, startPoint x: 326, startPoint y: 190, endPoint x: 415, endPoint y: 217, distance: 92.8
click at [415, 217] on div "Drywall Interior Overall - Walls and Ceiling Repair Remove drywall in garage an…" at bounding box center [557, 220] width 696 height 78
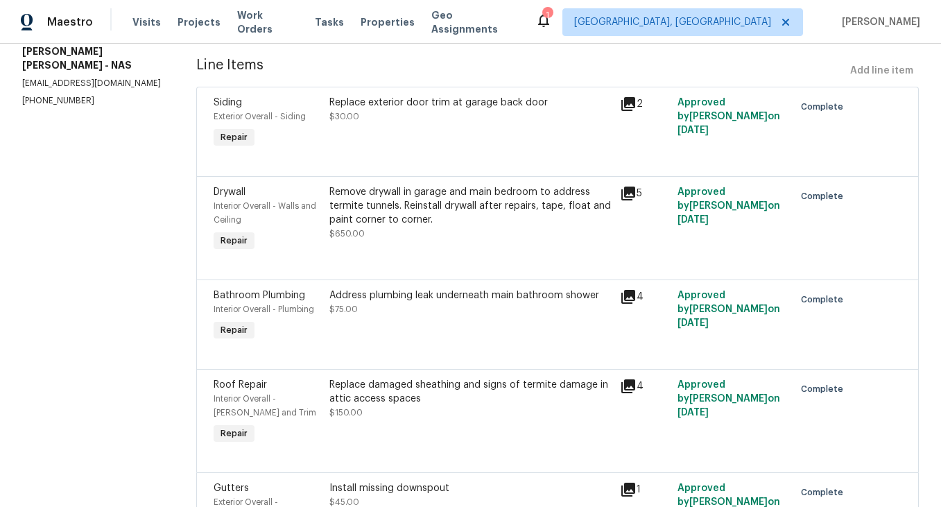
click at [438, 222] on div "Remove drywall in garage and main bedroom to address termite tunnels. Reinstall…" at bounding box center [470, 206] width 282 height 42
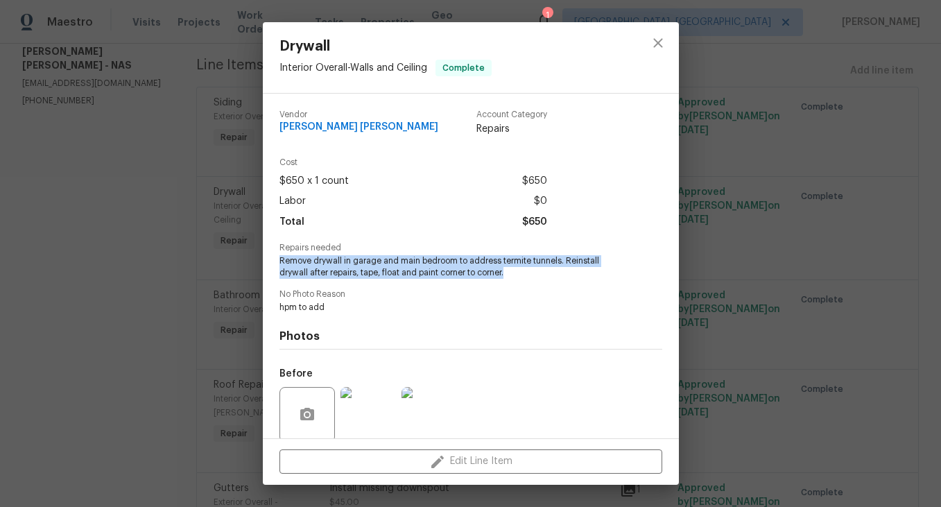
drag, startPoint x: 279, startPoint y: 261, endPoint x: 544, endPoint y: 268, distance: 264.3
click at [544, 268] on span "Remove drywall in garage and main bedroom to address termite tunnels. Reinstall…" at bounding box center [451, 267] width 345 height 24
copy span "Remove drywall in garage and main bedroom to address termite tunnels. Reinstall…"
click at [660, 44] on icon "close" at bounding box center [658, 43] width 17 height 17
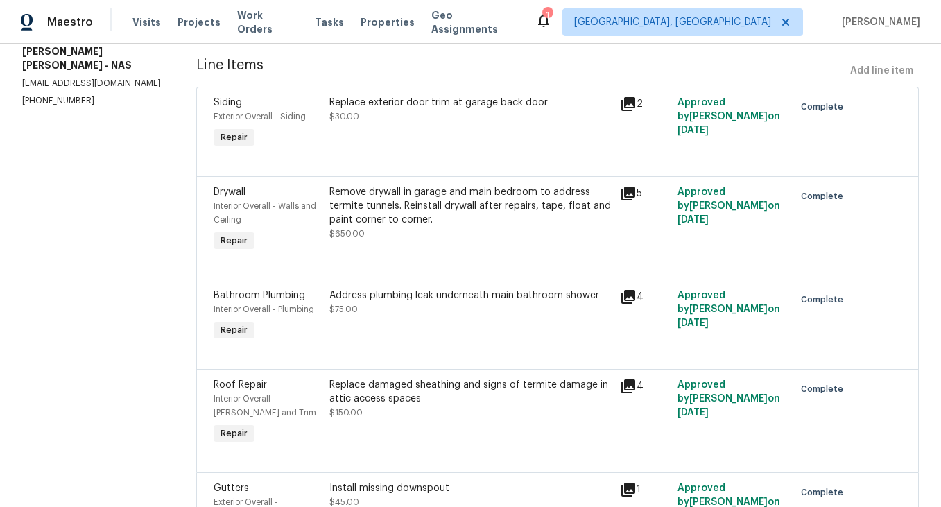
scroll to position [0, 0]
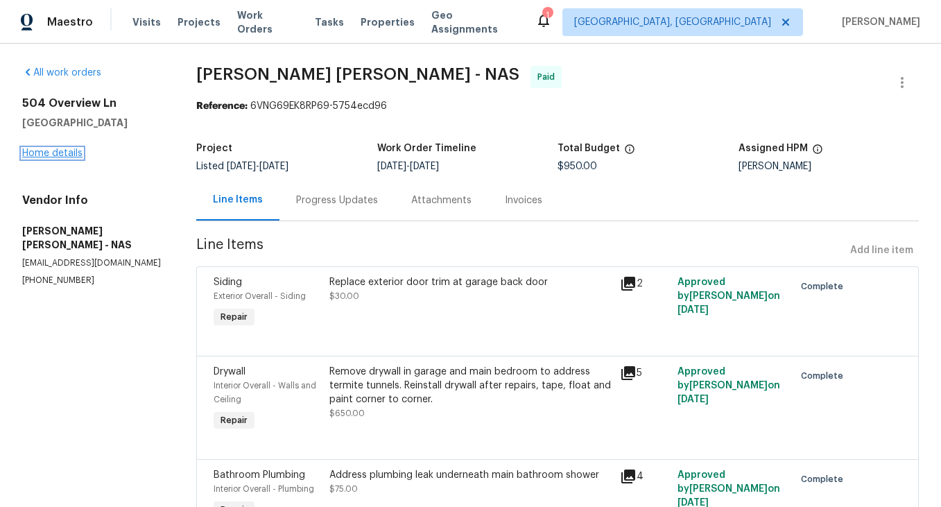
click at [49, 156] on link "Home details" at bounding box center [52, 153] width 60 height 10
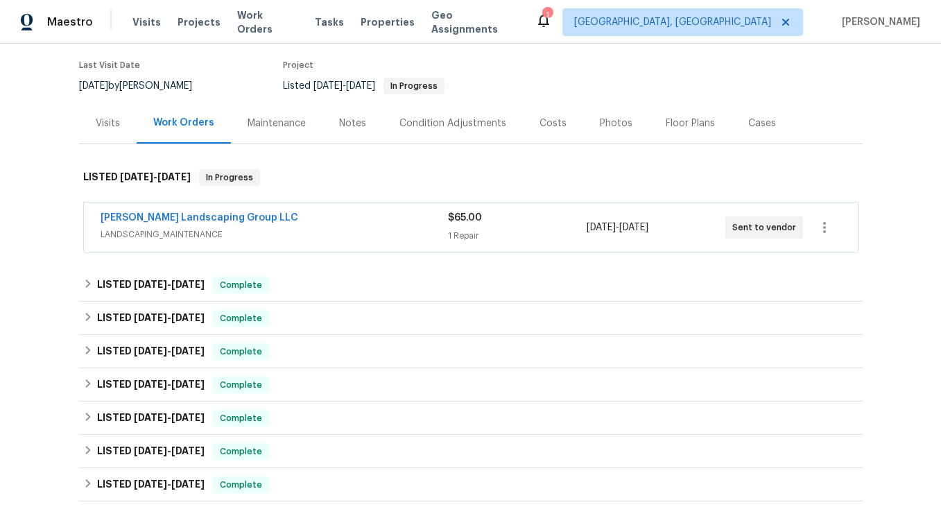
scroll to position [110, 0]
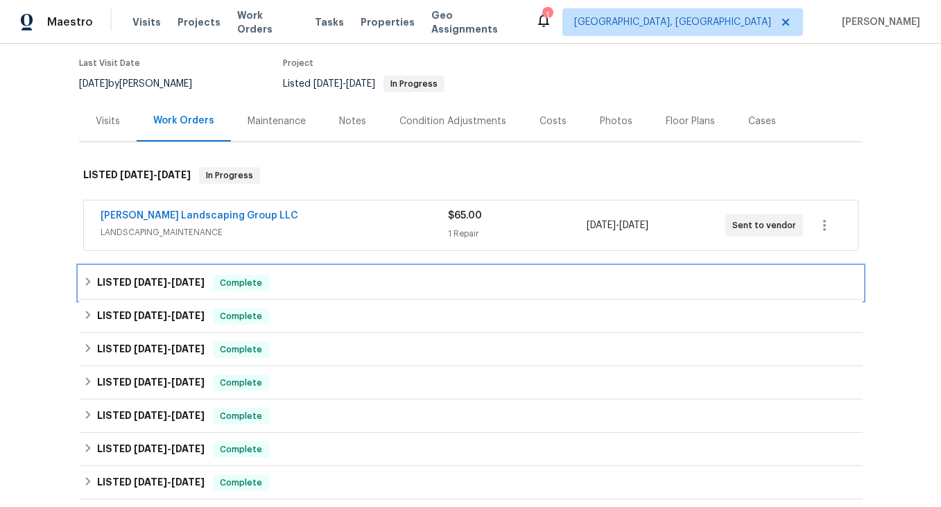
click at [89, 285] on icon at bounding box center [88, 282] width 10 height 10
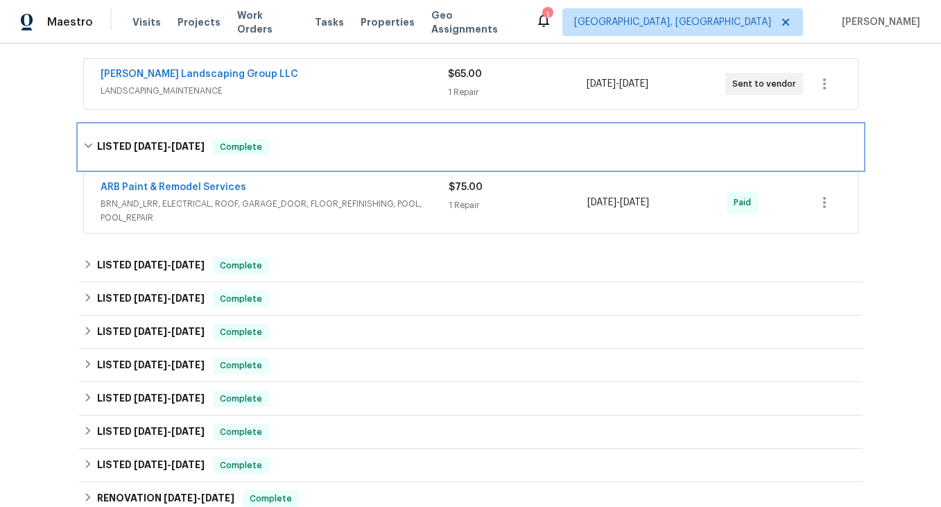
scroll to position [257, 0]
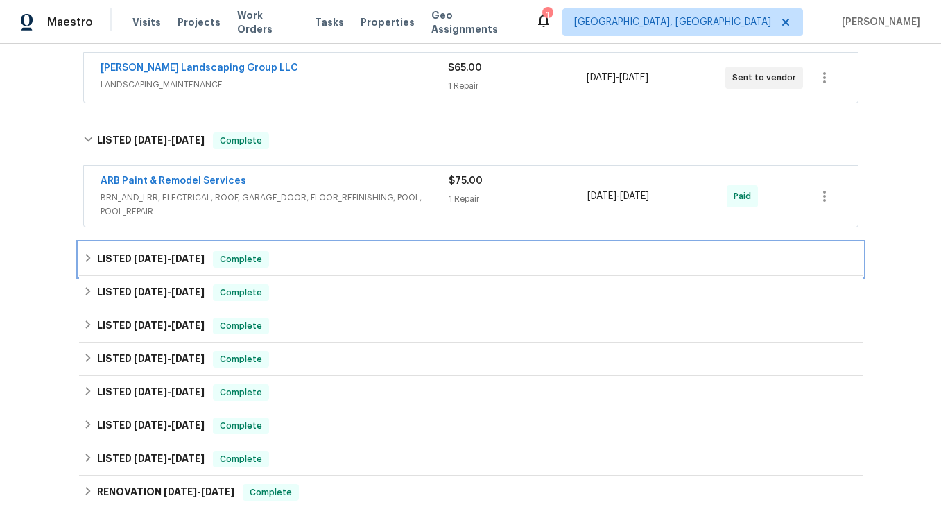
click at [91, 262] on icon at bounding box center [88, 258] width 10 height 10
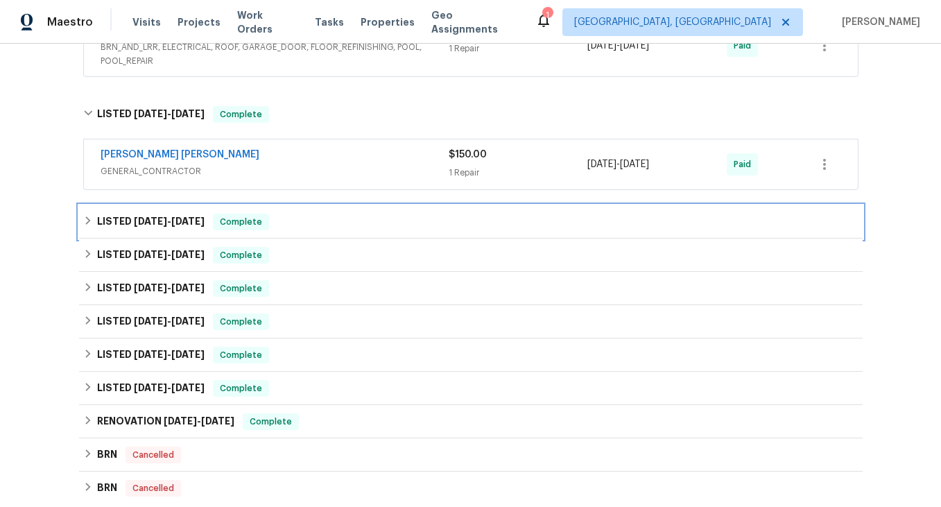
click at [86, 224] on icon at bounding box center [87, 220] width 5 height 8
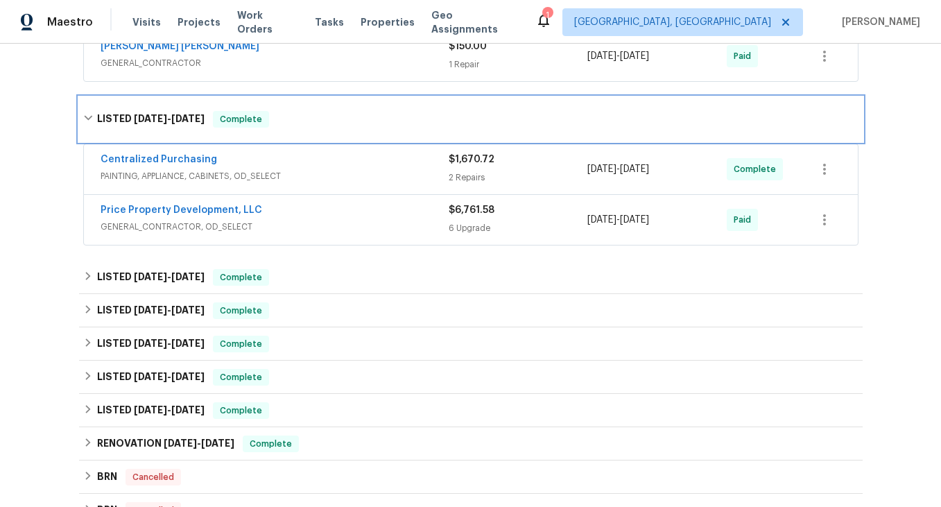
scroll to position [544, 0]
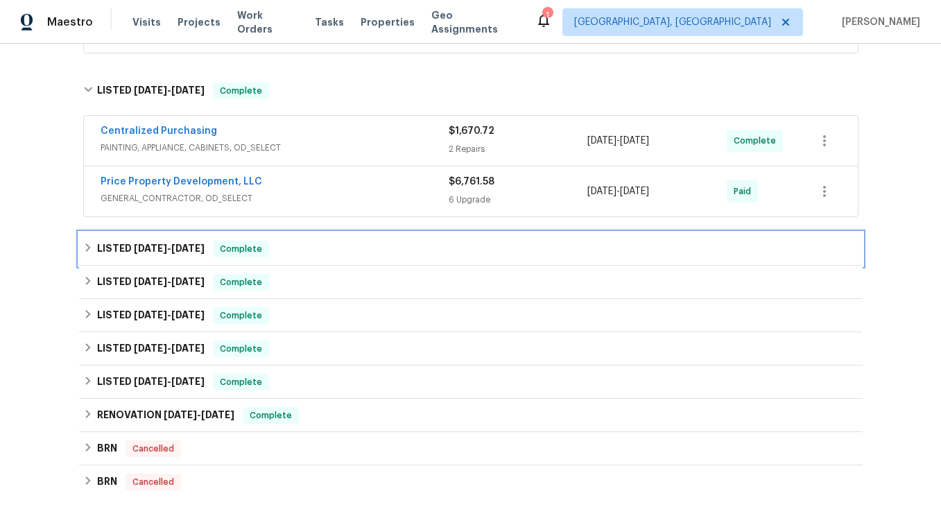
click at [86, 249] on icon at bounding box center [88, 248] width 10 height 10
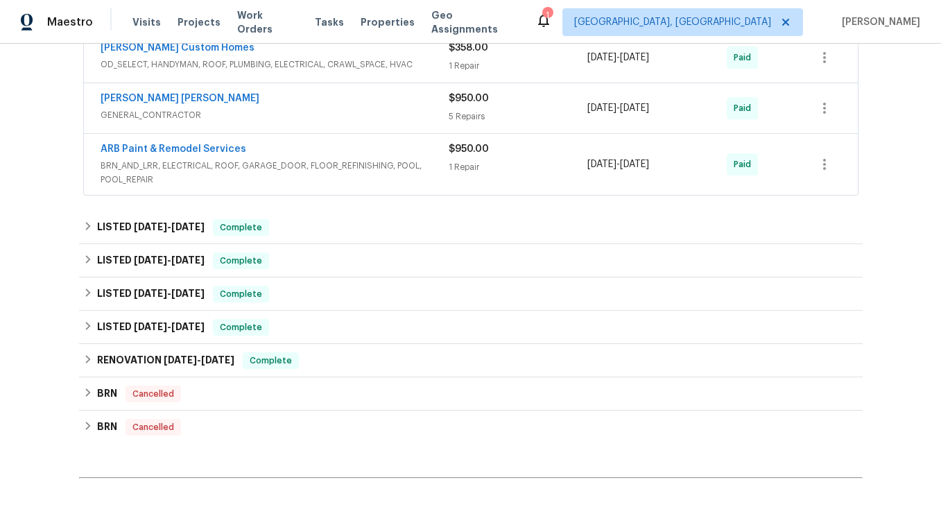
scroll to position [782, 0]
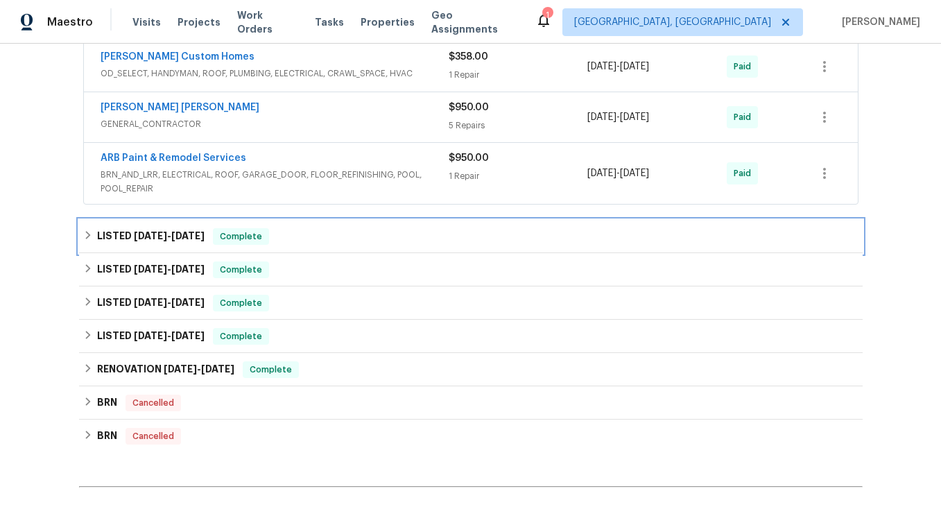
click at [85, 235] on icon at bounding box center [88, 235] width 10 height 10
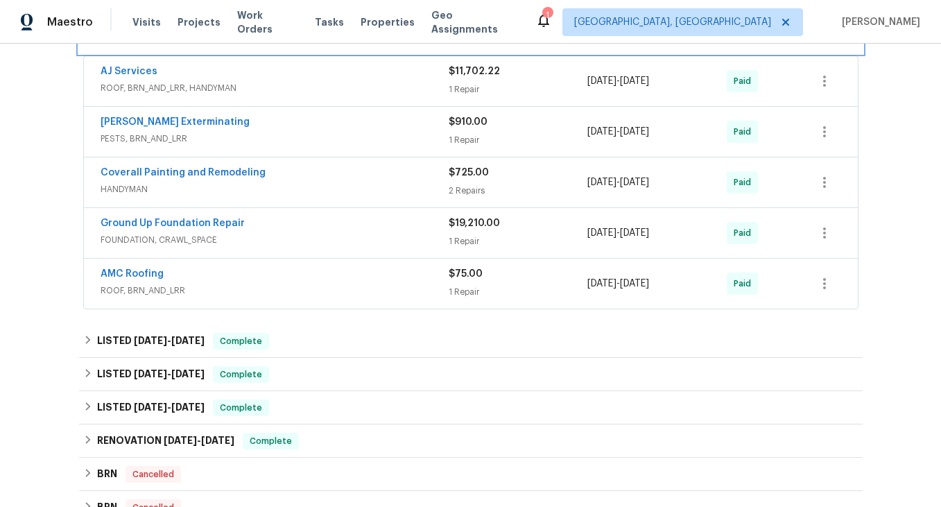
scroll to position [996, 0]
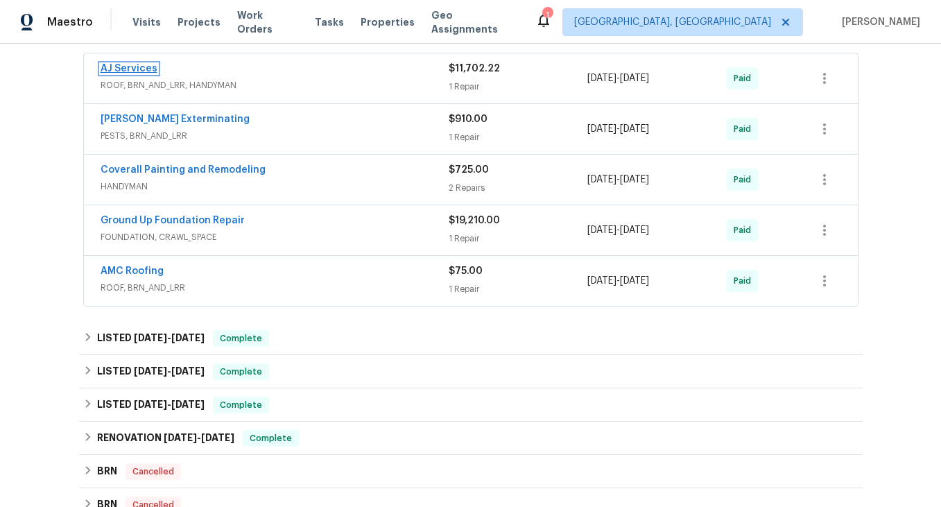
click at [129, 67] on link "AJ Services" at bounding box center [129, 69] width 57 height 10
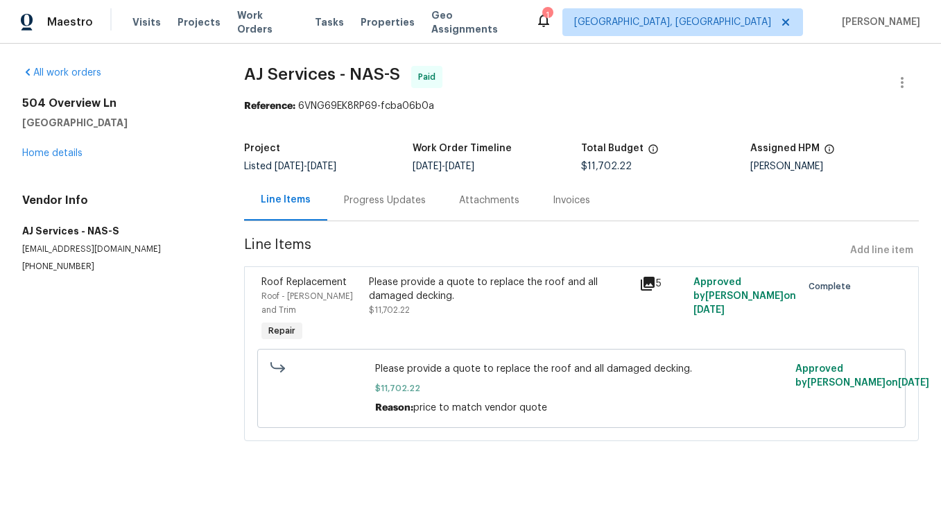
click at [383, 203] on div "Progress Updates" at bounding box center [385, 200] width 82 height 14
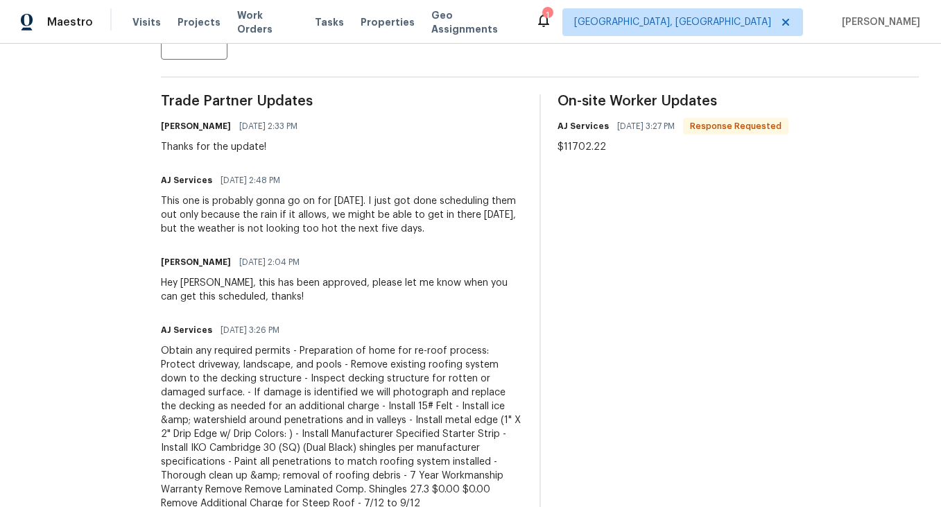
scroll to position [442, 0]
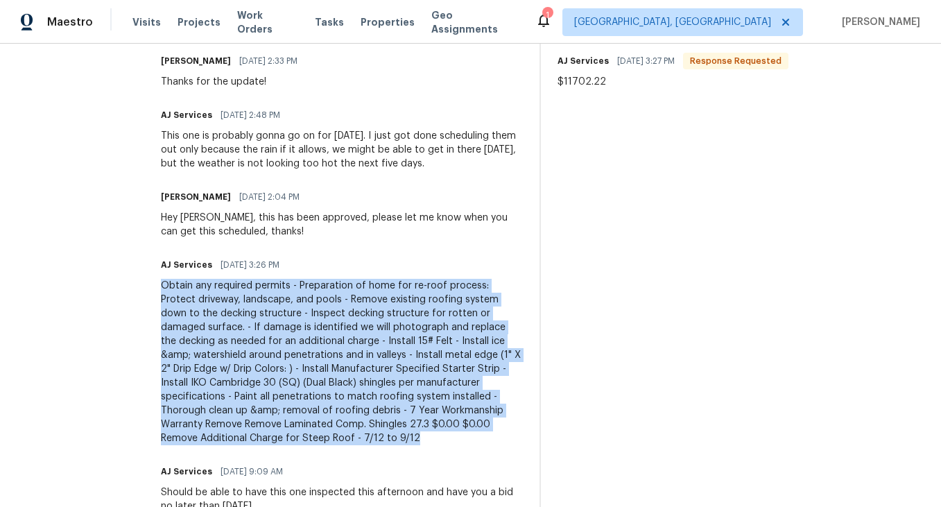
drag, startPoint x: 167, startPoint y: 286, endPoint x: 317, endPoint y: 442, distance: 216.3
click at [317, 442] on div "Obtain any required permits - Preparation of home for re-roof process: Protect …" at bounding box center [342, 362] width 362 height 166
copy div "Obtain any required permits - Preparation of home for re-roof process: Protect …"
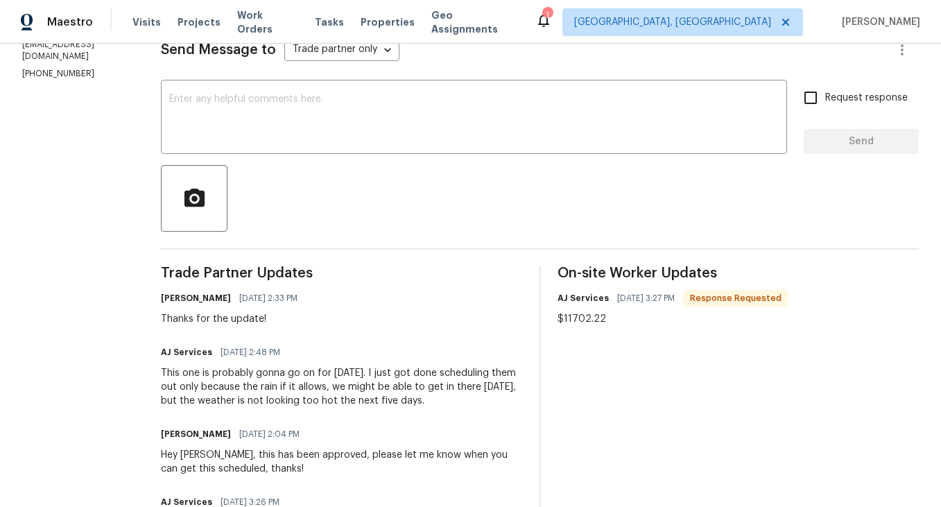
scroll to position [0, 0]
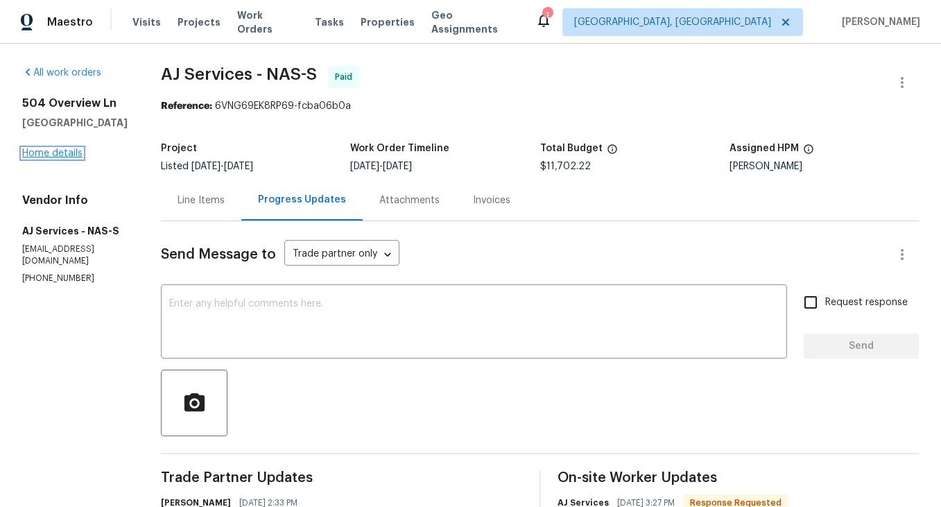
click at [53, 151] on link "Home details" at bounding box center [52, 153] width 60 height 10
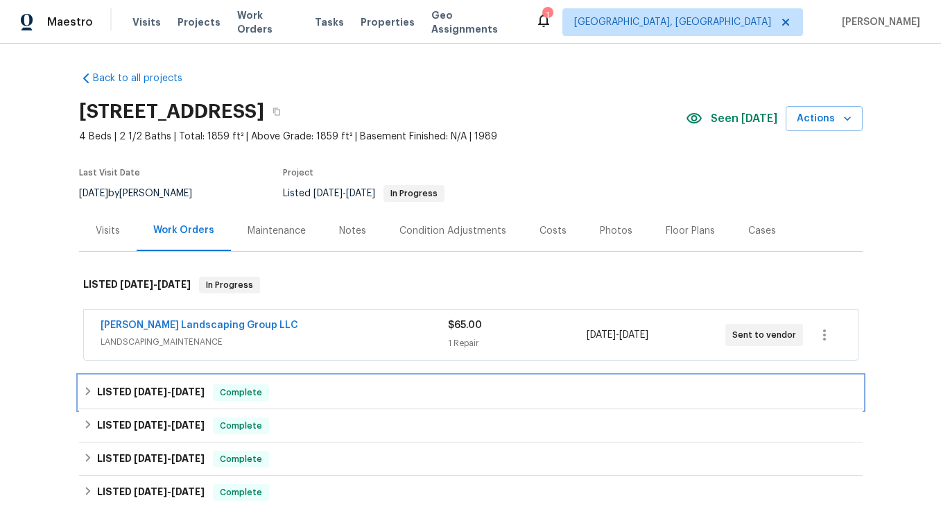
click at [87, 392] on icon at bounding box center [87, 391] width 5 height 8
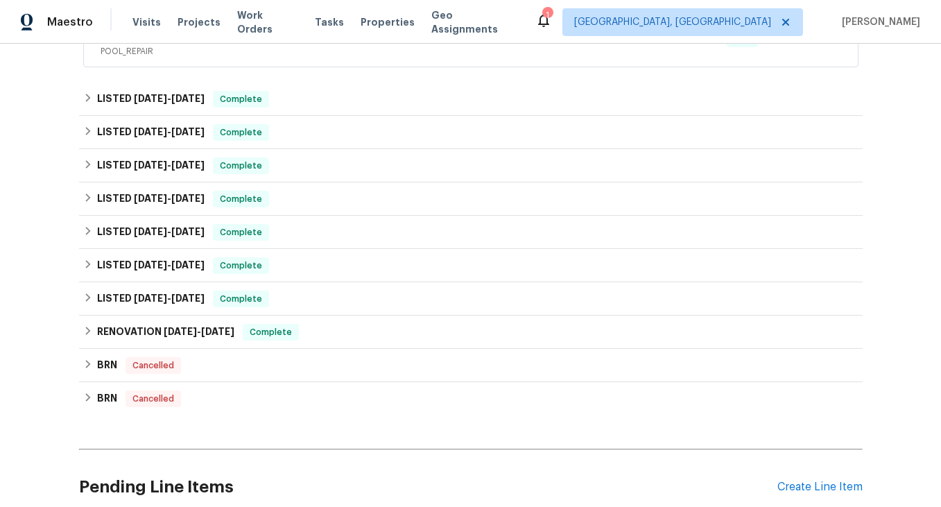
scroll to position [446, 0]
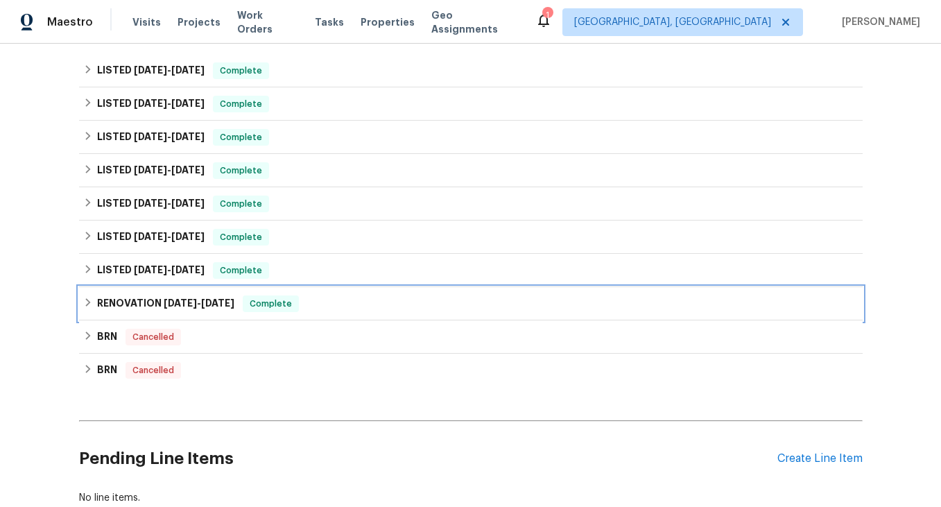
click at [85, 302] on icon at bounding box center [88, 302] width 10 height 10
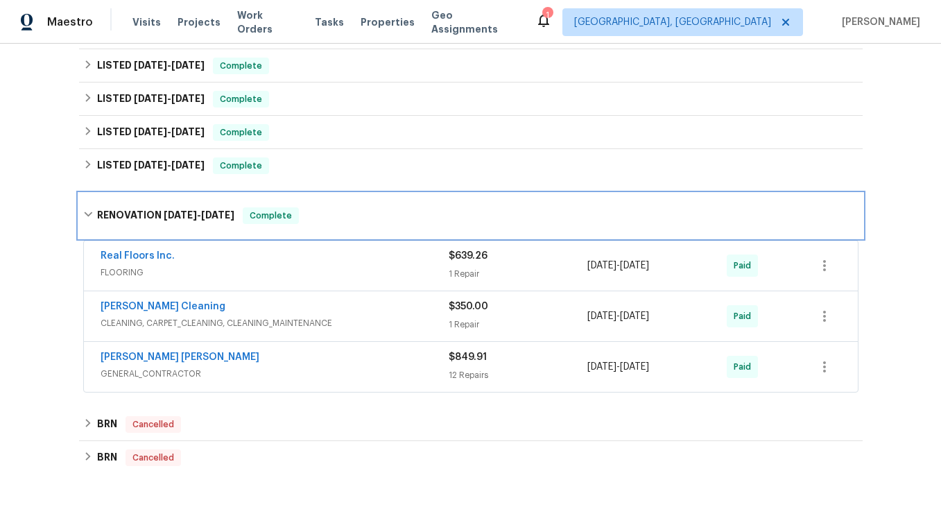
scroll to position [544, 0]
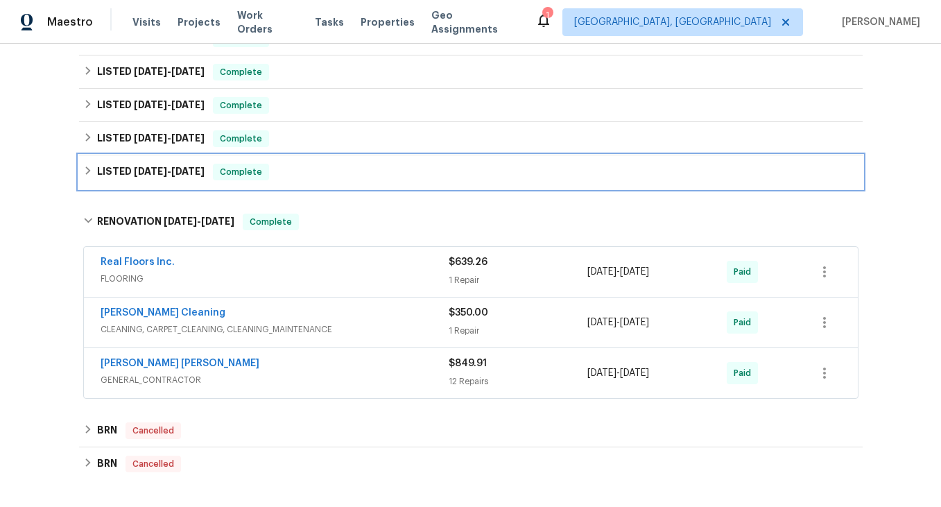
click at [88, 172] on icon at bounding box center [87, 170] width 5 height 8
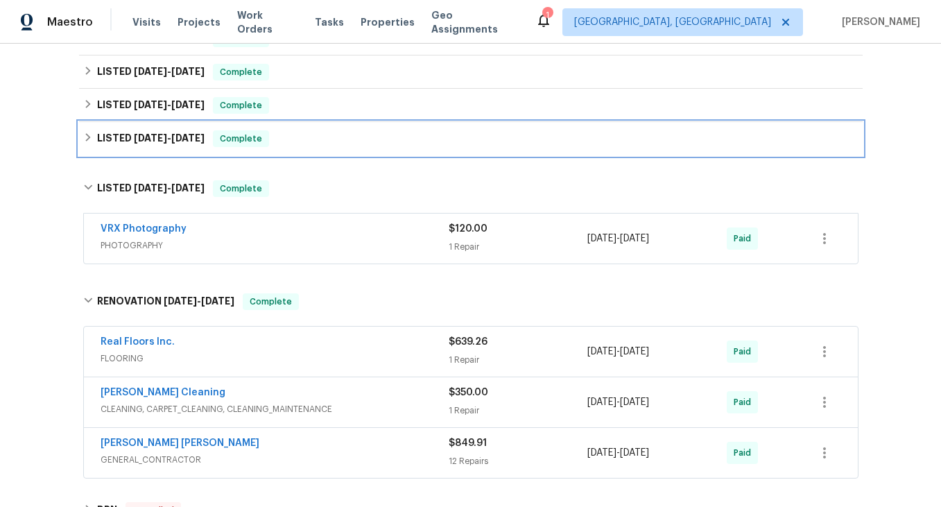
click at [86, 132] on icon at bounding box center [88, 137] width 10 height 10
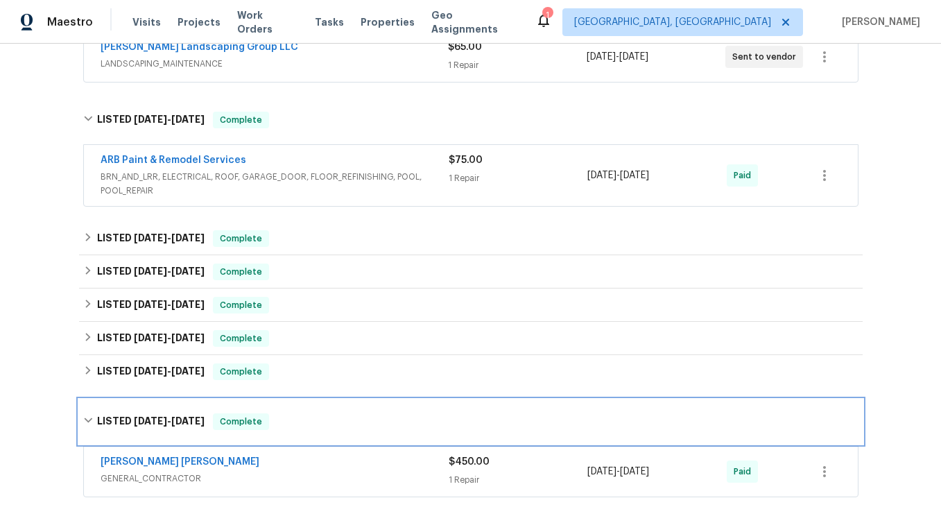
scroll to position [268, 0]
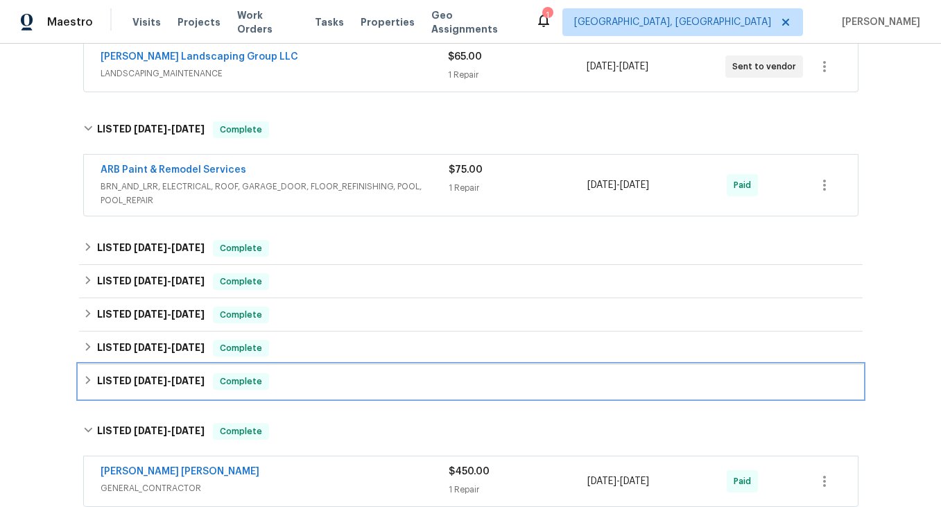
click at [88, 379] on icon at bounding box center [87, 380] width 5 height 8
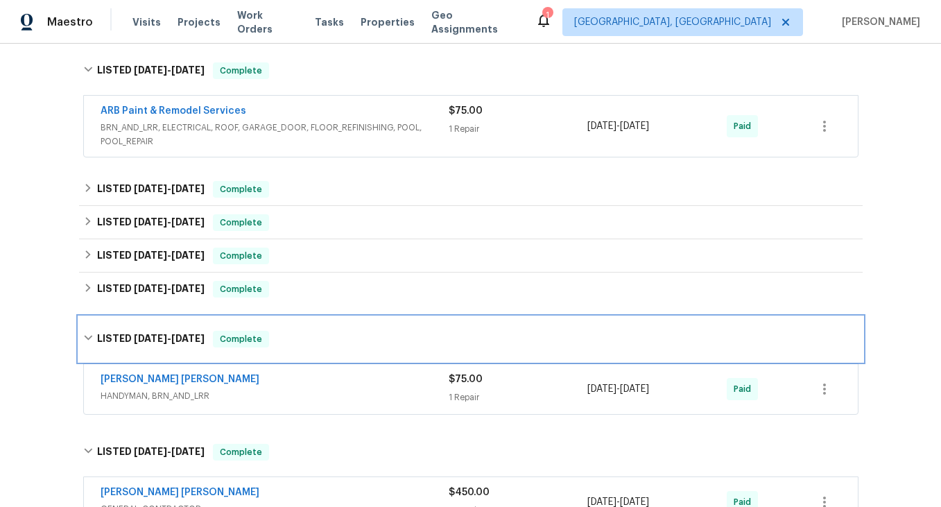
scroll to position [329, 0]
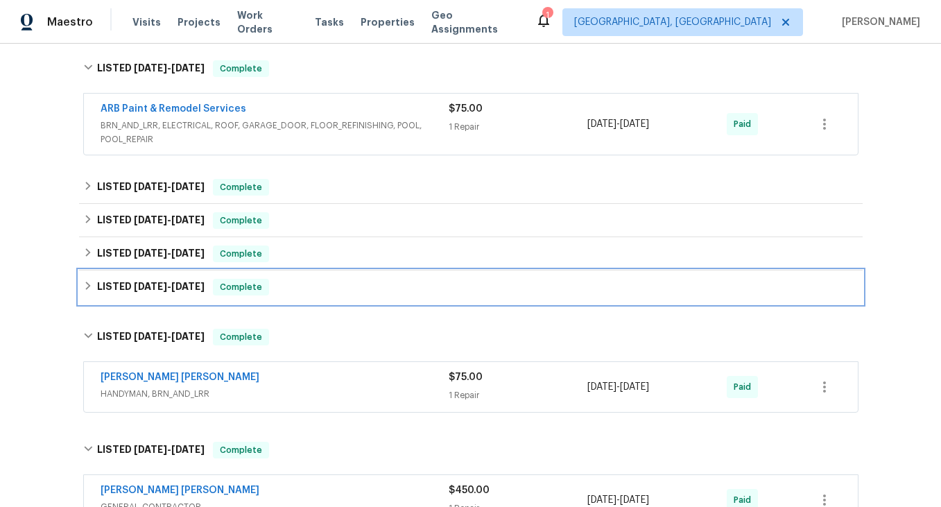
click at [87, 288] on icon at bounding box center [87, 286] width 5 height 8
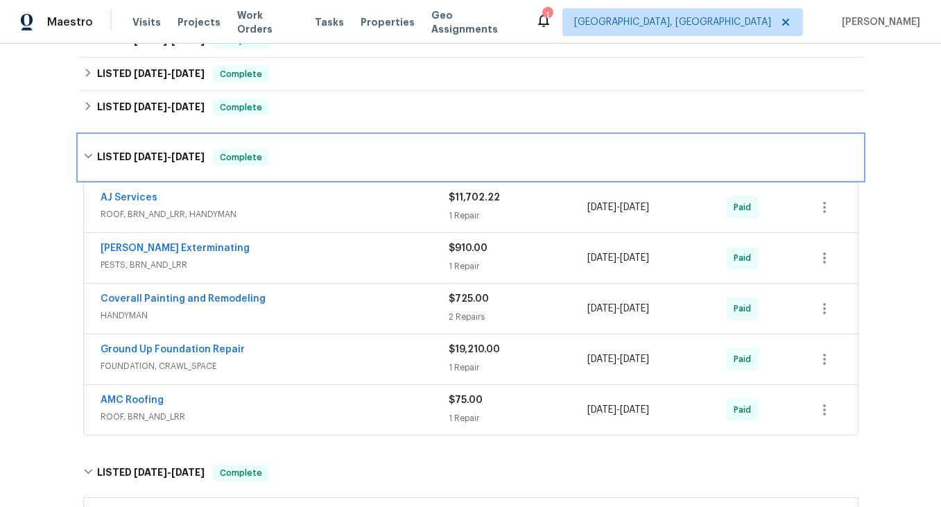
scroll to position [476, 0]
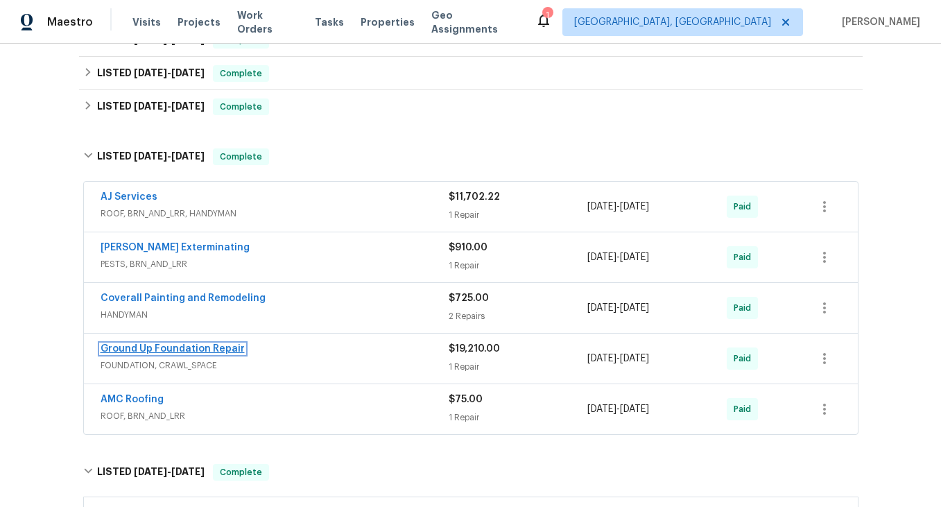
click at [141, 348] on link "Ground Up Foundation Repair" at bounding box center [173, 349] width 144 height 10
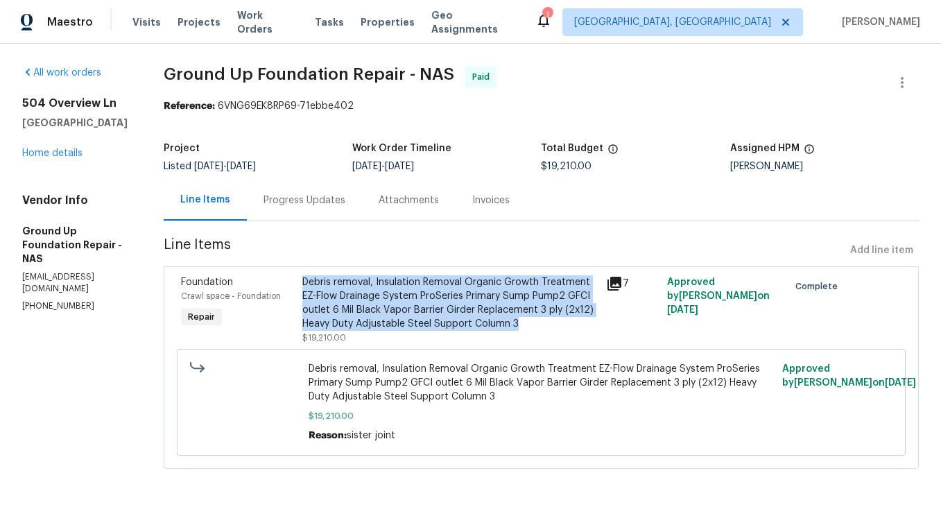
drag, startPoint x: 303, startPoint y: 281, endPoint x: 529, endPoint y: 325, distance: 230.2
click at [529, 325] on div "Debris removal, Insulation Removal Organic Growth Treatment EZ-Flow Drainage Sy…" at bounding box center [449, 302] width 295 height 55
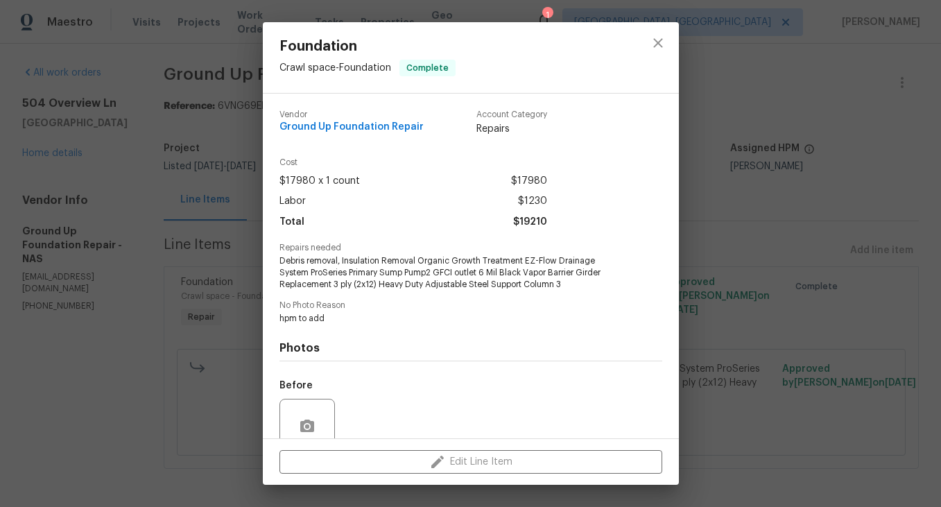
drag, startPoint x: 282, startPoint y: 261, endPoint x: 569, endPoint y: 291, distance: 289.3
click at [569, 291] on div "Vendor Ground Up Foundation Repair Account Category Repairs Cost $17980 x 1 cou…" at bounding box center [470, 325] width 383 height 453
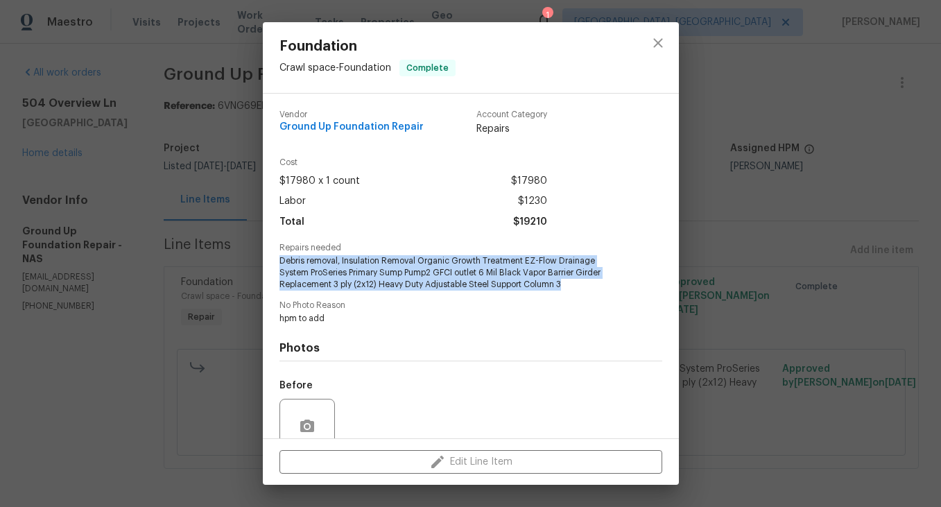
drag, startPoint x: 279, startPoint y: 263, endPoint x: 584, endPoint y: 282, distance: 305.7
click at [584, 282] on span "Debris removal, Insulation Removal Organic Growth Treatment EZ-Flow Drainage Sy…" at bounding box center [451, 272] width 345 height 35
copy span "Debris removal, Insulation Removal Organic Growth Treatment EZ-Flow Drainage Sy…"
click at [657, 45] on icon "close" at bounding box center [658, 43] width 17 height 17
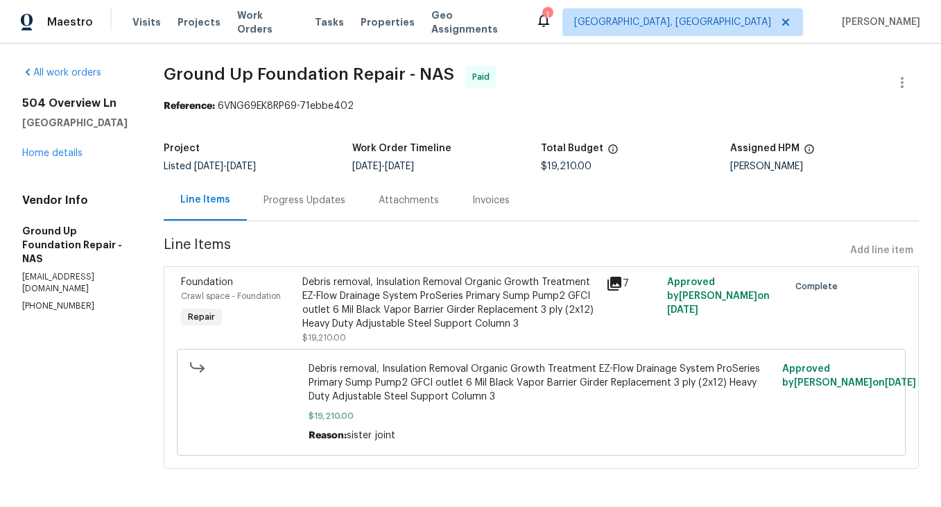
click at [306, 202] on div "Progress Updates" at bounding box center [304, 200] width 82 height 14
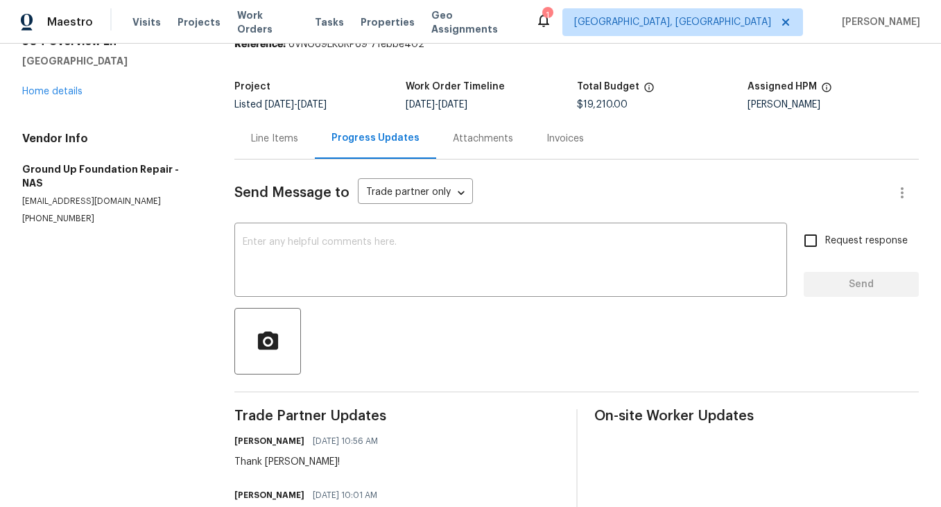
scroll to position [13, 0]
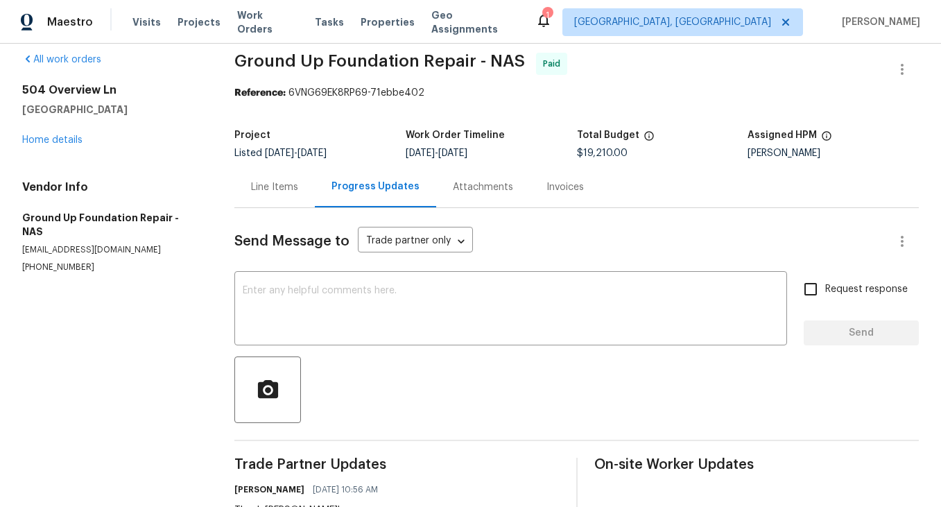
click at [268, 193] on div "Line Items" at bounding box center [274, 187] width 47 height 14
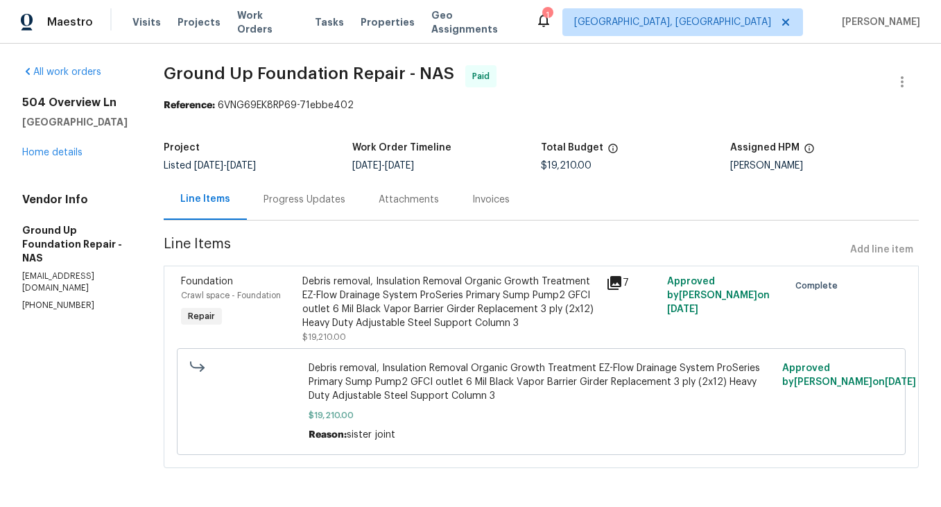
click at [615, 281] on icon at bounding box center [614, 283] width 14 height 14
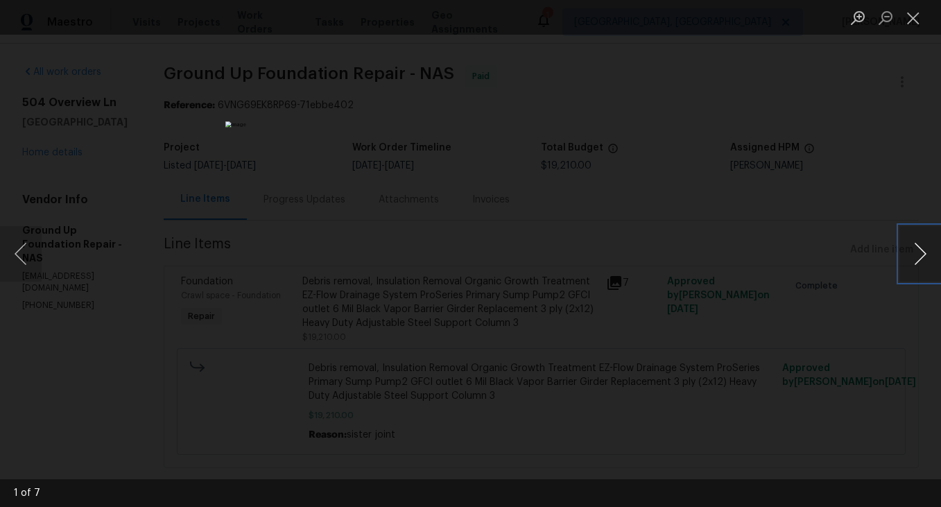
click at [919, 252] on button "Next image" at bounding box center [920, 253] width 42 height 55
click at [922, 255] on button "Next image" at bounding box center [920, 253] width 42 height 55
click at [928, 260] on button "Next image" at bounding box center [920, 253] width 42 height 55
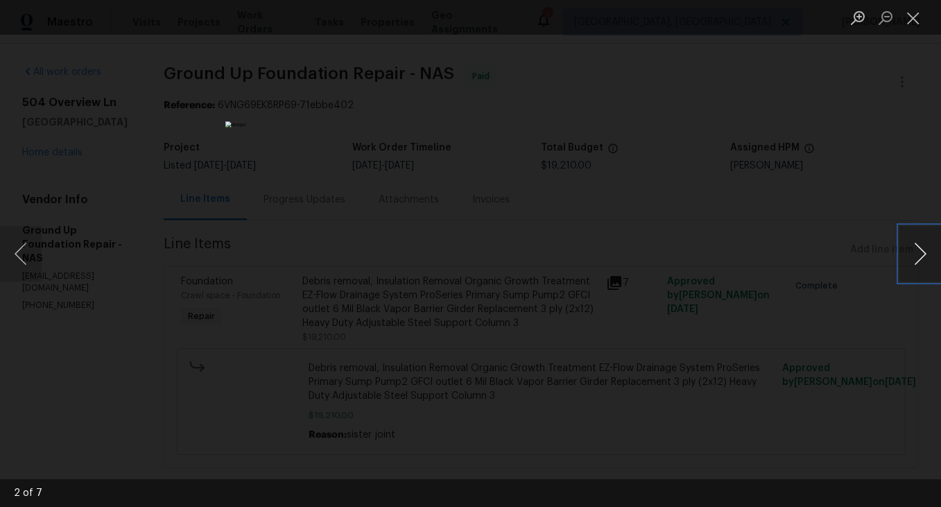
click at [928, 260] on button "Next image" at bounding box center [920, 253] width 42 height 55
click at [926, 258] on button "Next image" at bounding box center [920, 253] width 42 height 55
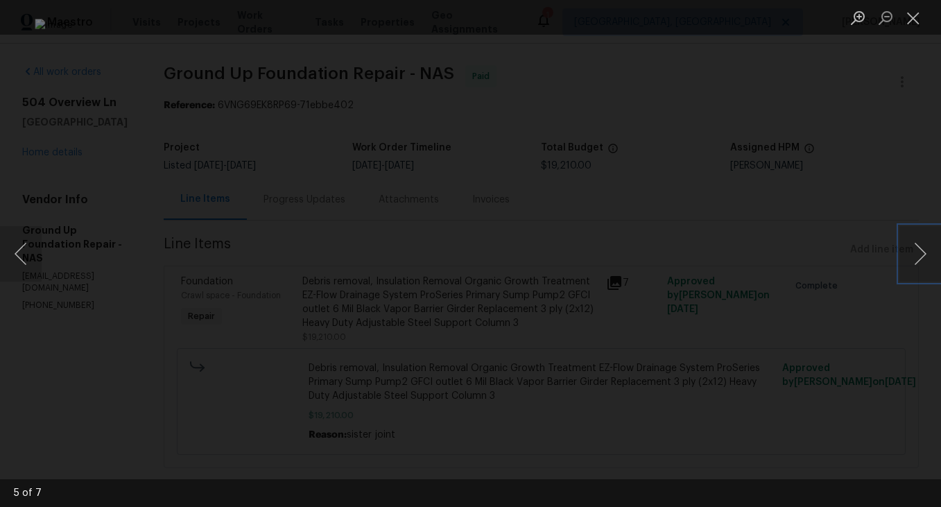
scroll to position [0, 0]
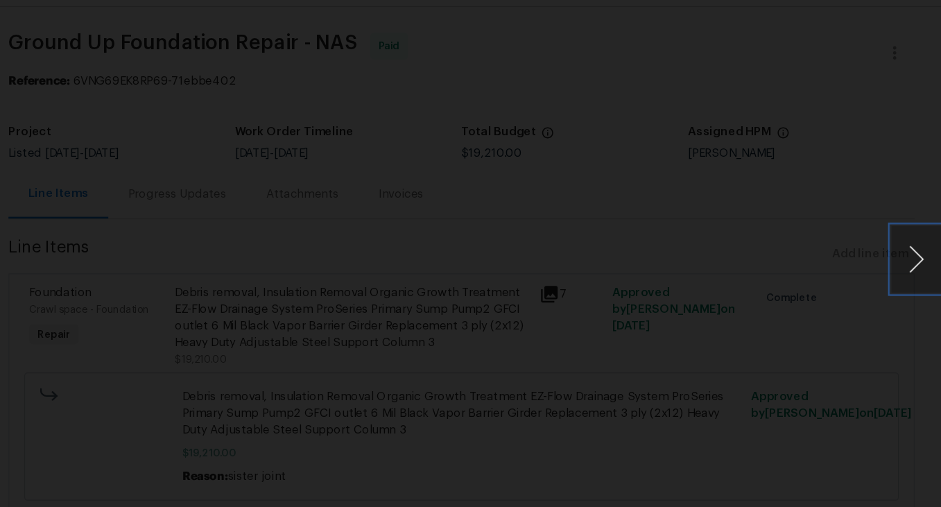
click at [921, 259] on button "Next image" at bounding box center [920, 253] width 42 height 55
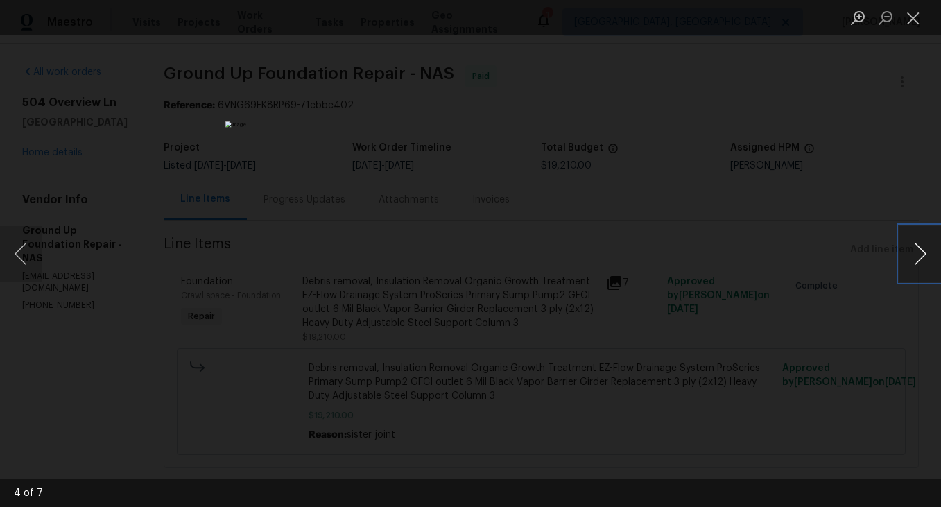
click at [924, 267] on button "Next image" at bounding box center [920, 253] width 42 height 55
click at [890, 325] on div "Lightbox" at bounding box center [470, 253] width 941 height 507
click at [915, 257] on button "Next image" at bounding box center [920, 253] width 42 height 55
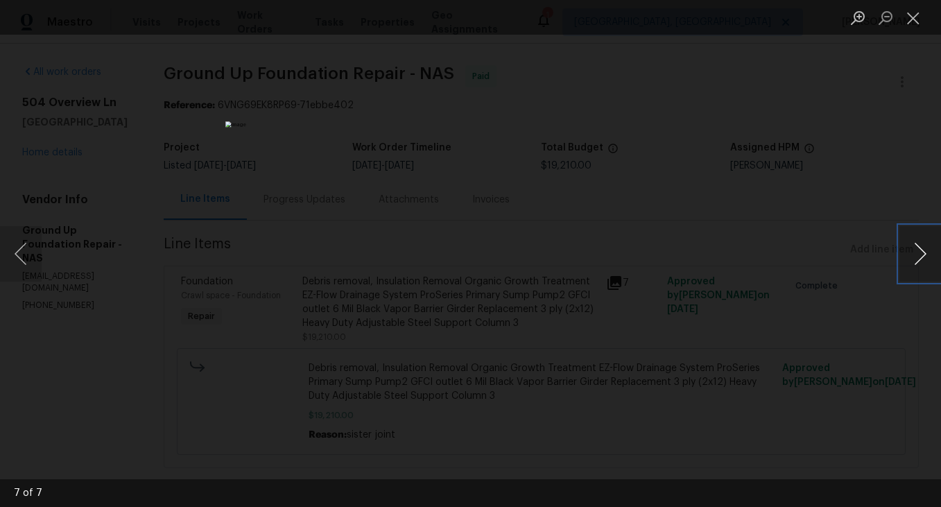
click at [924, 260] on button "Next image" at bounding box center [920, 253] width 42 height 55
click at [915, 19] on button "Close lightbox" at bounding box center [913, 18] width 28 height 24
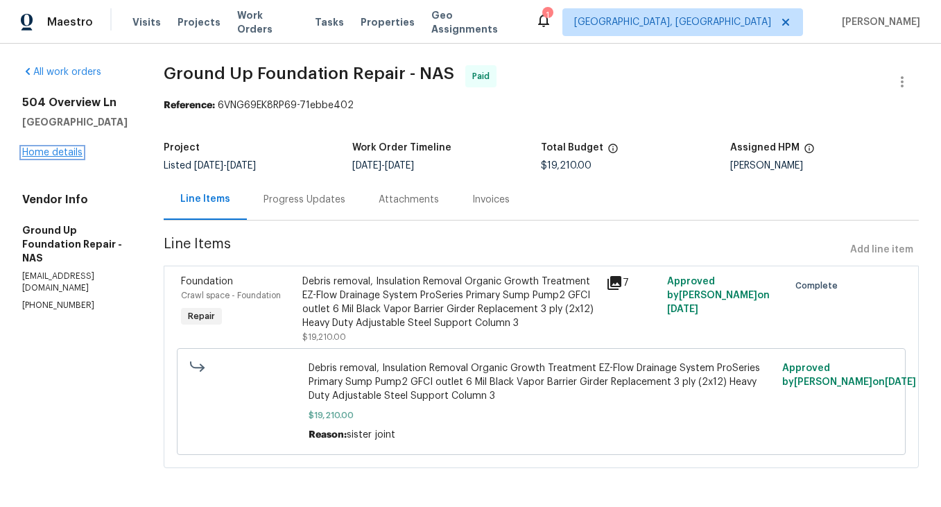
click at [58, 153] on link "Home details" at bounding box center [52, 153] width 60 height 10
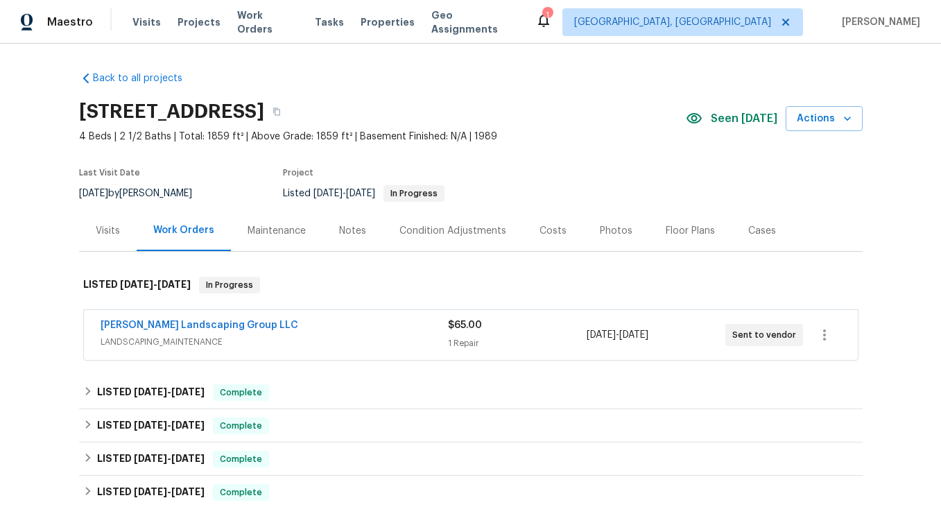
scroll to position [126, 0]
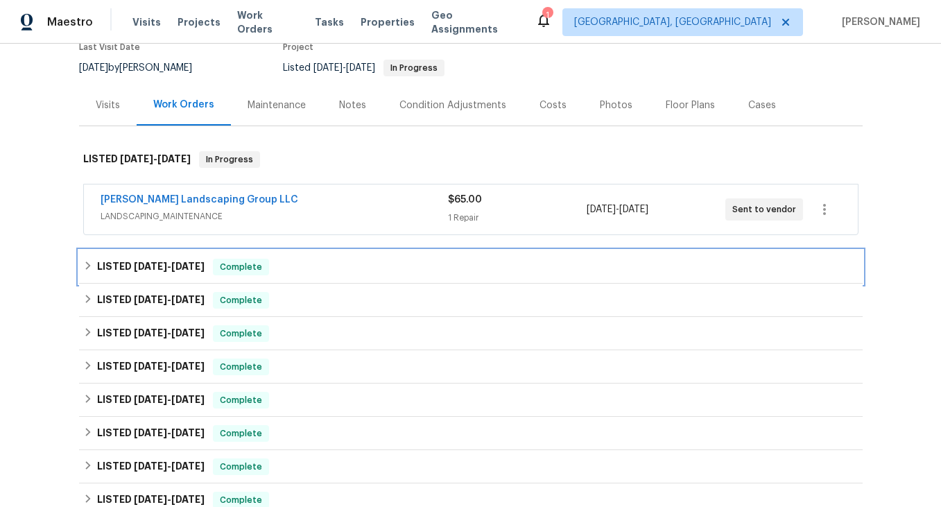
click at [89, 268] on icon at bounding box center [88, 266] width 10 height 10
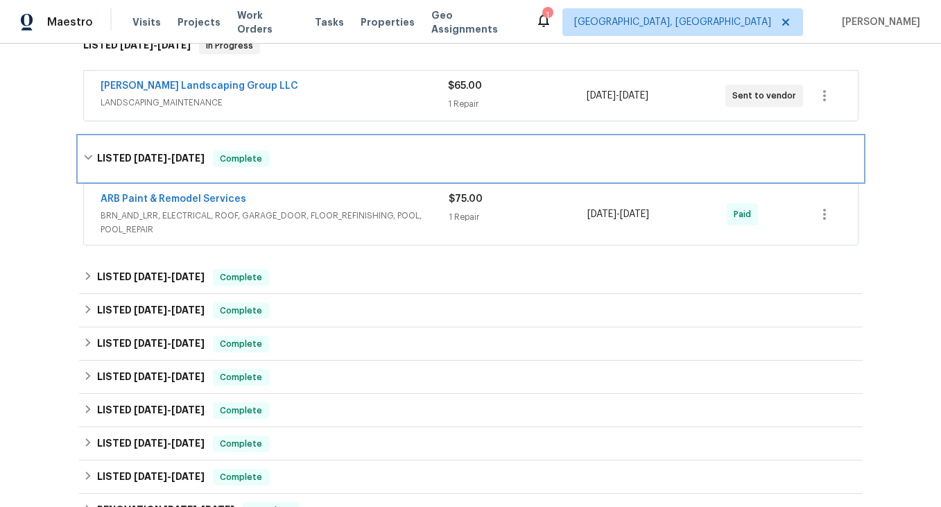
scroll to position [249, 0]
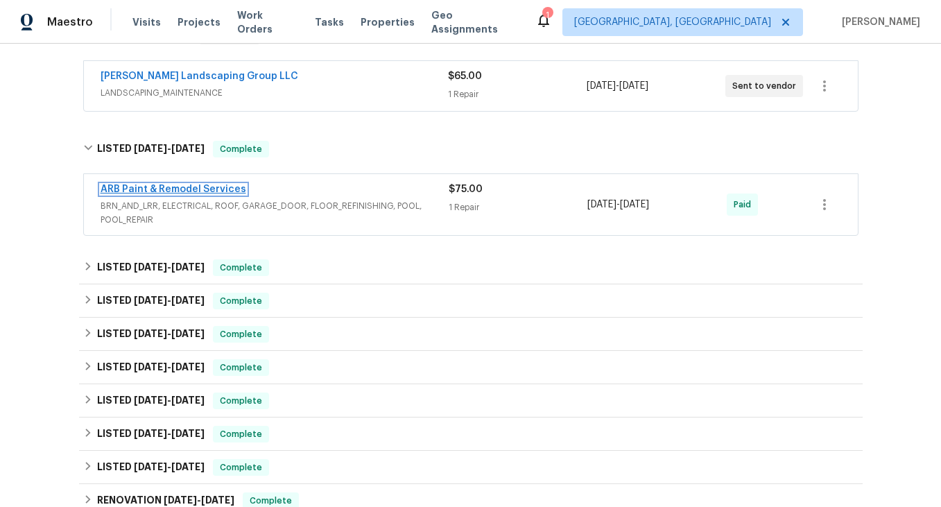
click at [161, 188] on link "ARB Paint & Remodel Services" at bounding box center [174, 189] width 146 height 10
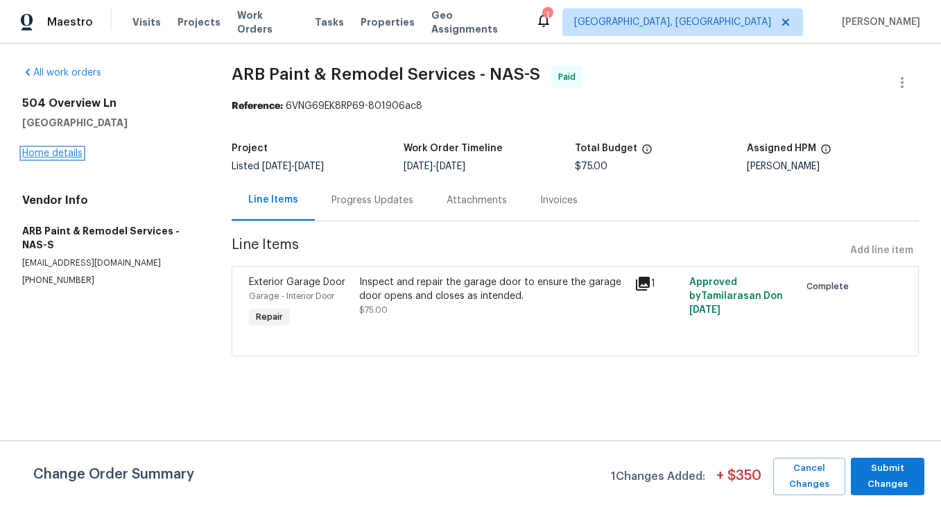
click at [42, 157] on link "Home details" at bounding box center [52, 153] width 60 height 10
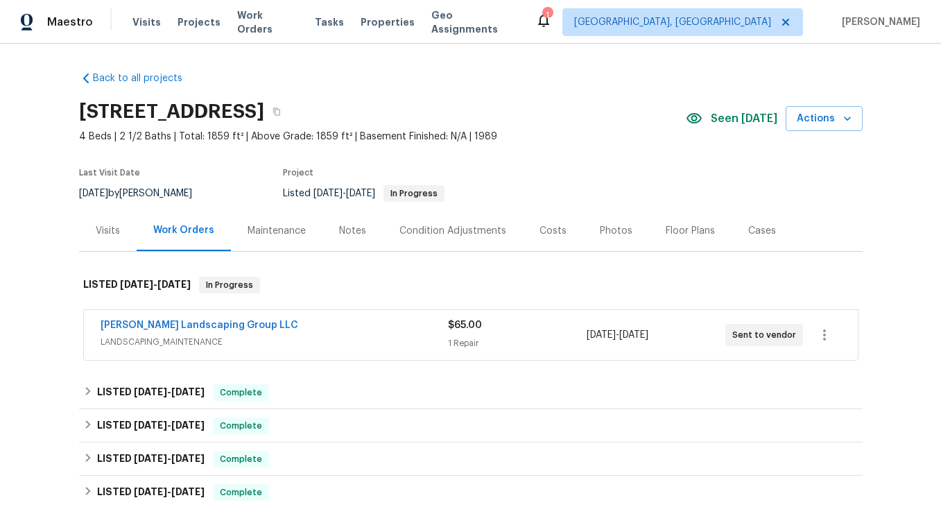
scroll to position [143, 0]
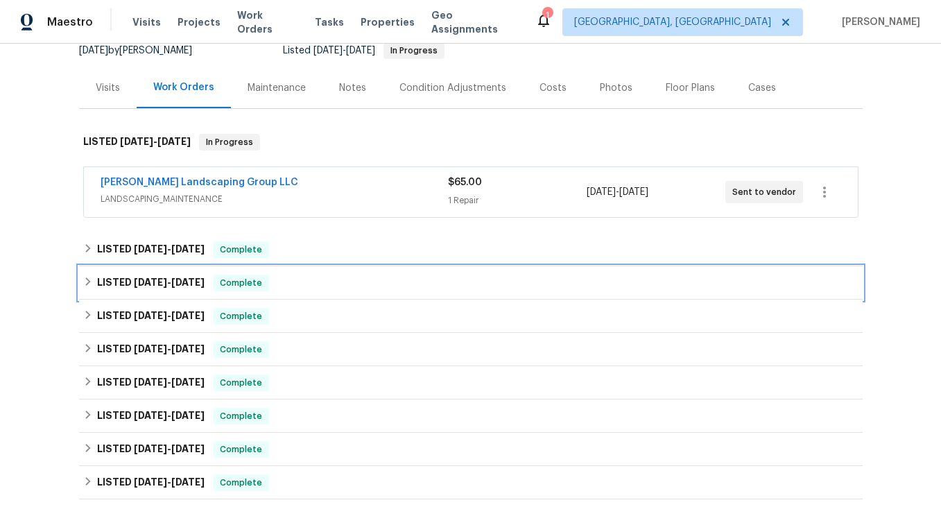
click at [87, 278] on icon at bounding box center [88, 282] width 10 height 10
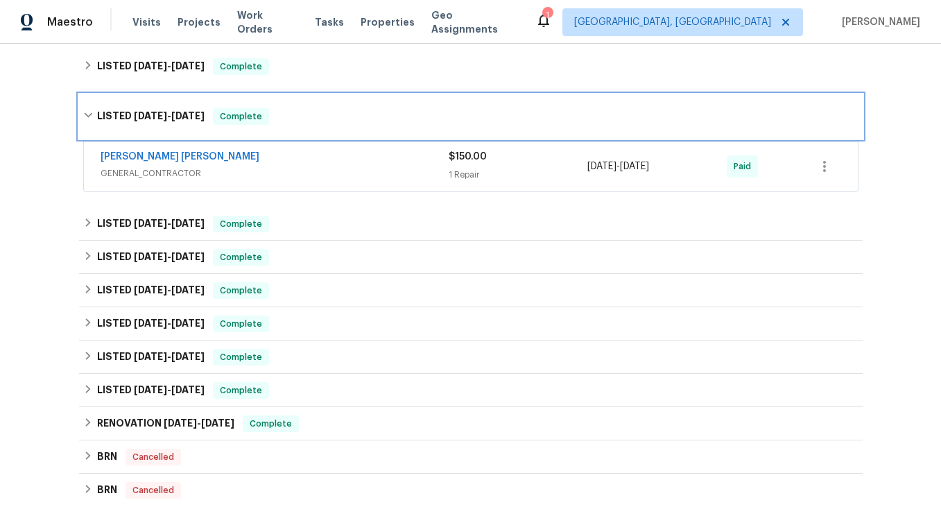
scroll to position [325, 0]
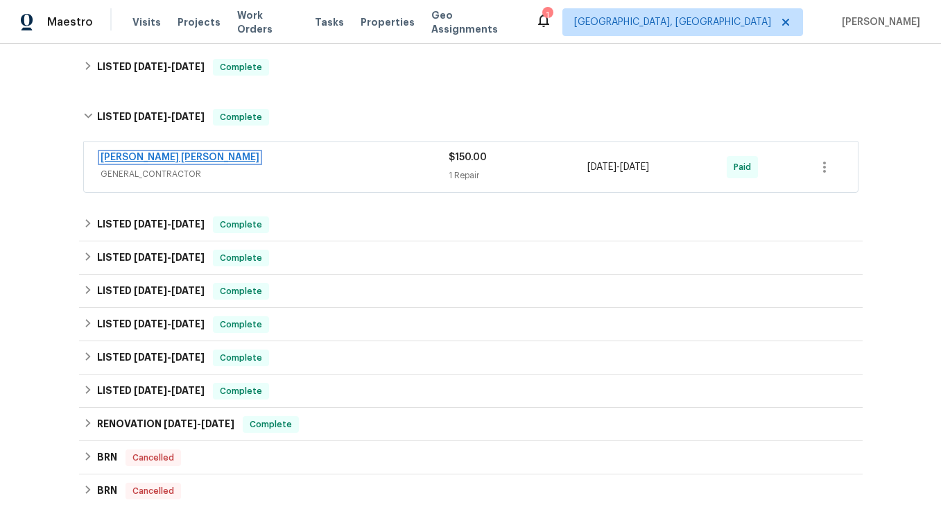
click at [200, 157] on link "Fernando Ruiz Hernandez" at bounding box center [180, 158] width 159 height 10
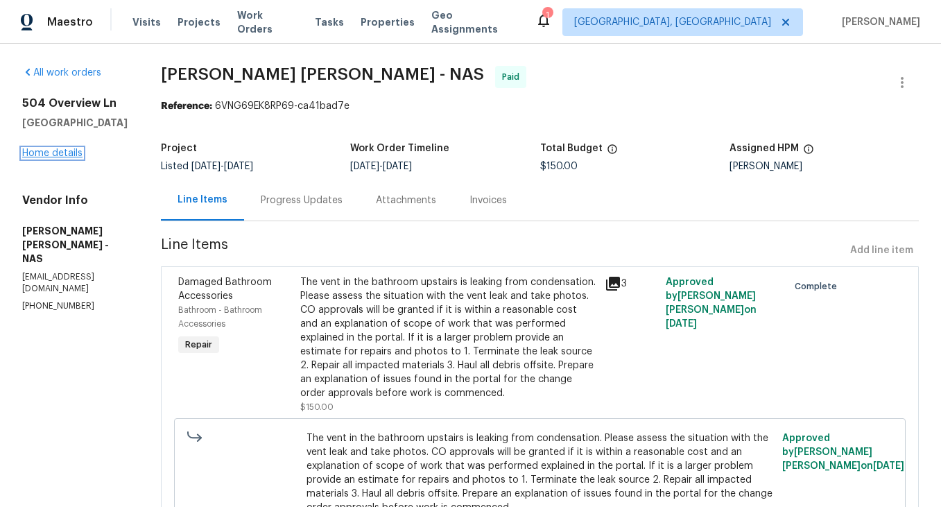
click at [42, 153] on link "Home details" at bounding box center [52, 153] width 60 height 10
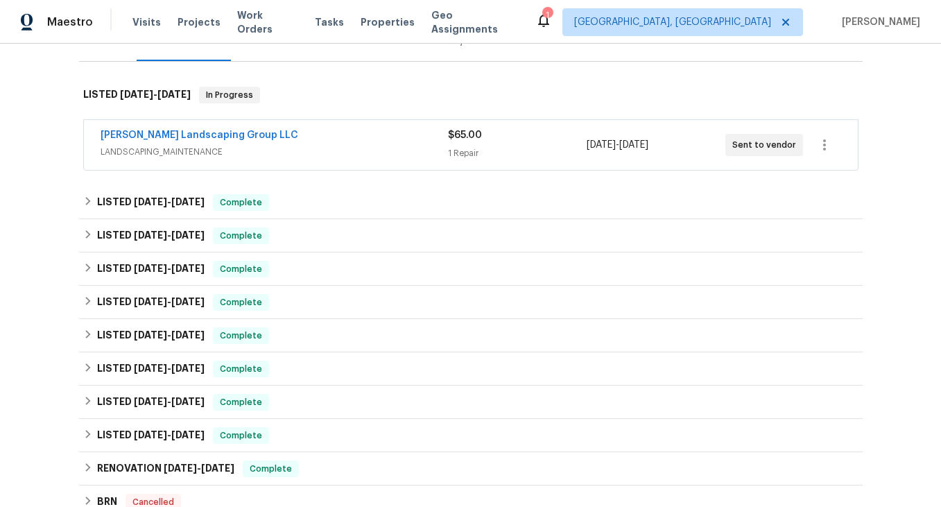
scroll to position [264, 0]
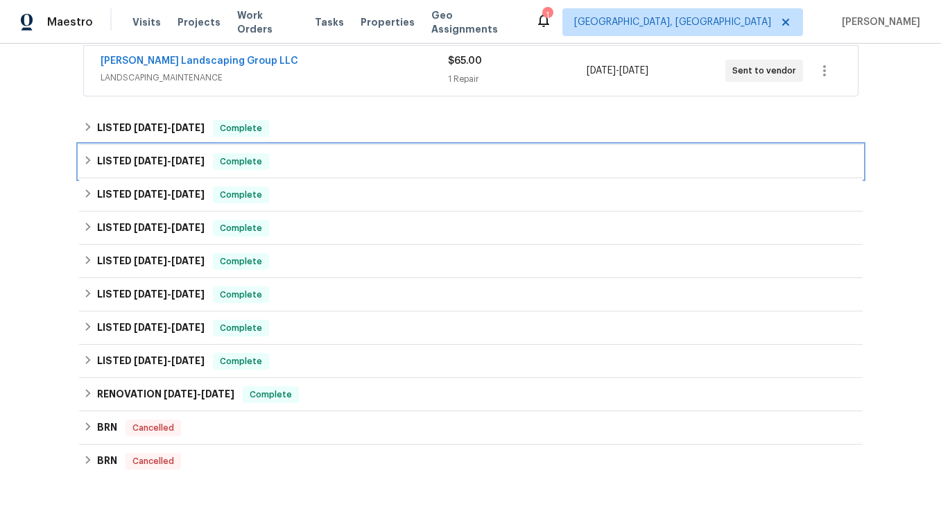
click at [86, 158] on icon at bounding box center [88, 160] width 10 height 10
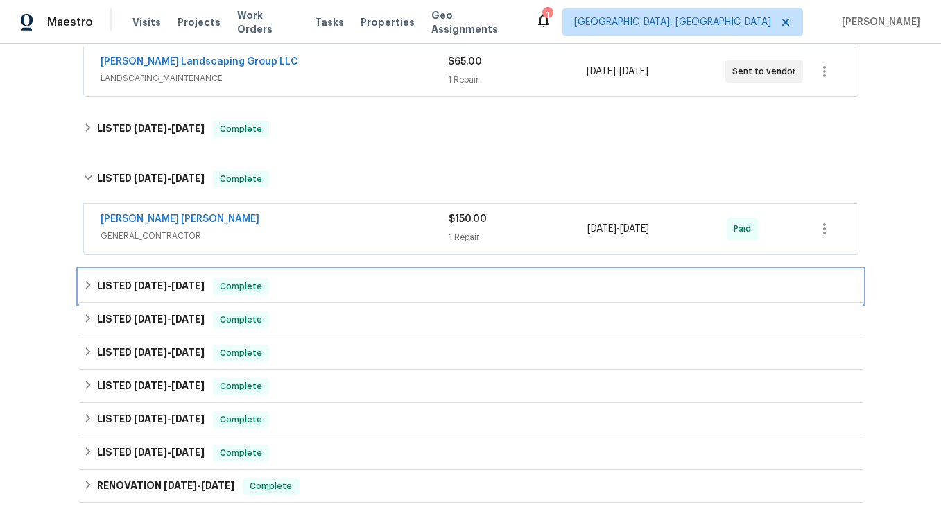
click at [89, 287] on icon at bounding box center [88, 285] width 10 height 10
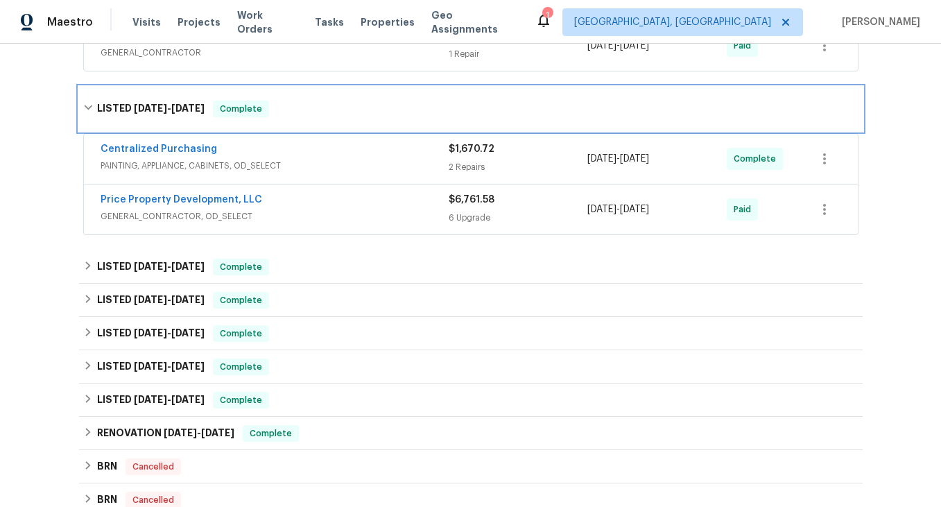
scroll to position [468, 0]
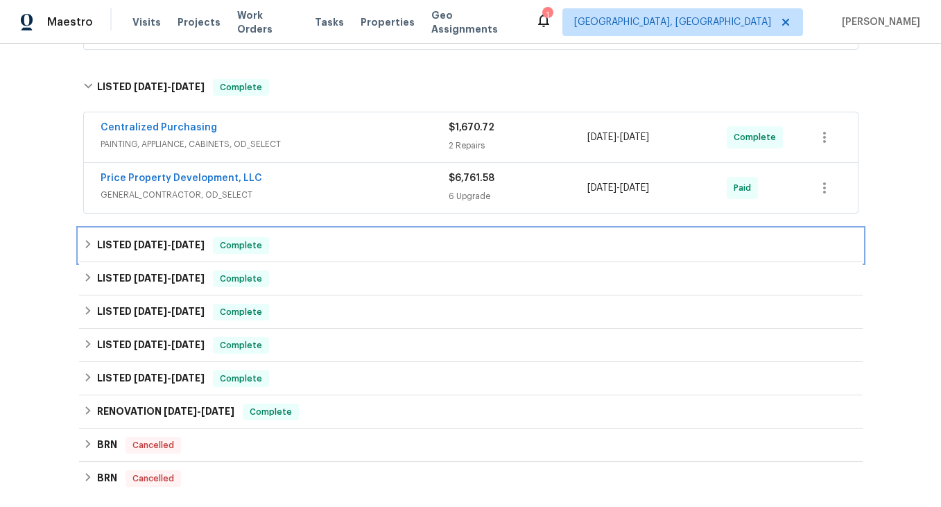
click at [88, 245] on icon at bounding box center [87, 244] width 5 height 8
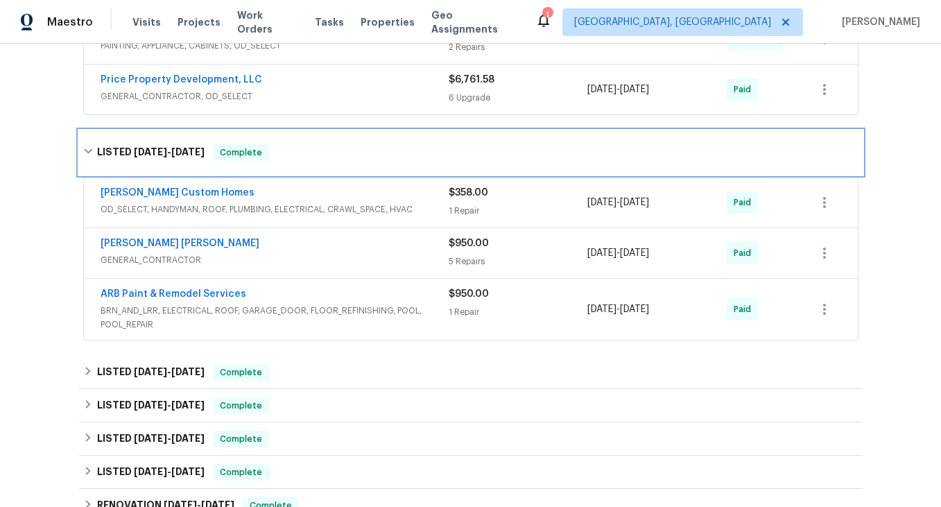
scroll to position [590, 0]
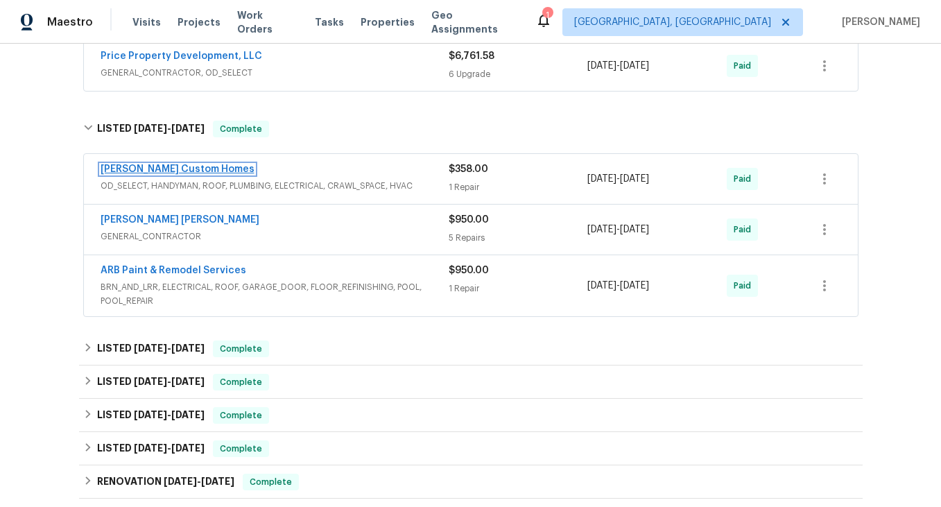
click at [154, 170] on link "Rappa Custom Homes" at bounding box center [178, 169] width 154 height 10
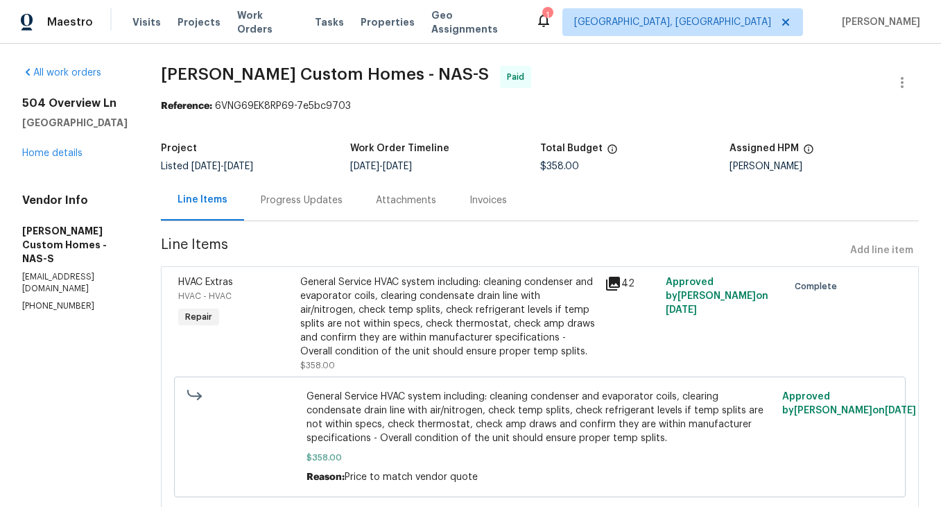
click at [317, 200] on div "Progress Updates" at bounding box center [302, 200] width 82 height 14
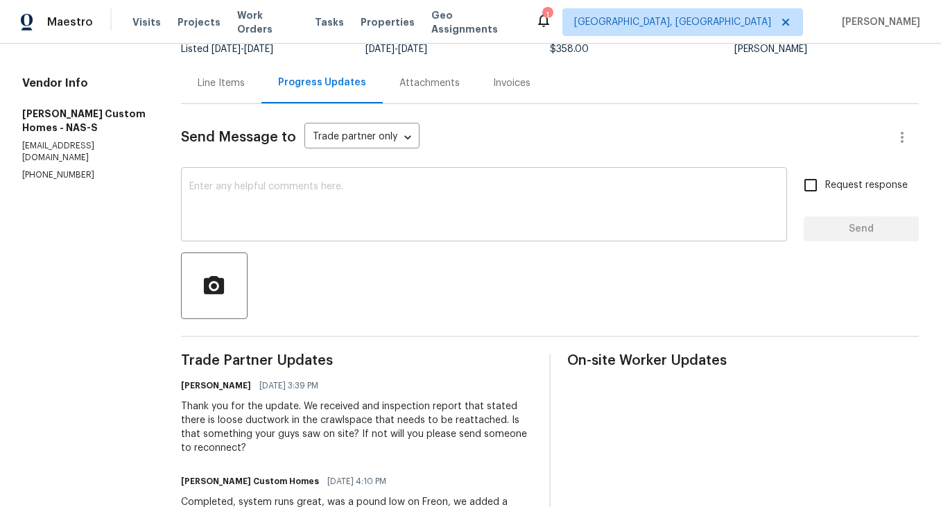
scroll to position [116, 0]
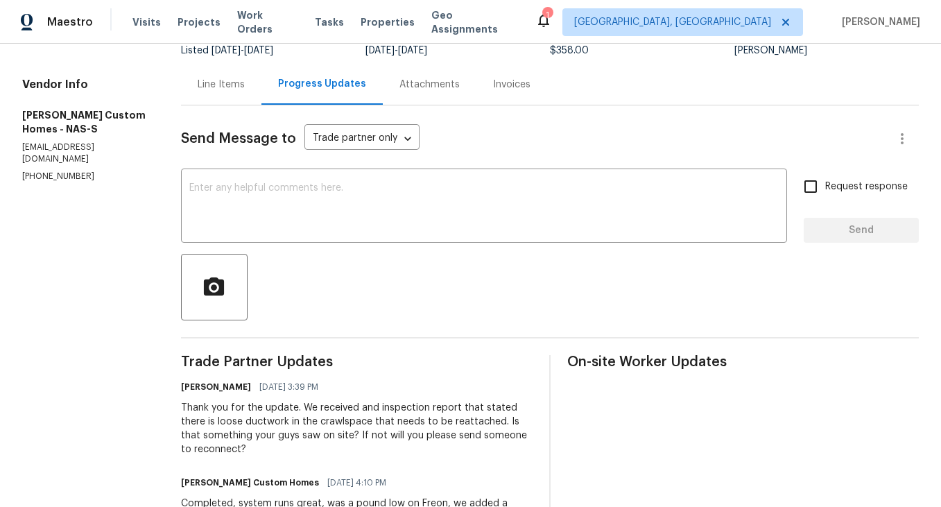
click at [207, 87] on div "Line Items" at bounding box center [221, 85] width 47 height 14
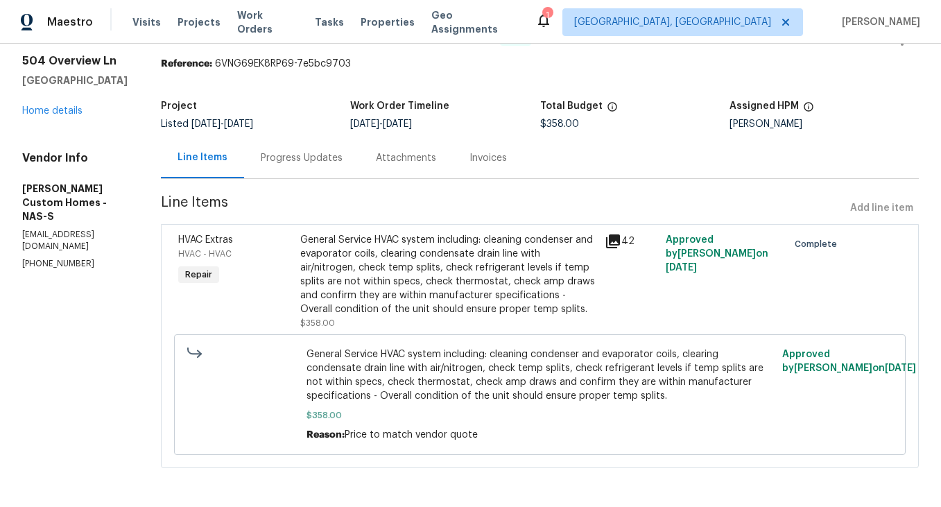
scroll to position [57, 0]
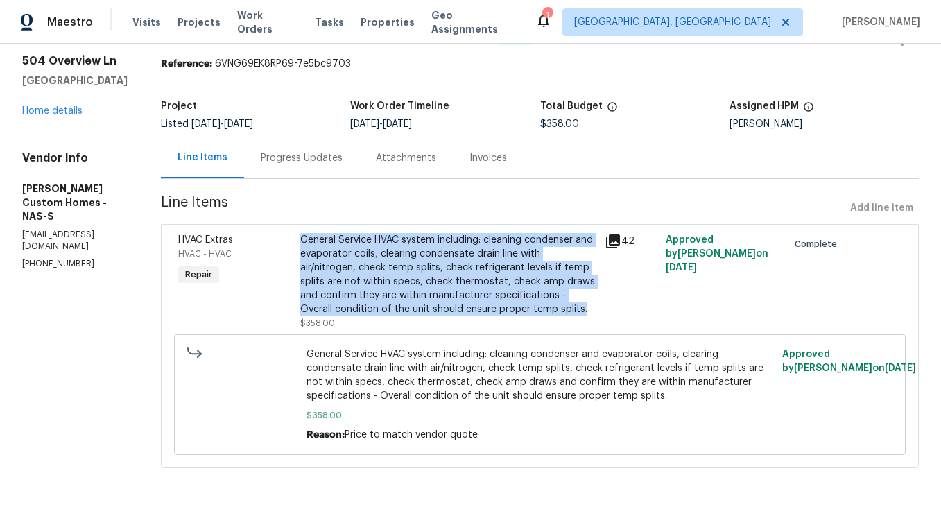
drag, startPoint x: 321, startPoint y: 222, endPoint x: 355, endPoint y: 307, distance: 91.8
click at [355, 307] on div "General Service HVAC system including: cleaning condenser and evaporator coils,…" at bounding box center [448, 274] width 297 height 83
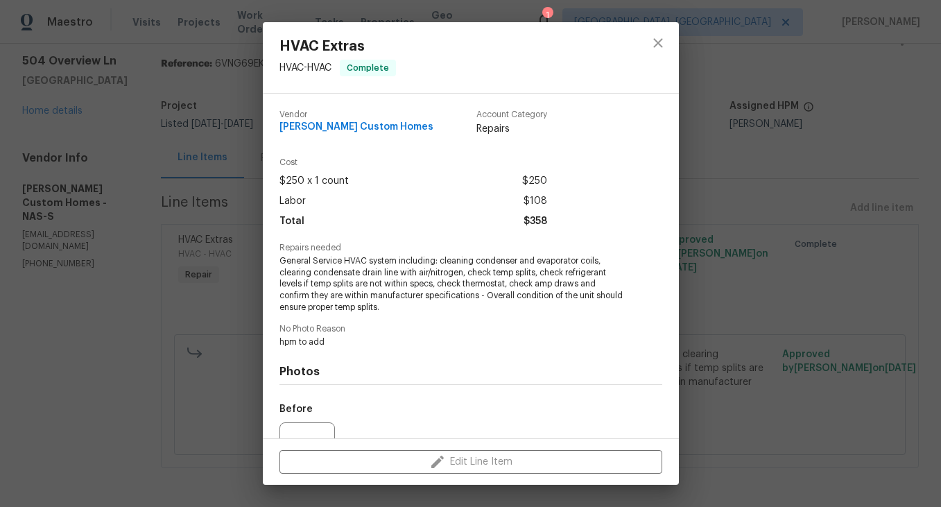
copy div "General Service HVAC system including: cleaning condenser and evaporator coils,…"
click at [162, 319] on div "HVAC Extras HVAC - HVAC Complete Vendor Rappa Custom Homes Account Category Rep…" at bounding box center [470, 253] width 941 height 507
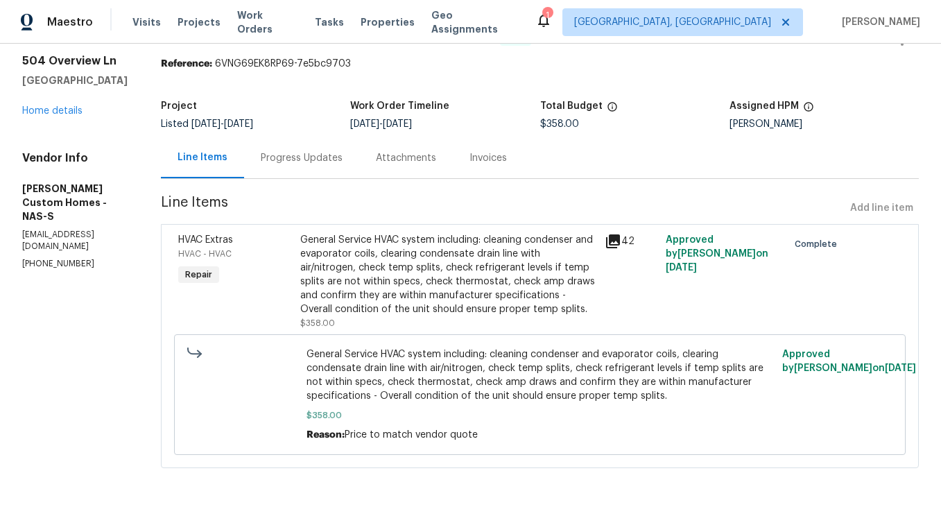
click at [322, 151] on div "Progress Updates" at bounding box center [302, 158] width 82 height 14
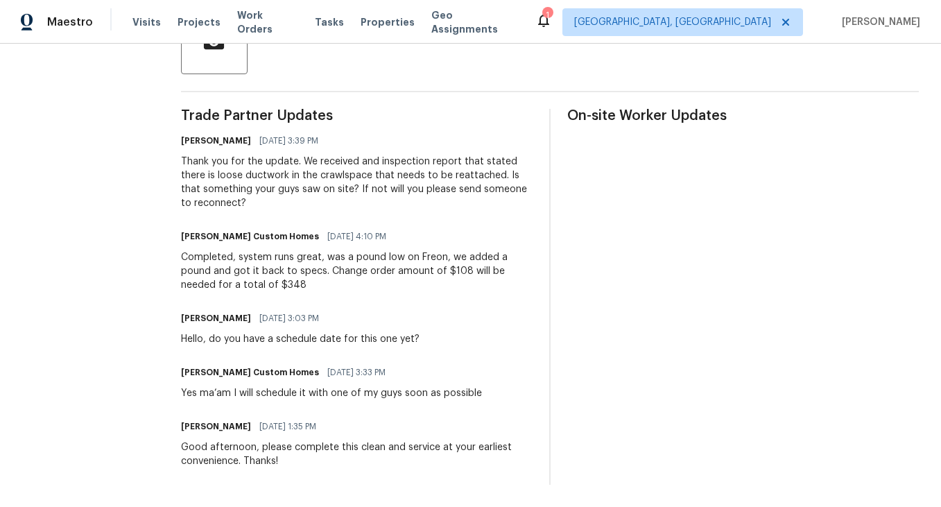
scroll to position [361, 0]
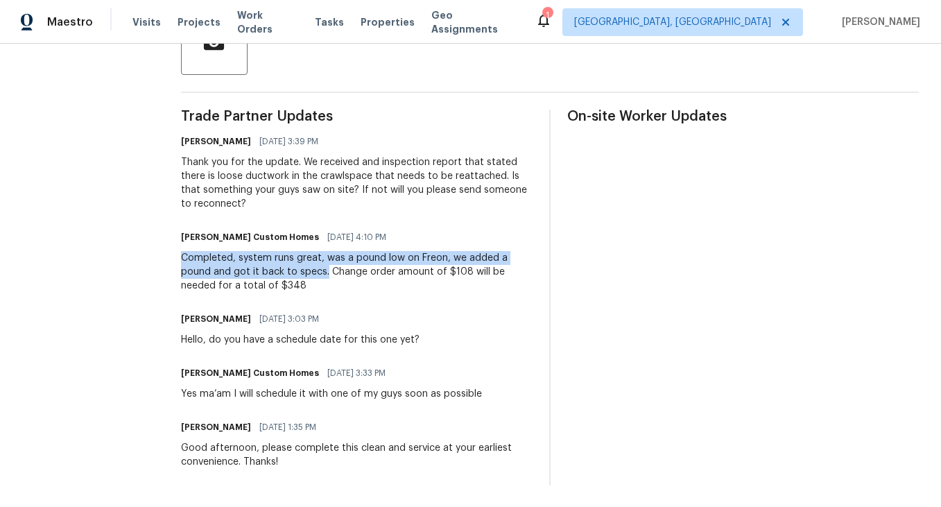
drag, startPoint x: 184, startPoint y: 256, endPoint x: 330, endPoint y: 269, distance: 146.2
click at [330, 269] on div "Completed, system runs great, was a pound low on Freon, we added a pound and go…" at bounding box center [357, 272] width 352 height 42
copy div "Completed, system runs great, was a pound low on Freon, we added a pound and go…"
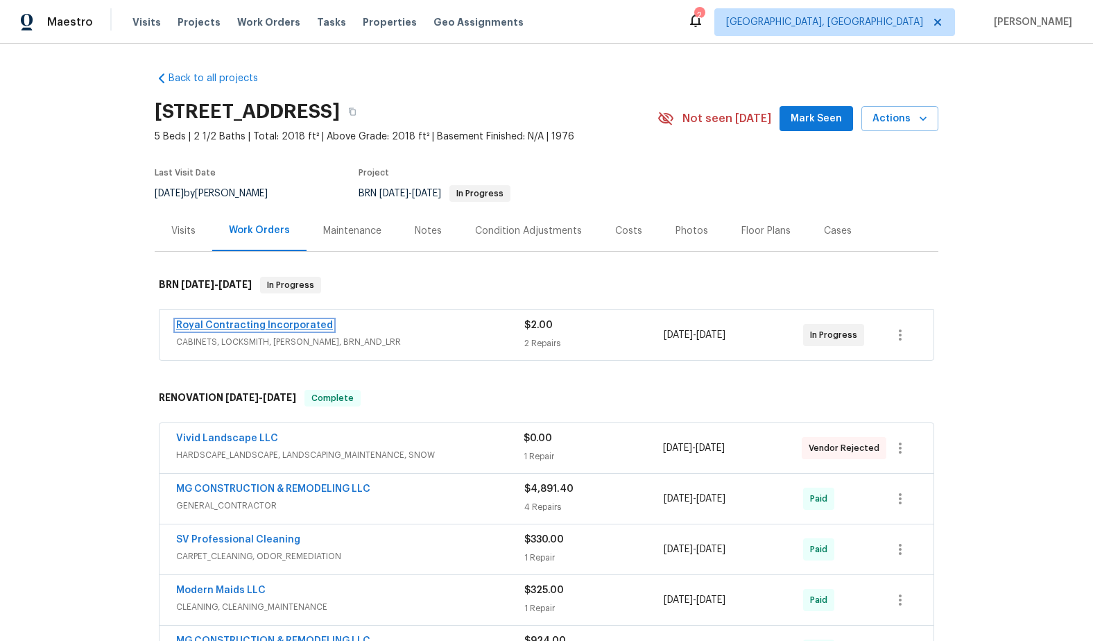
click at [259, 327] on link "Royal Contracting Incorporated" at bounding box center [254, 325] width 157 height 10
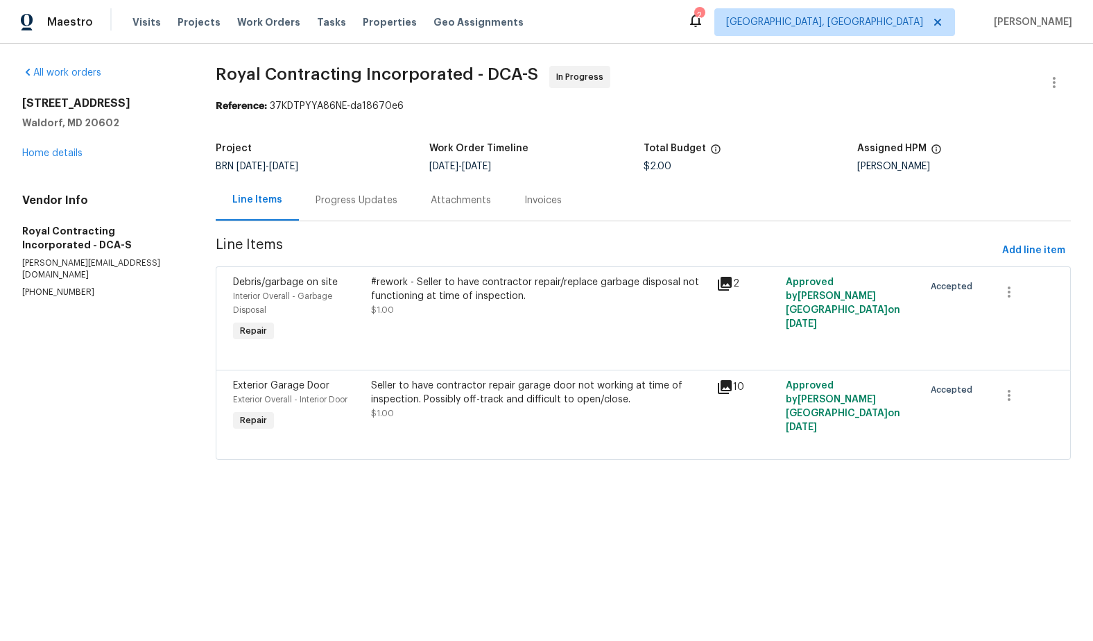
click at [363, 202] on div "Progress Updates" at bounding box center [357, 200] width 82 height 14
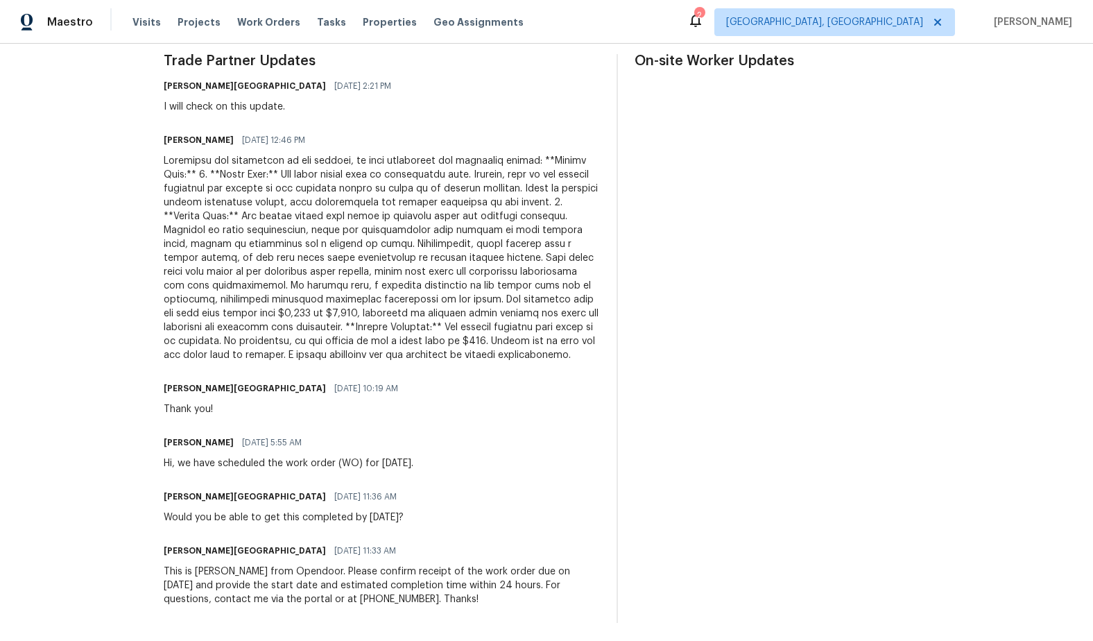
scroll to position [417, 0]
